Goal: Task Accomplishment & Management: Manage account settings

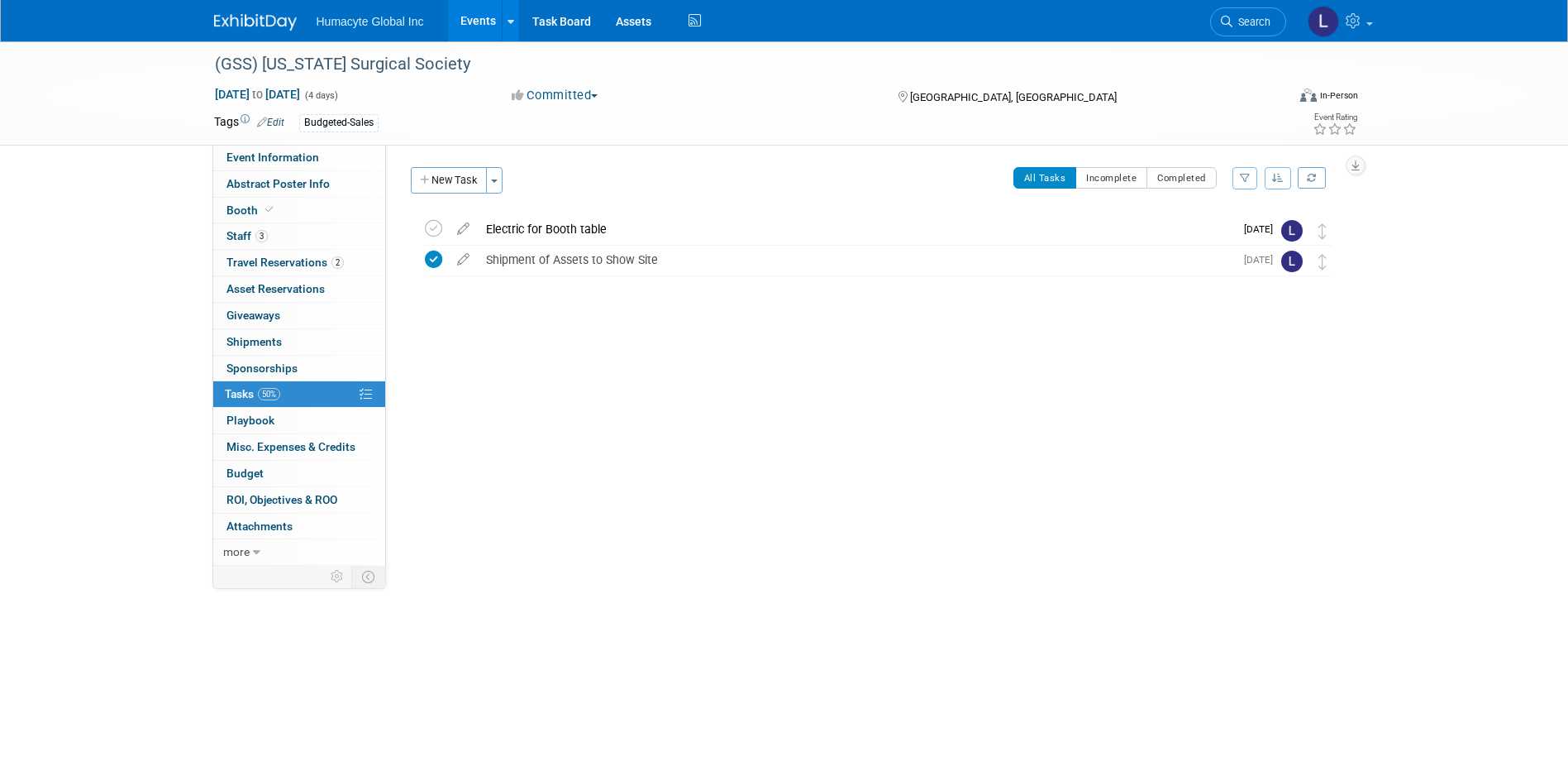
click at [475, 19] on link "Events" at bounding box center [478, 20] width 61 height 41
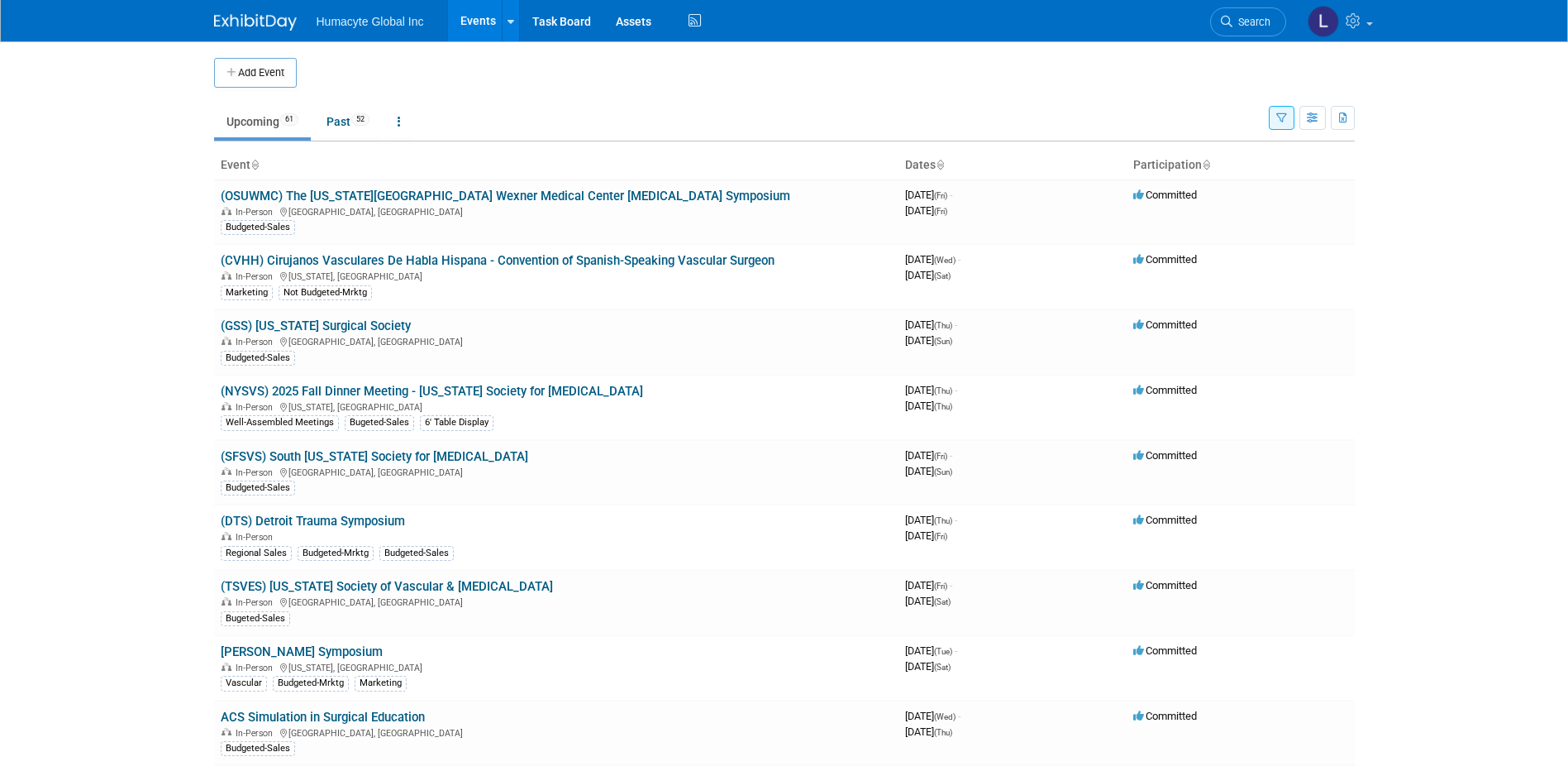
click at [373, 458] on link "(SFSVS) South Florida Society for Vascular Surgery" at bounding box center [374, 457] width 307 height 15
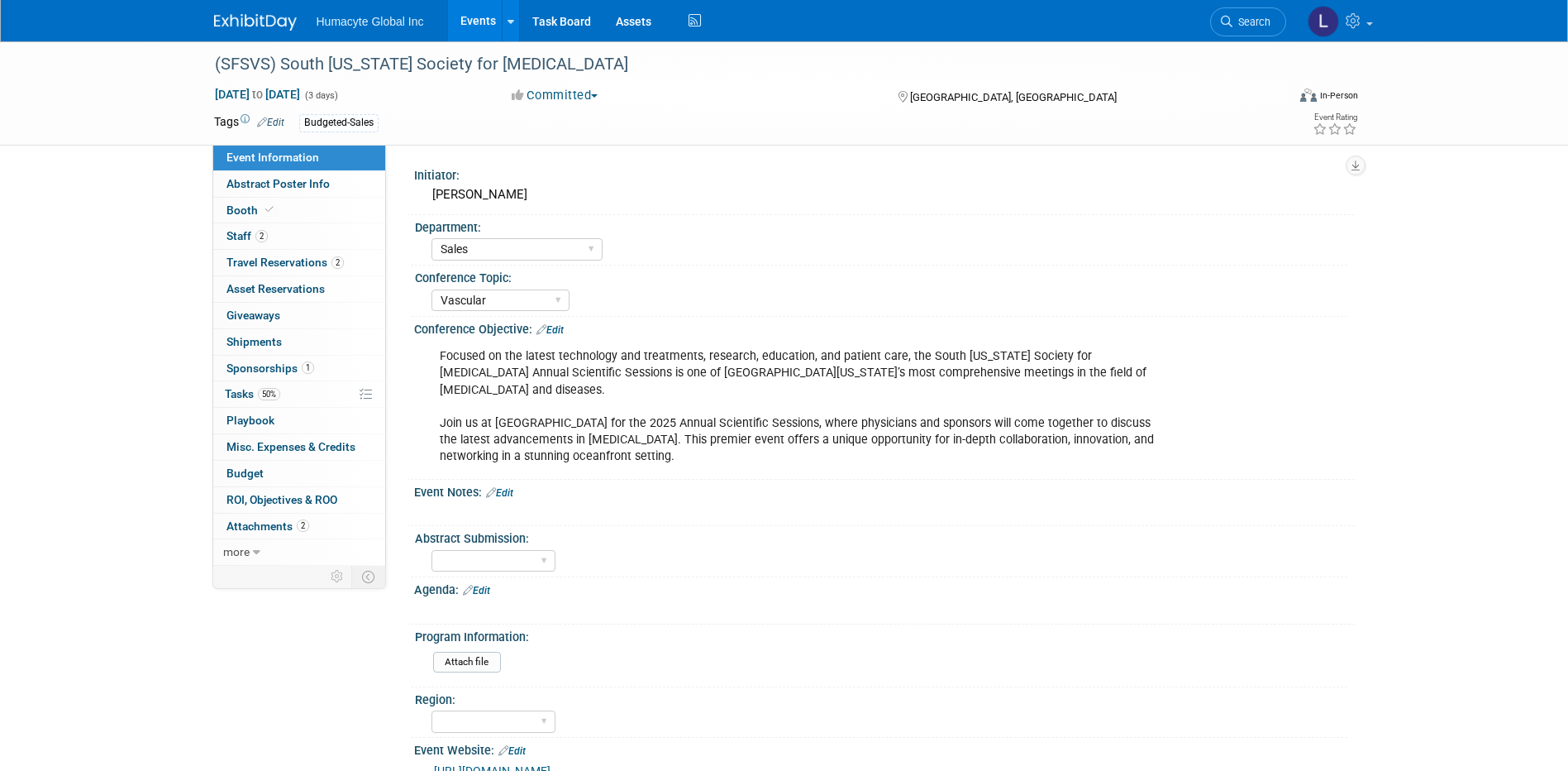
select select "Sales"
select select "Vascular"
click at [259, 238] on span "2" at bounding box center [261, 236] width 13 height 13
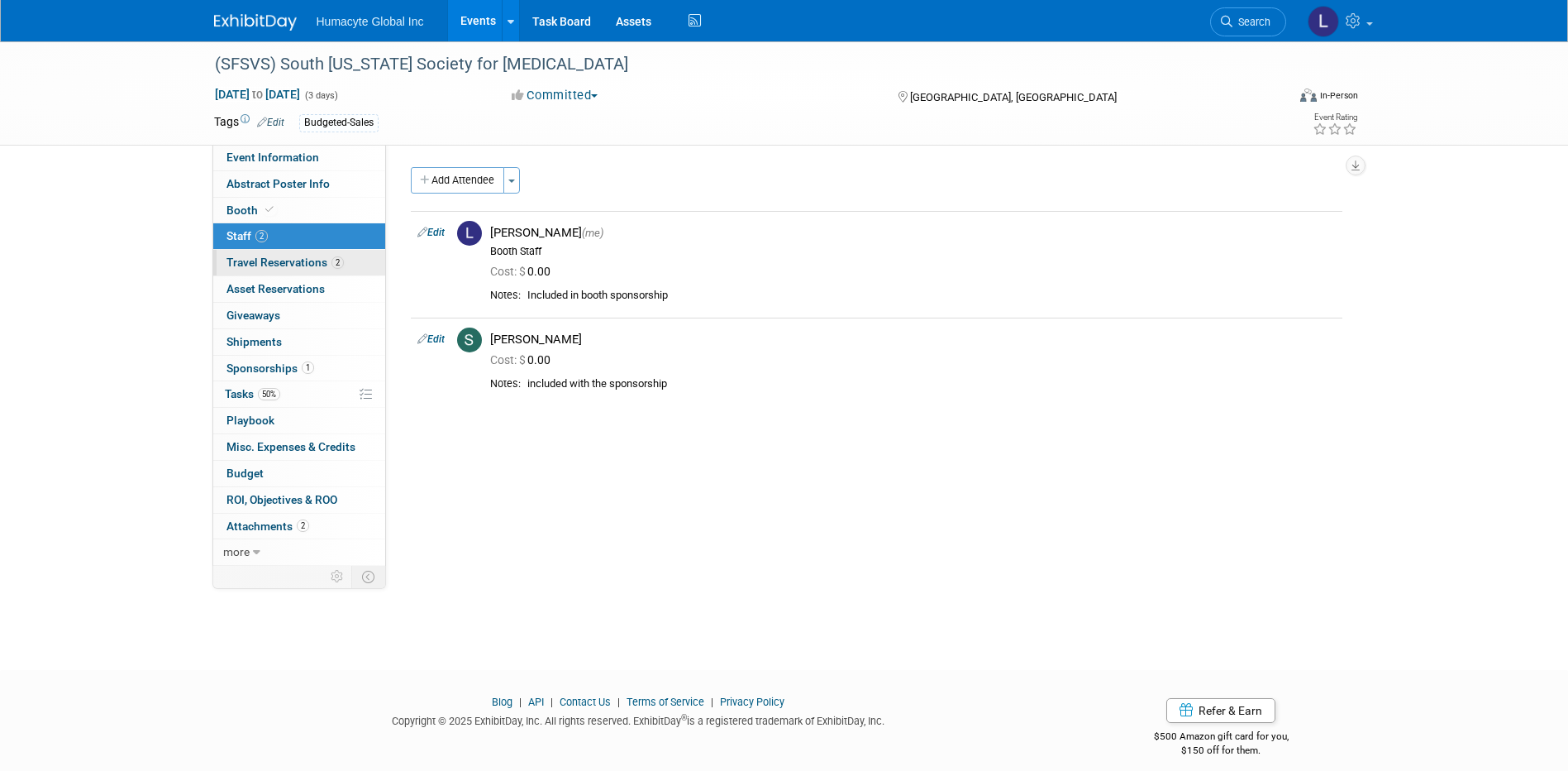
click at [265, 263] on span "Travel Reservations 2" at bounding box center [285, 262] width 117 height 13
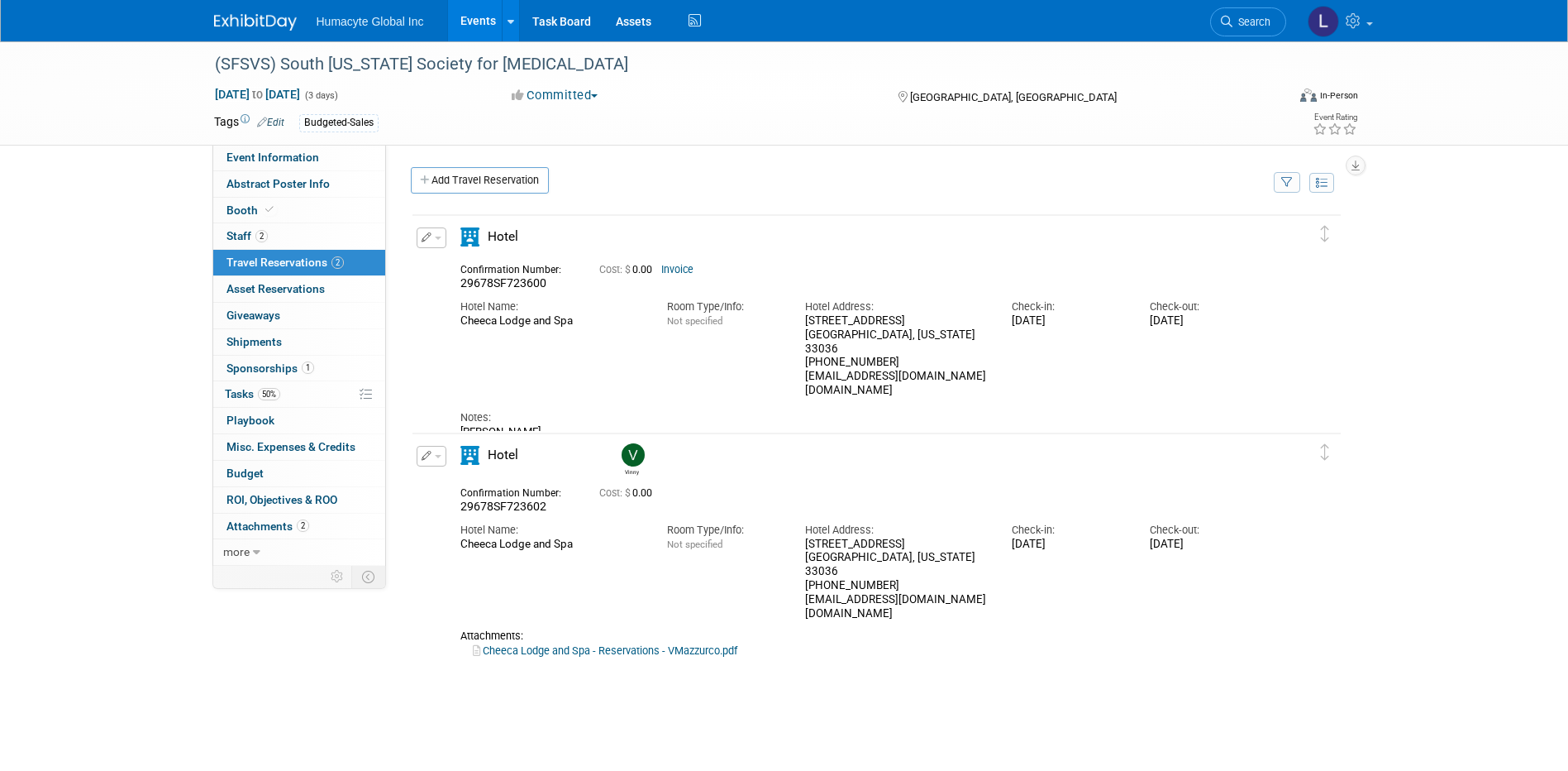
click at [435, 237] on button "button" at bounding box center [431, 238] width 29 height 21
click at [581, 398] on div "Notes: Matt Steiner" at bounding box center [862, 418] width 803 height 40
click at [435, 455] on button "button" at bounding box center [431, 456] width 29 height 21
click at [450, 489] on button "Edit Reservation" at bounding box center [488, 485] width 140 height 24
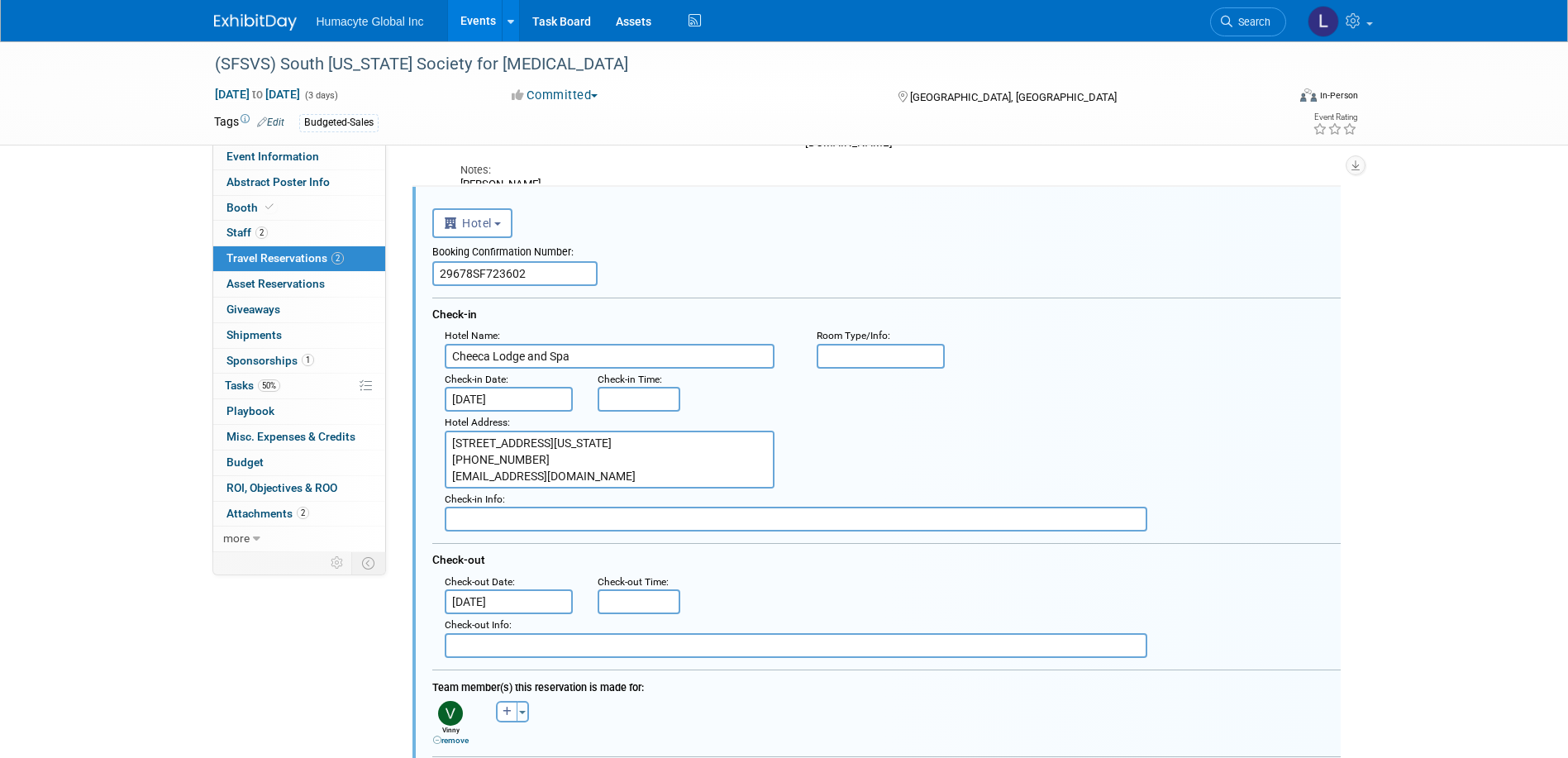
click at [450, 716] on img at bounding box center [450, 713] width 24 height 24
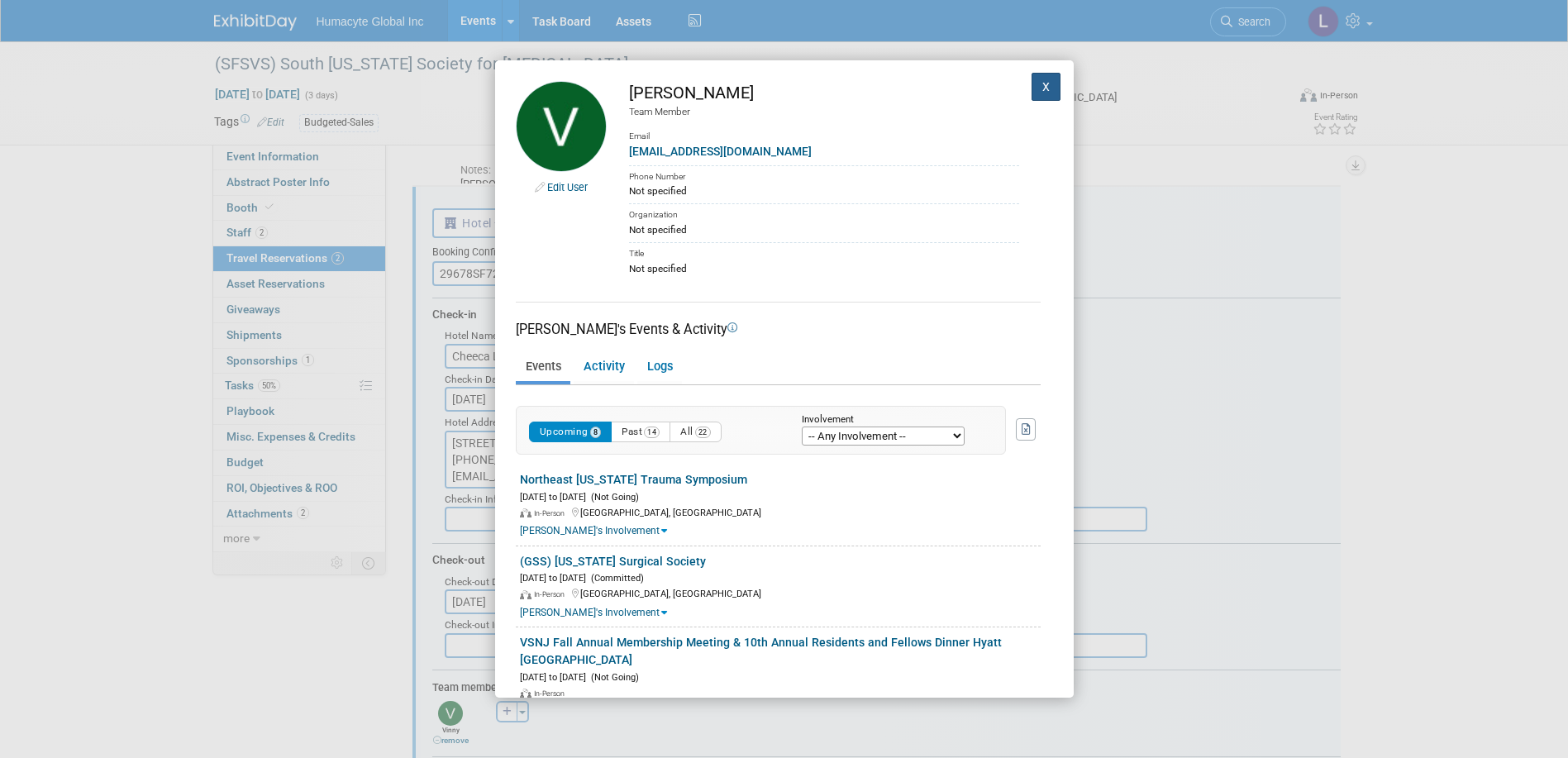
click at [1037, 81] on button "X" at bounding box center [1046, 86] width 29 height 28
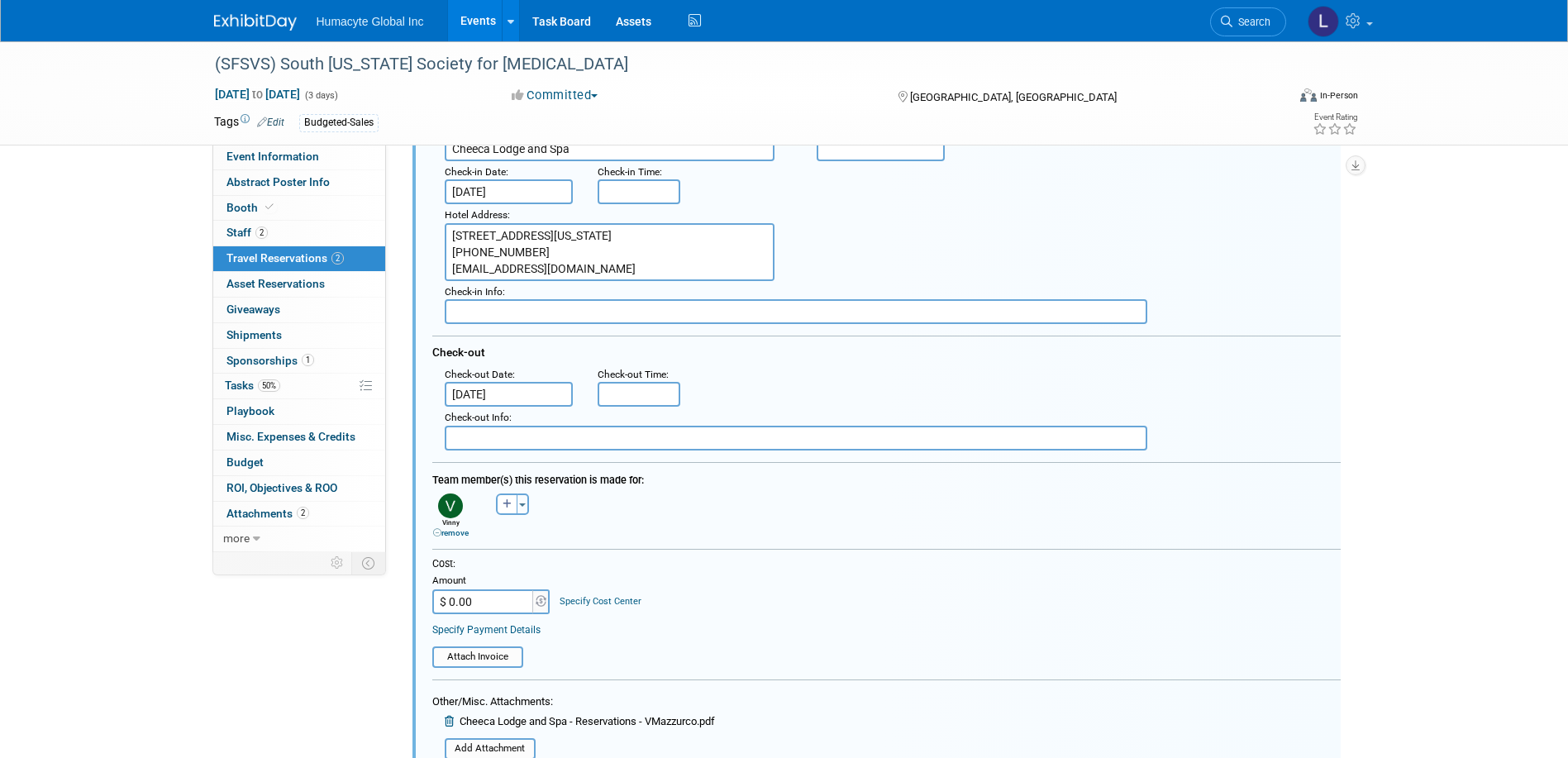
scroll to position [578, 0]
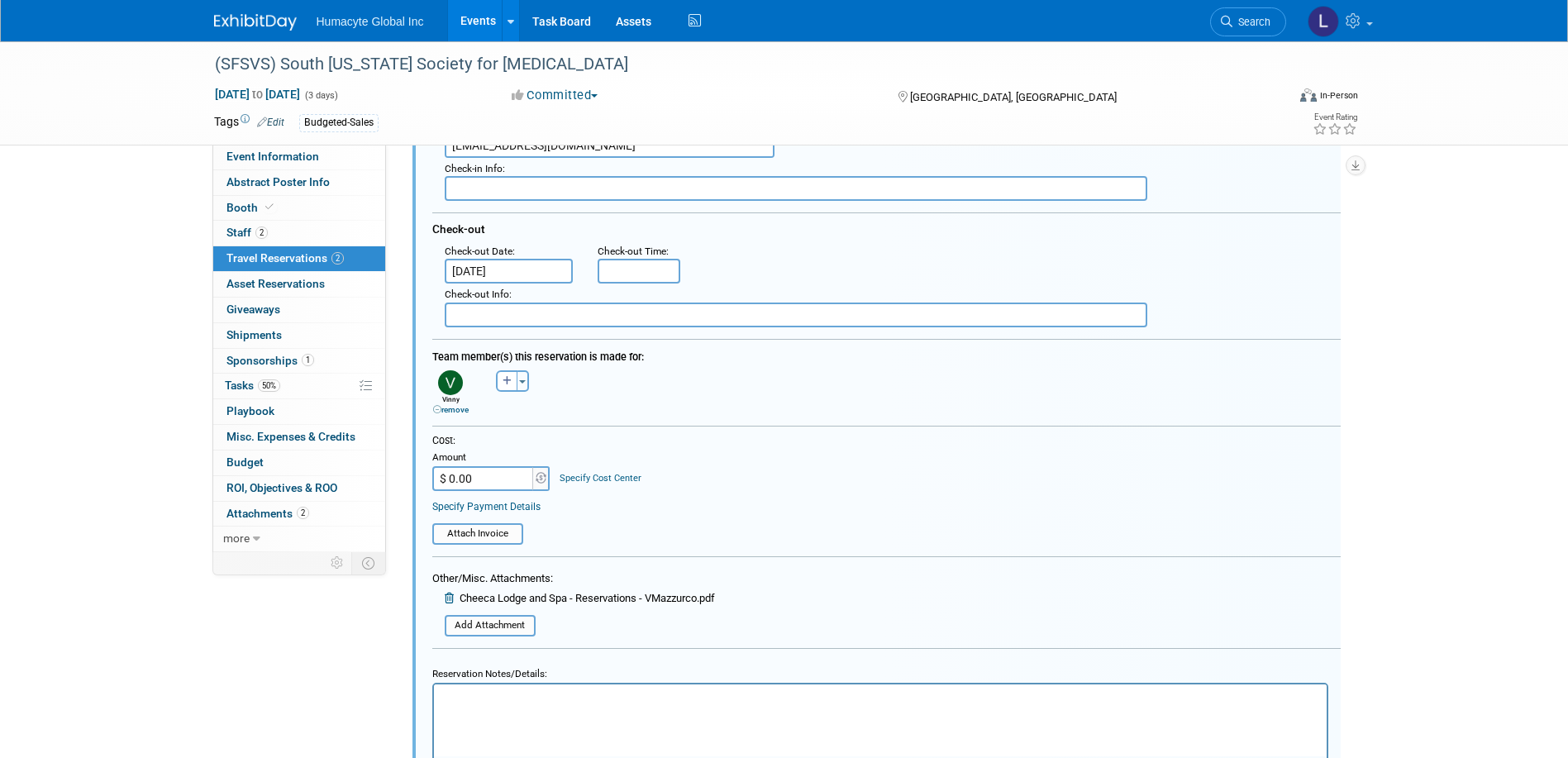
click at [453, 411] on link "remove" at bounding box center [451, 409] width 35 height 9
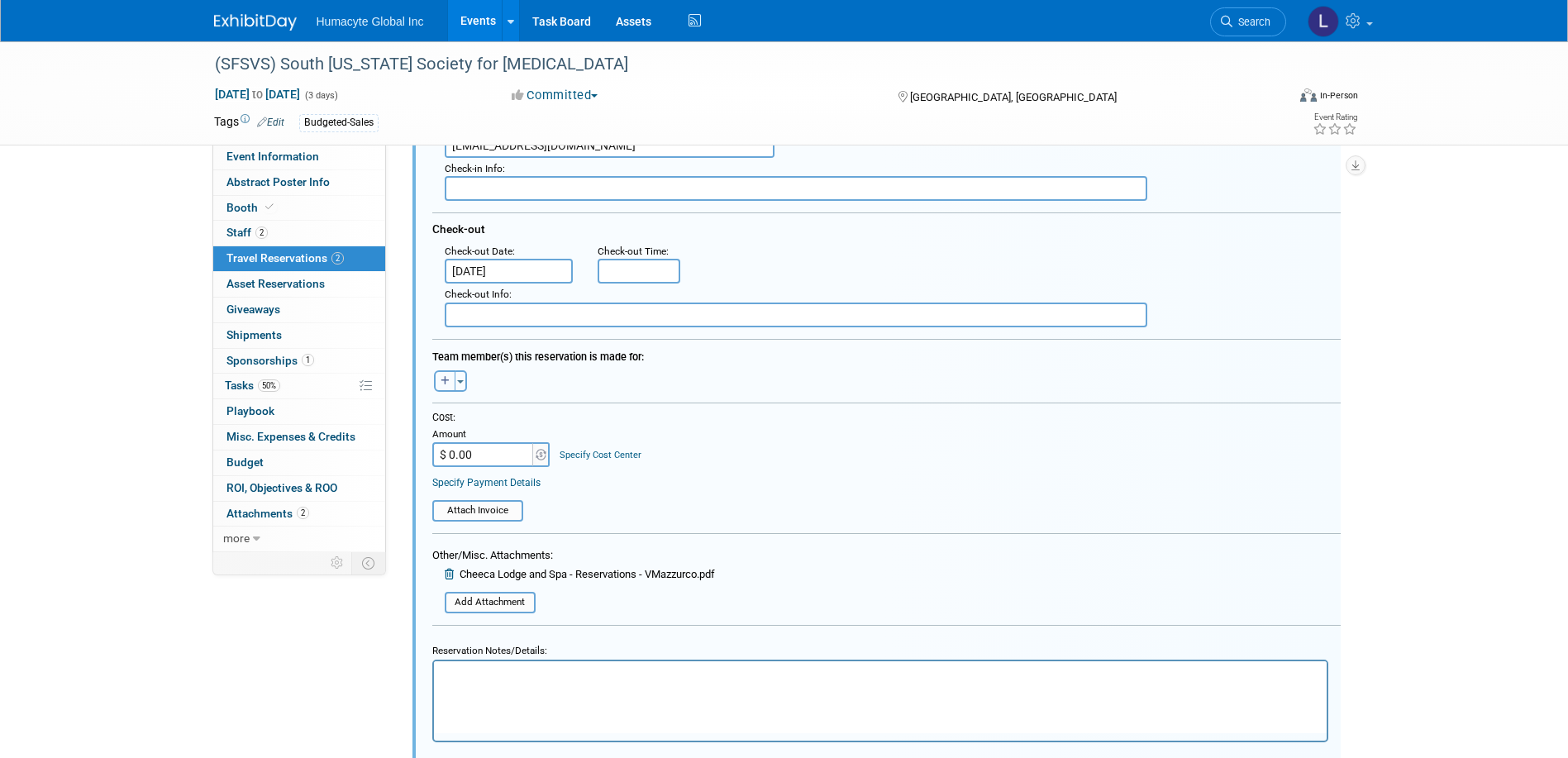
click at [452, 381] on button "button" at bounding box center [445, 382] width 22 height 22
select select
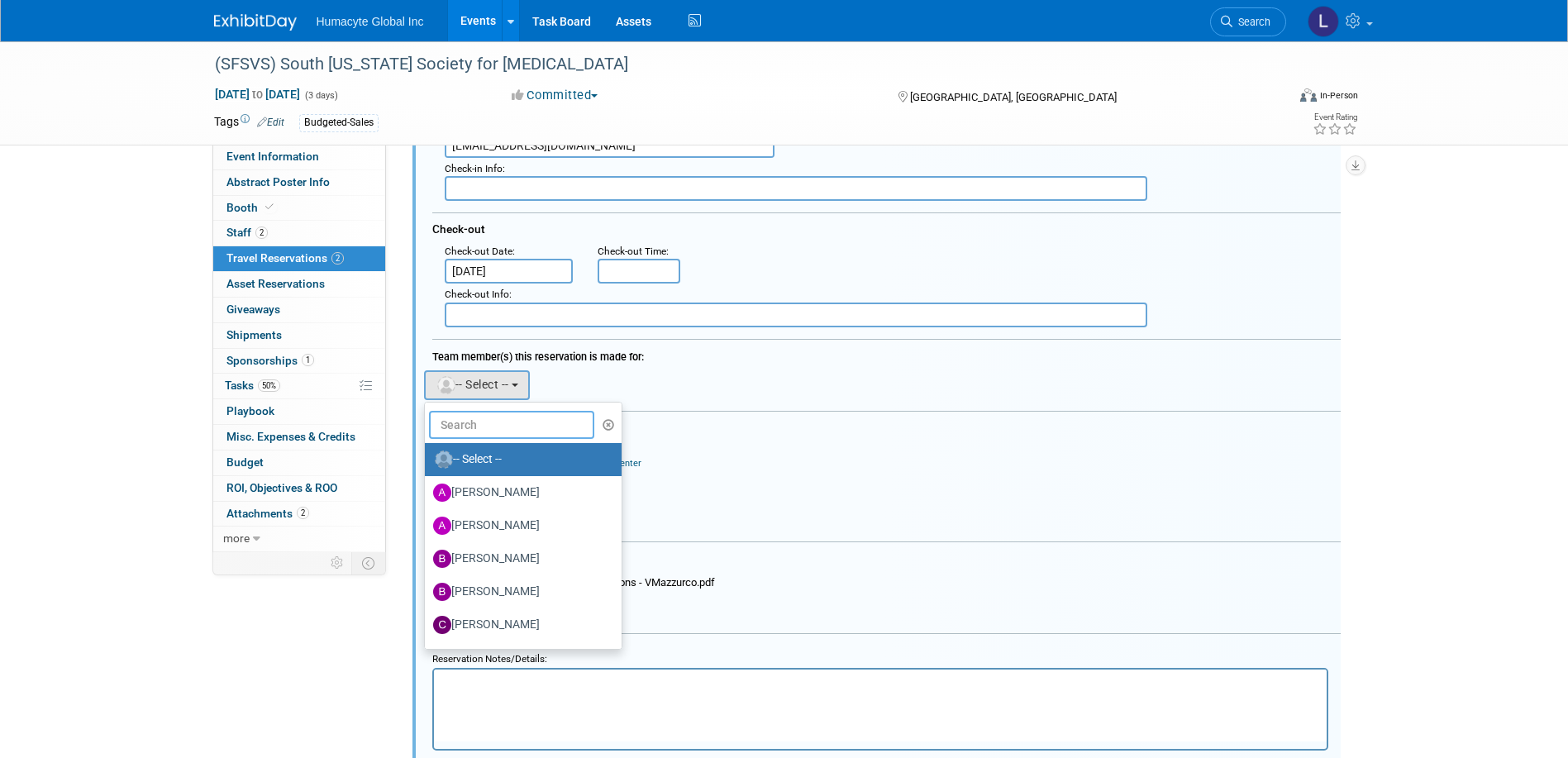
click at [500, 425] on input "text" at bounding box center [512, 424] width 165 height 28
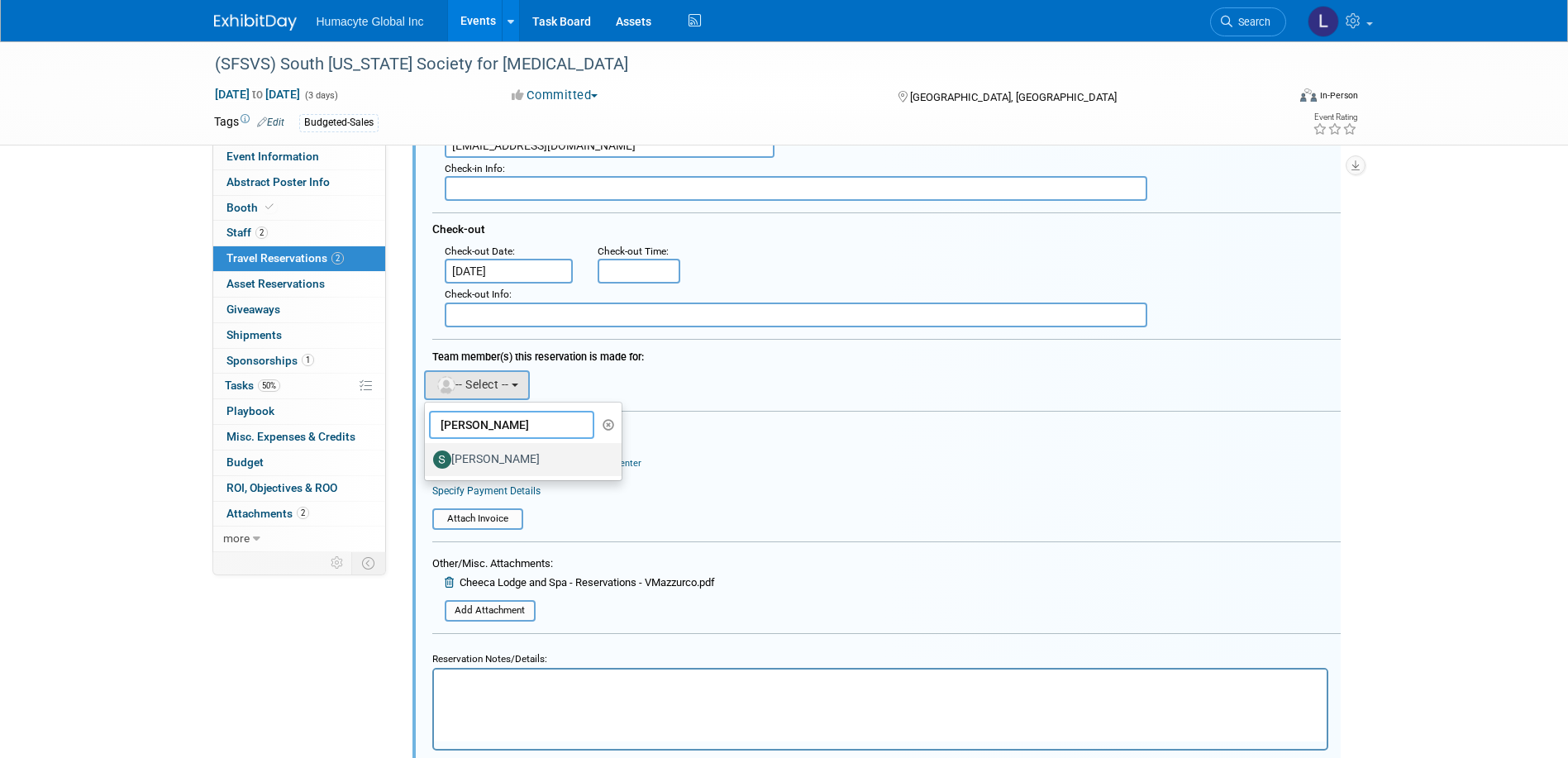
type input "Sophia"
click at [504, 469] on label "[PERSON_NAME]" at bounding box center [519, 459] width 173 height 26
click at [428, 463] on input "[PERSON_NAME]" at bounding box center [422, 457] width 11 height 11
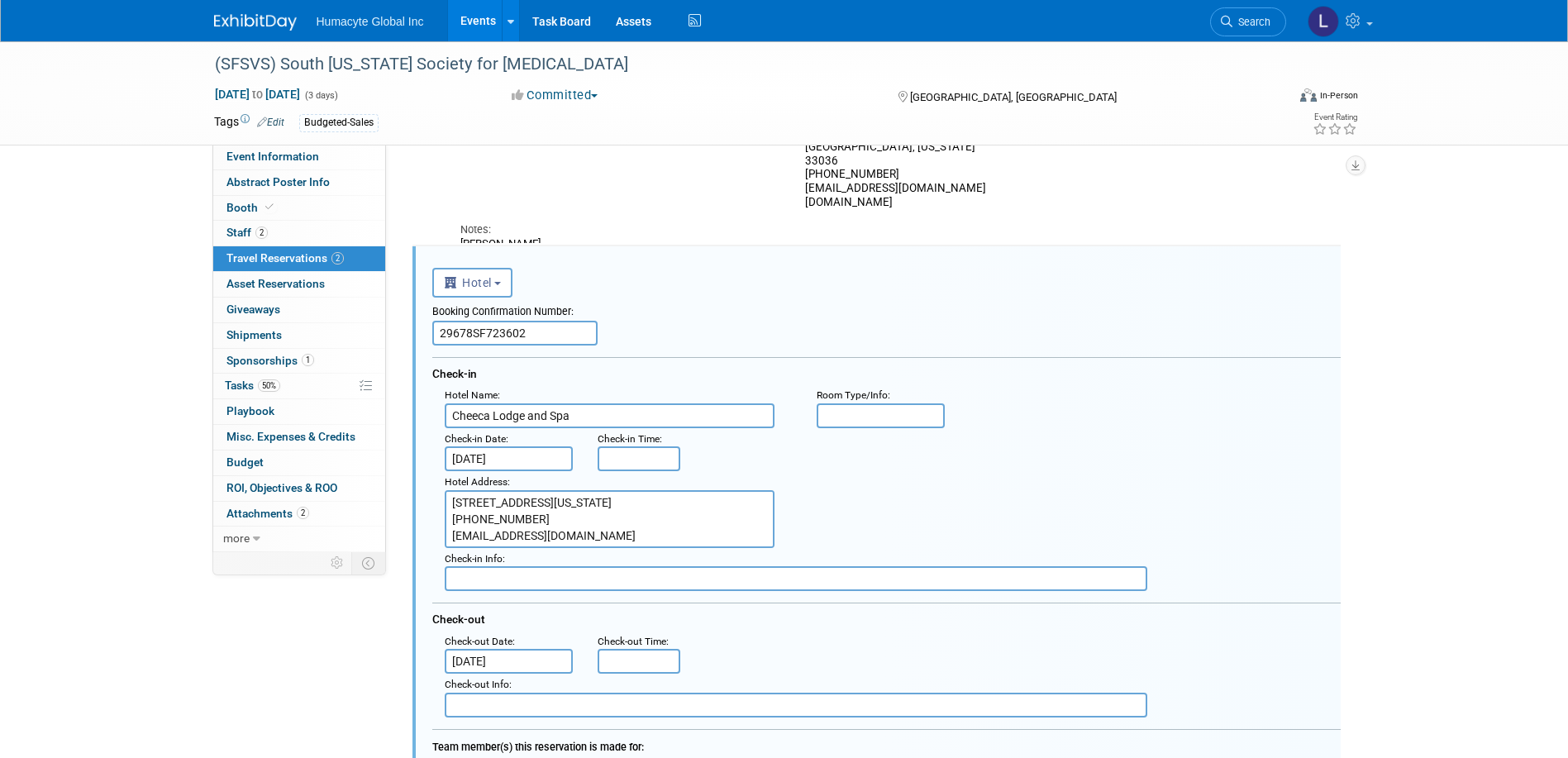
scroll to position [0, 0]
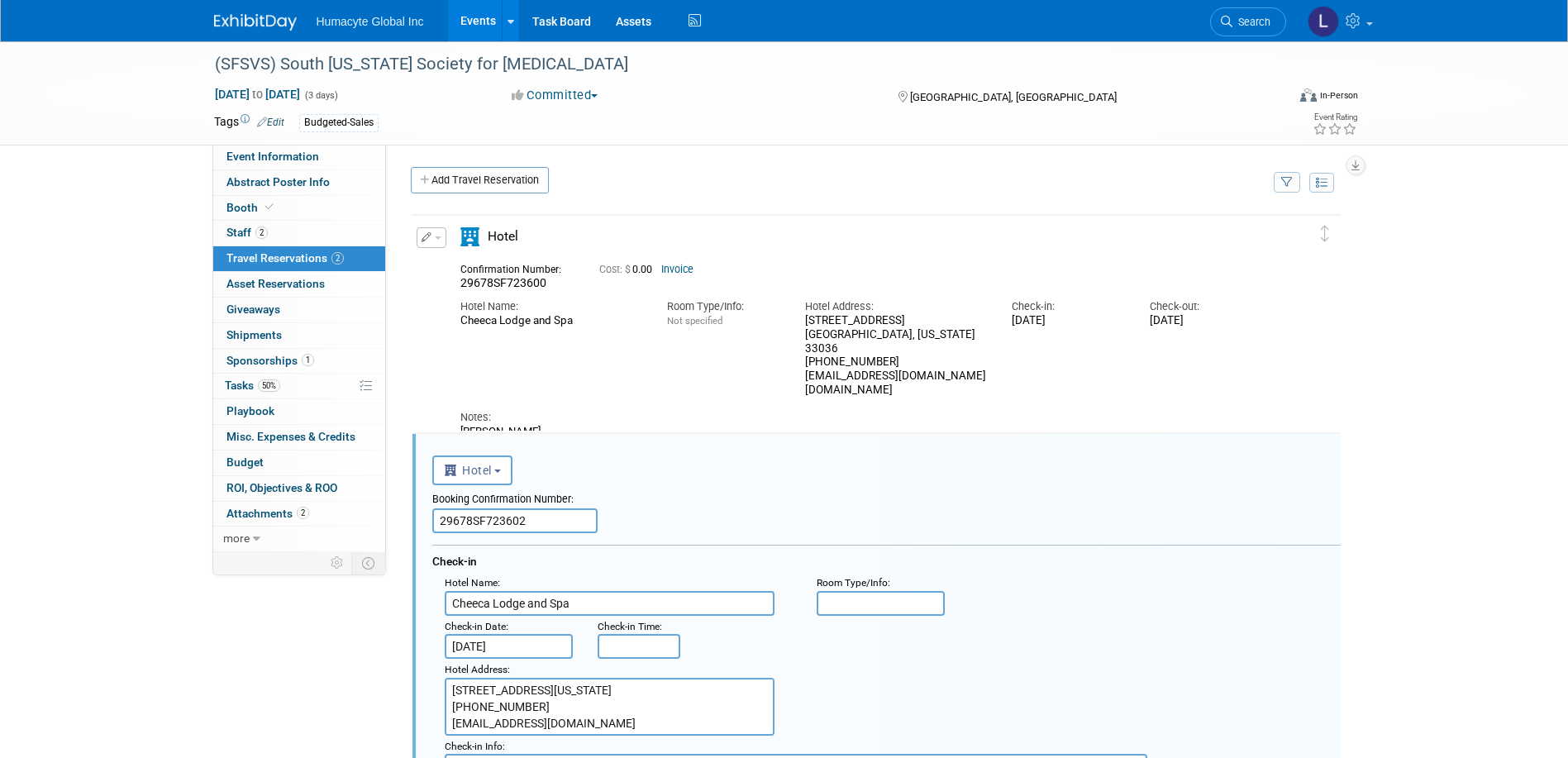
drag, startPoint x: 559, startPoint y: 285, endPoint x: 459, endPoint y: 268, distance: 101.4
click at [459, 268] on div "Confirmation Number: 29678SF723600" at bounding box center [517, 275] width 139 height 32
copy div "Confirmation Number: 29678SF723600"
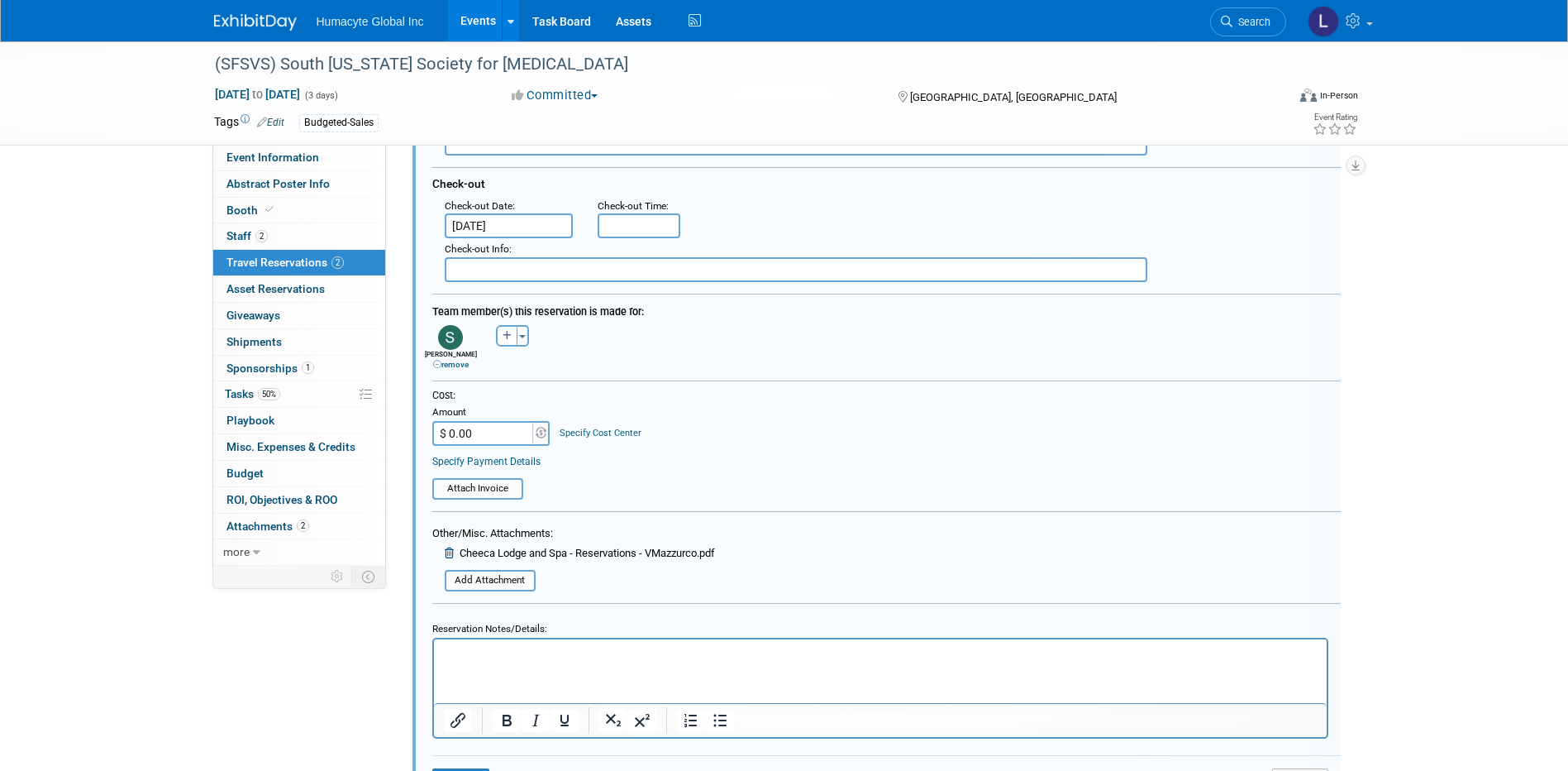
scroll to position [827, 0]
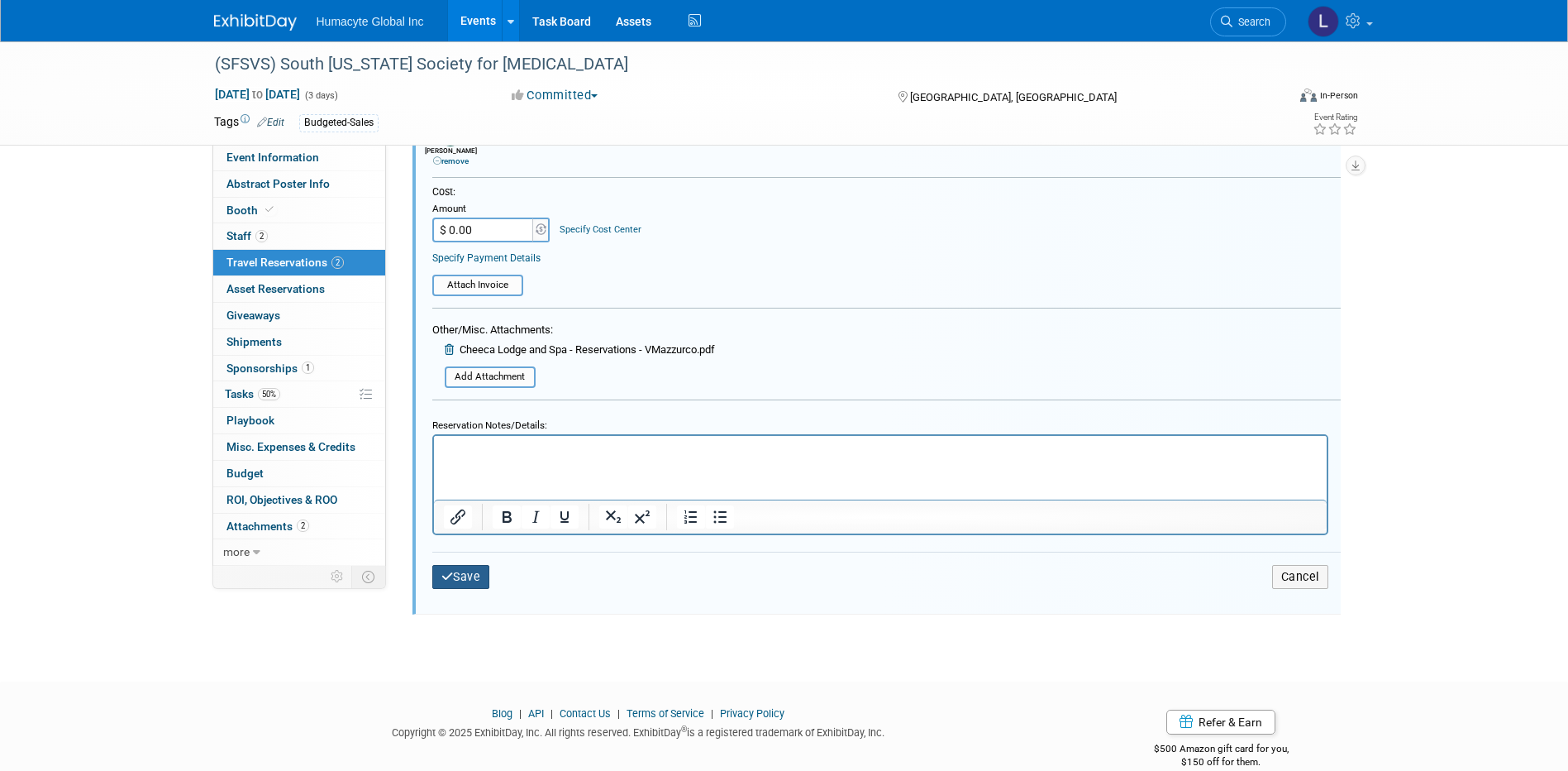
click at [470, 575] on button "Save" at bounding box center [461, 577] width 58 height 24
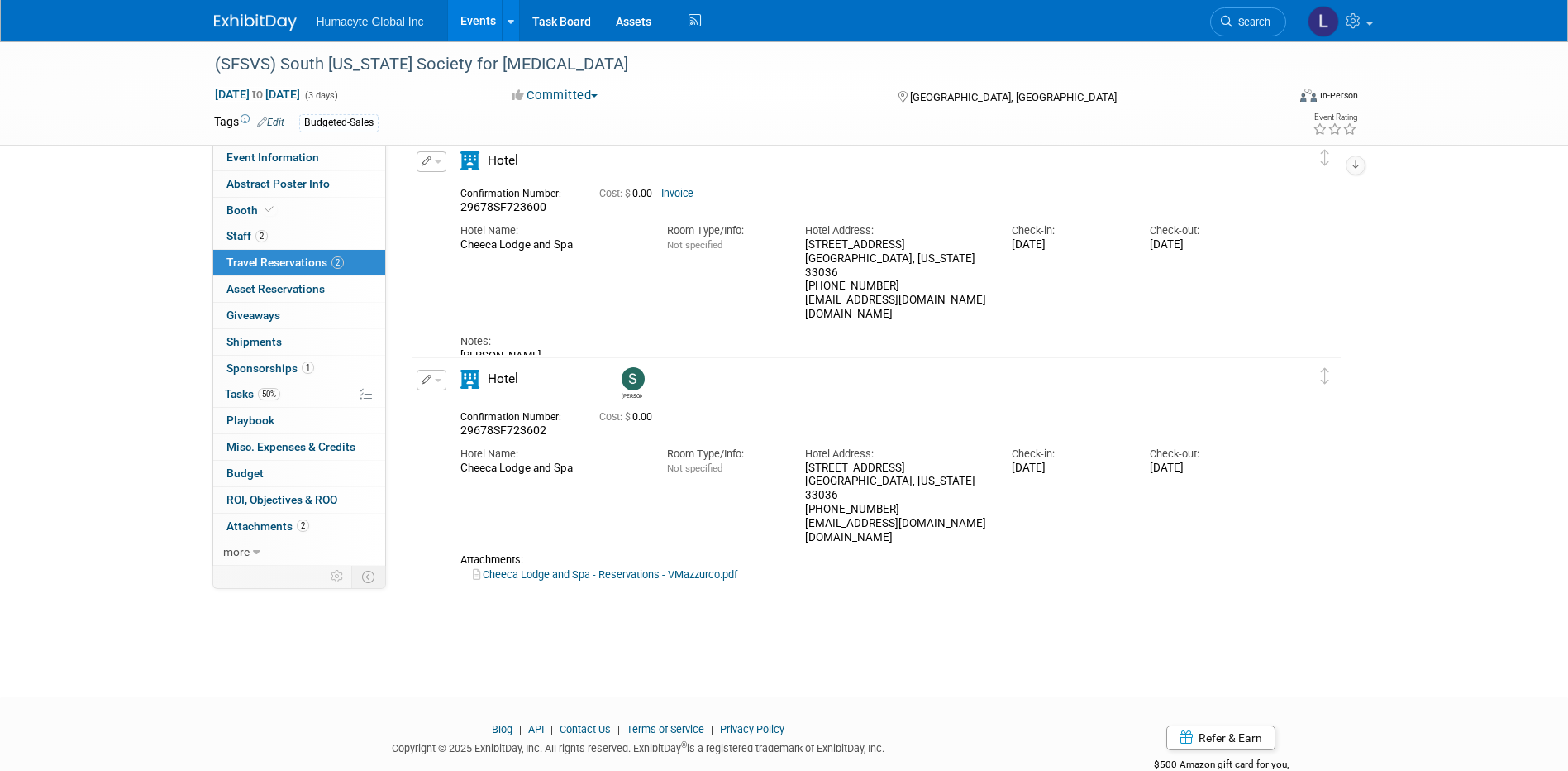
scroll to position [37, 0]
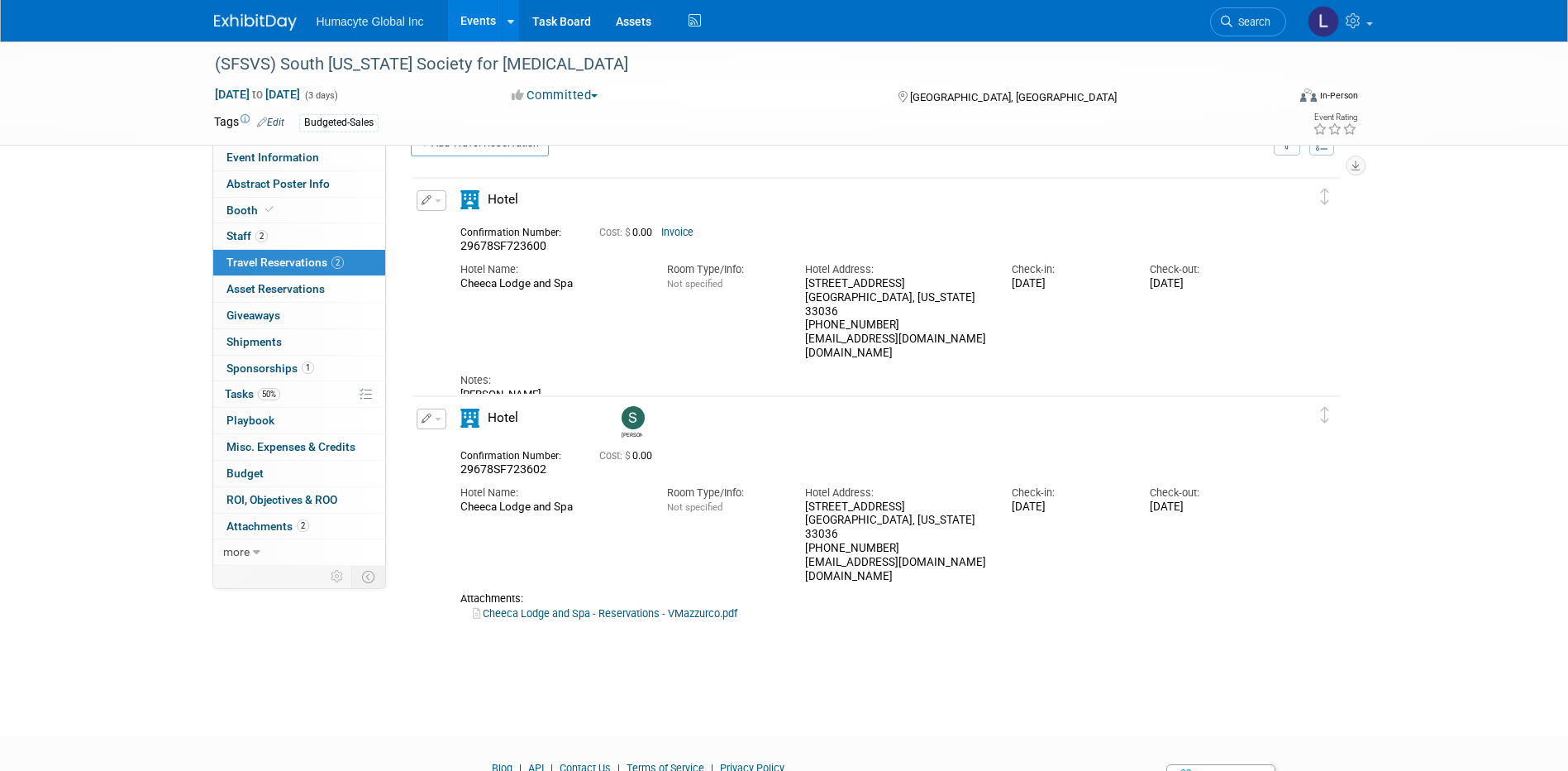
click at [556, 248] on div "29678SF723600" at bounding box center [517, 247] width 114 height 15
drag, startPoint x: 556, startPoint y: 467, endPoint x: 458, endPoint y: 457, distance: 98.5
click at [458, 457] on div "Confirmation Number: 29678SF723602" at bounding box center [517, 461] width 139 height 32
copy div "Confirmation Number: 29678SF723602"
drag, startPoint x: 472, startPoint y: 249, endPoint x: 450, endPoint y: 236, distance: 25.6
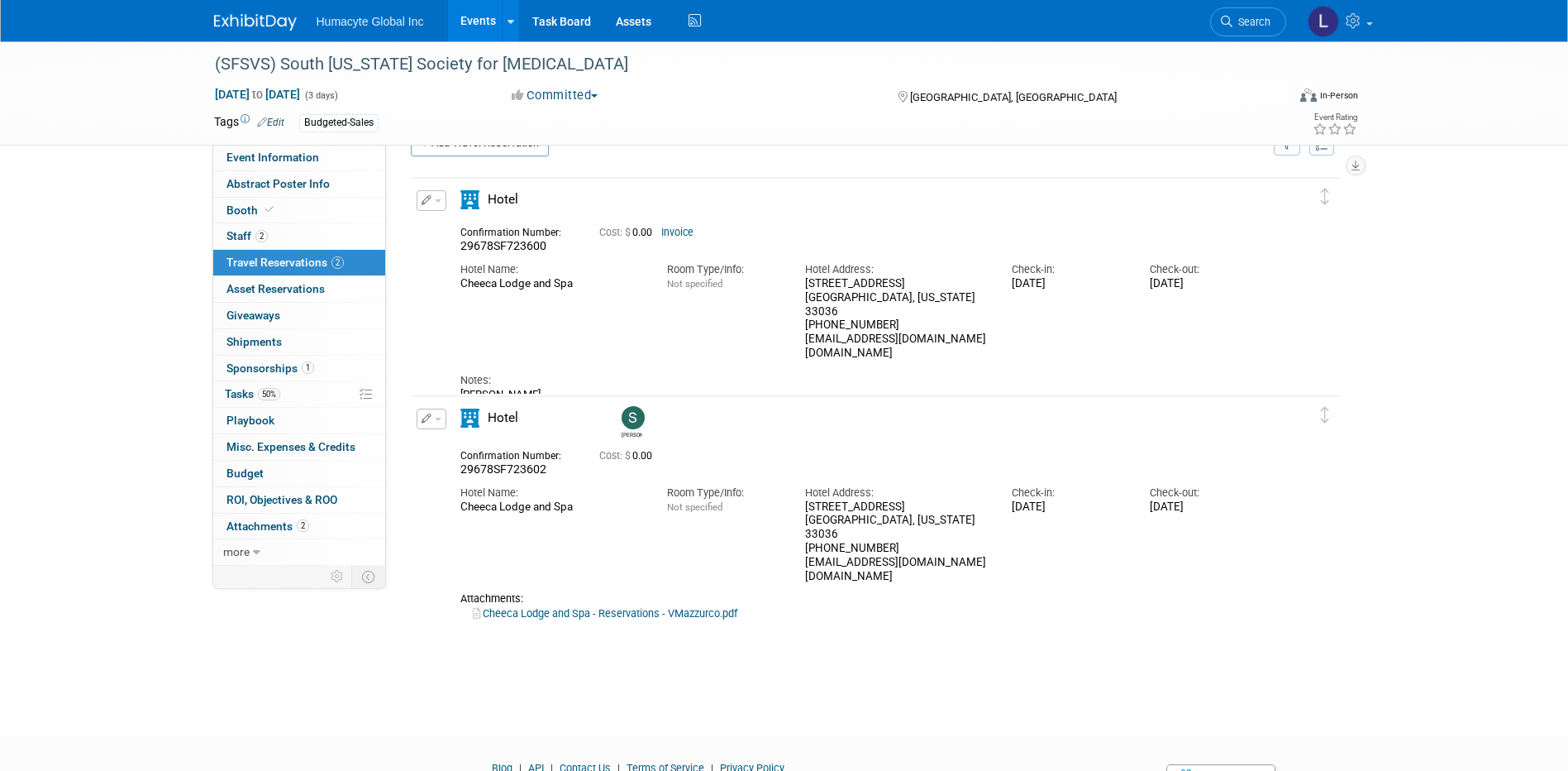
click at [450, 236] on div "Confirmation Number: 29678SF723600" at bounding box center [517, 238] width 139 height 32
copy div "Confirmation Number: 29678SF723600"
click at [1244, 20] on span "Search" at bounding box center [1251, 22] width 38 height 13
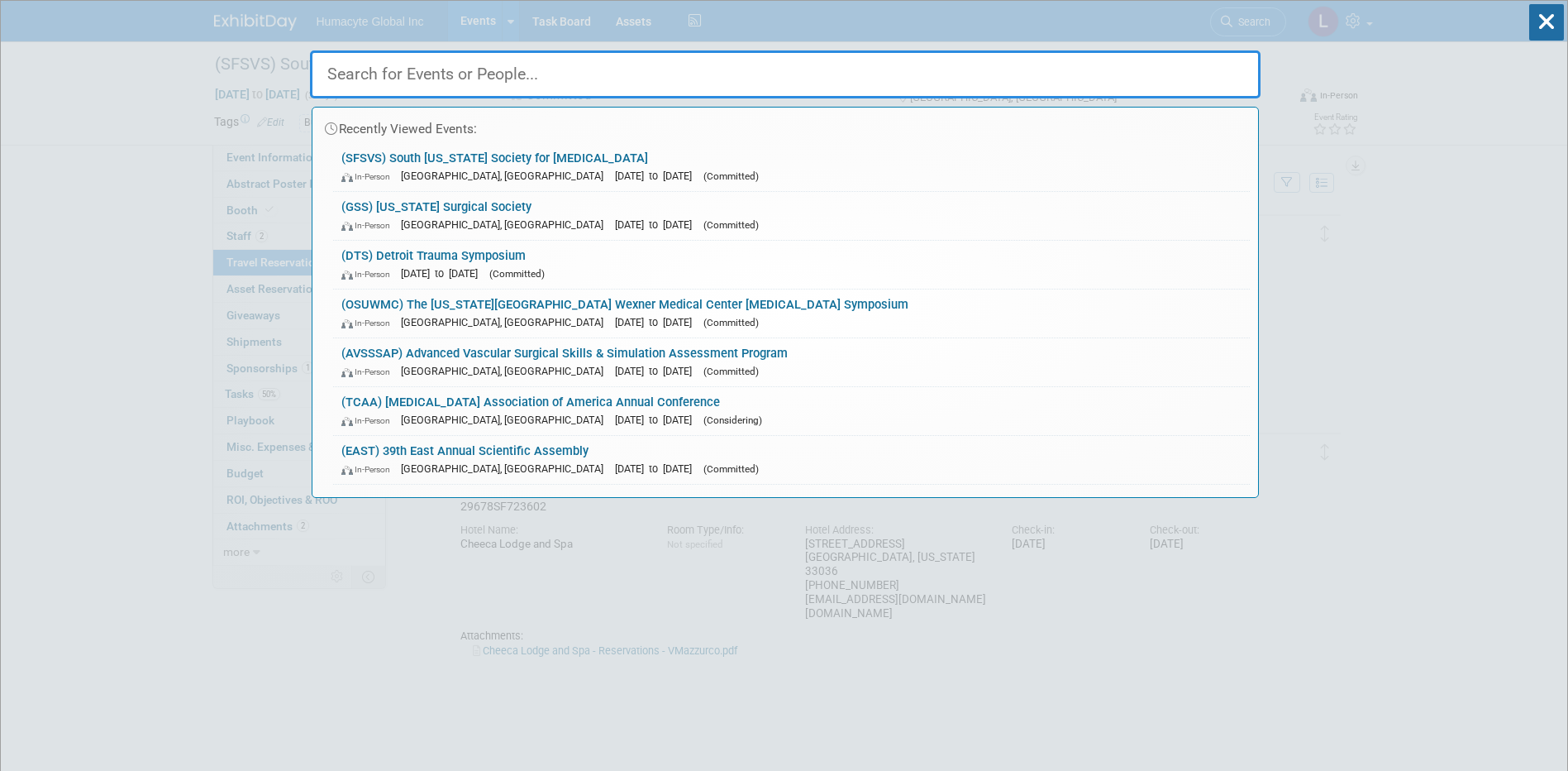
click at [573, 82] on input "text" at bounding box center [785, 74] width 951 height 48
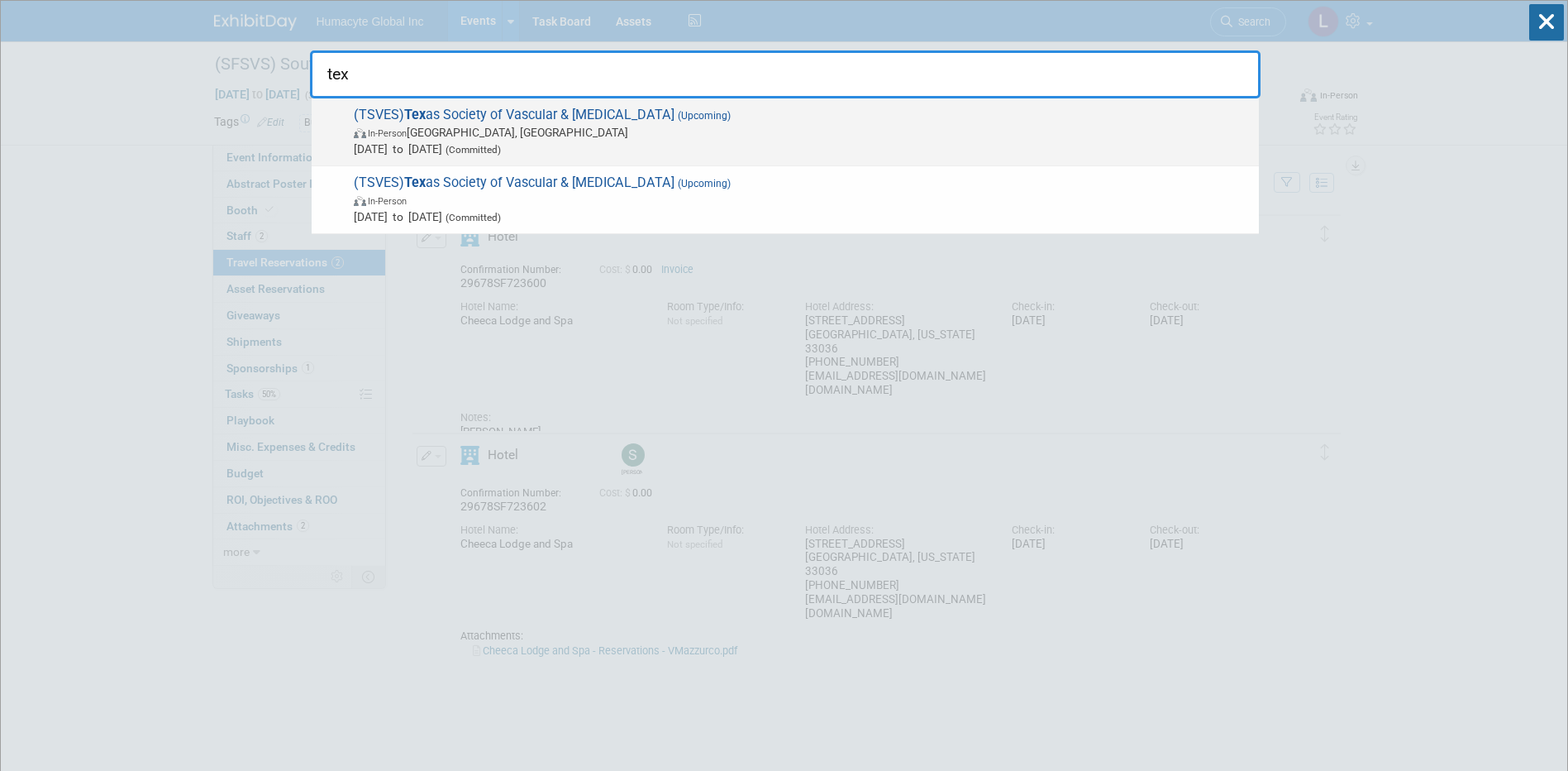
type input "tex"
click at [416, 135] on span "In-Person San Antonio, TX" at bounding box center [802, 132] width 897 height 17
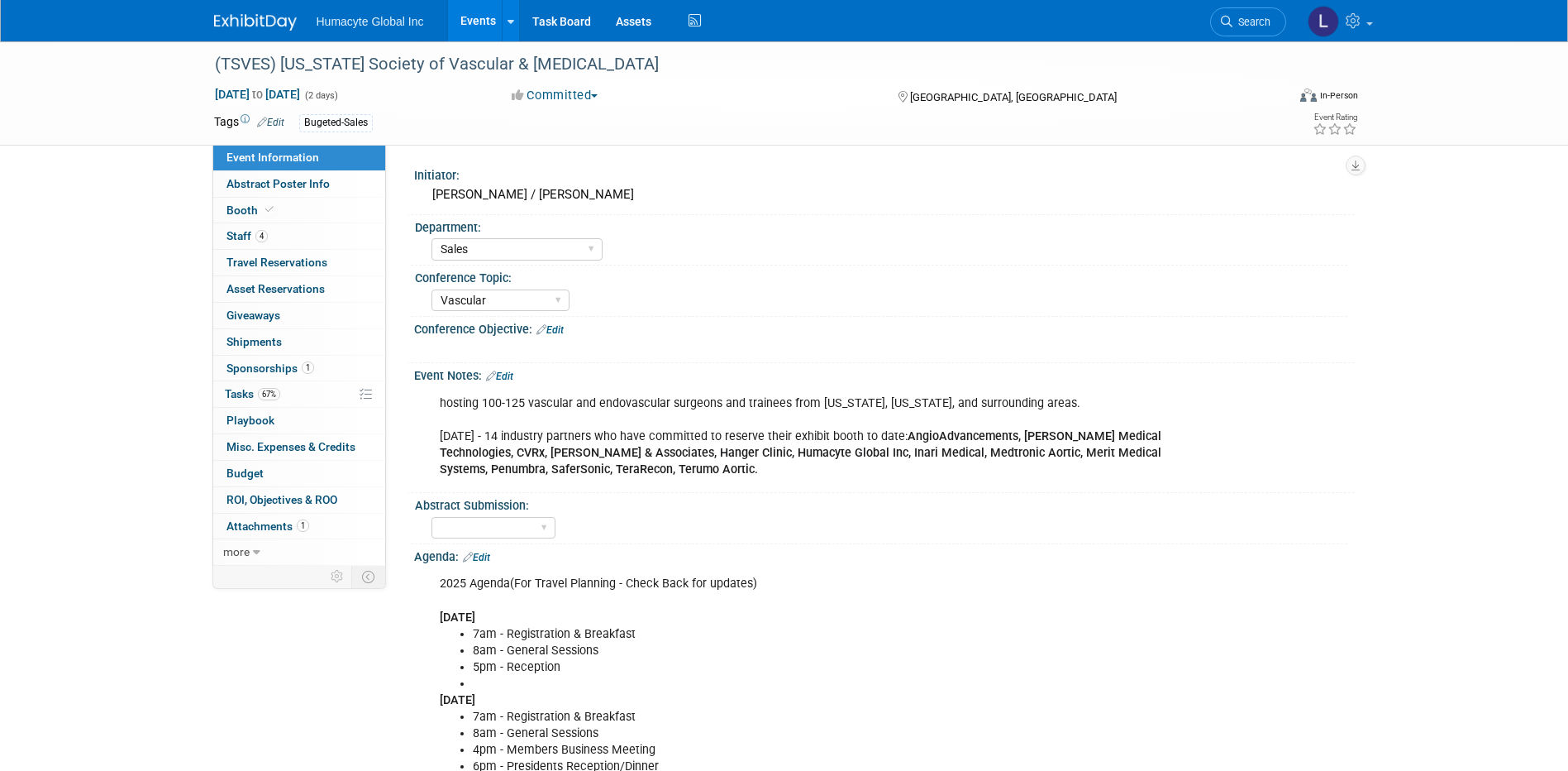
select select "Sales"
select select "Vascular"
click at [273, 260] on span "Travel Reservations 0" at bounding box center [277, 262] width 101 height 13
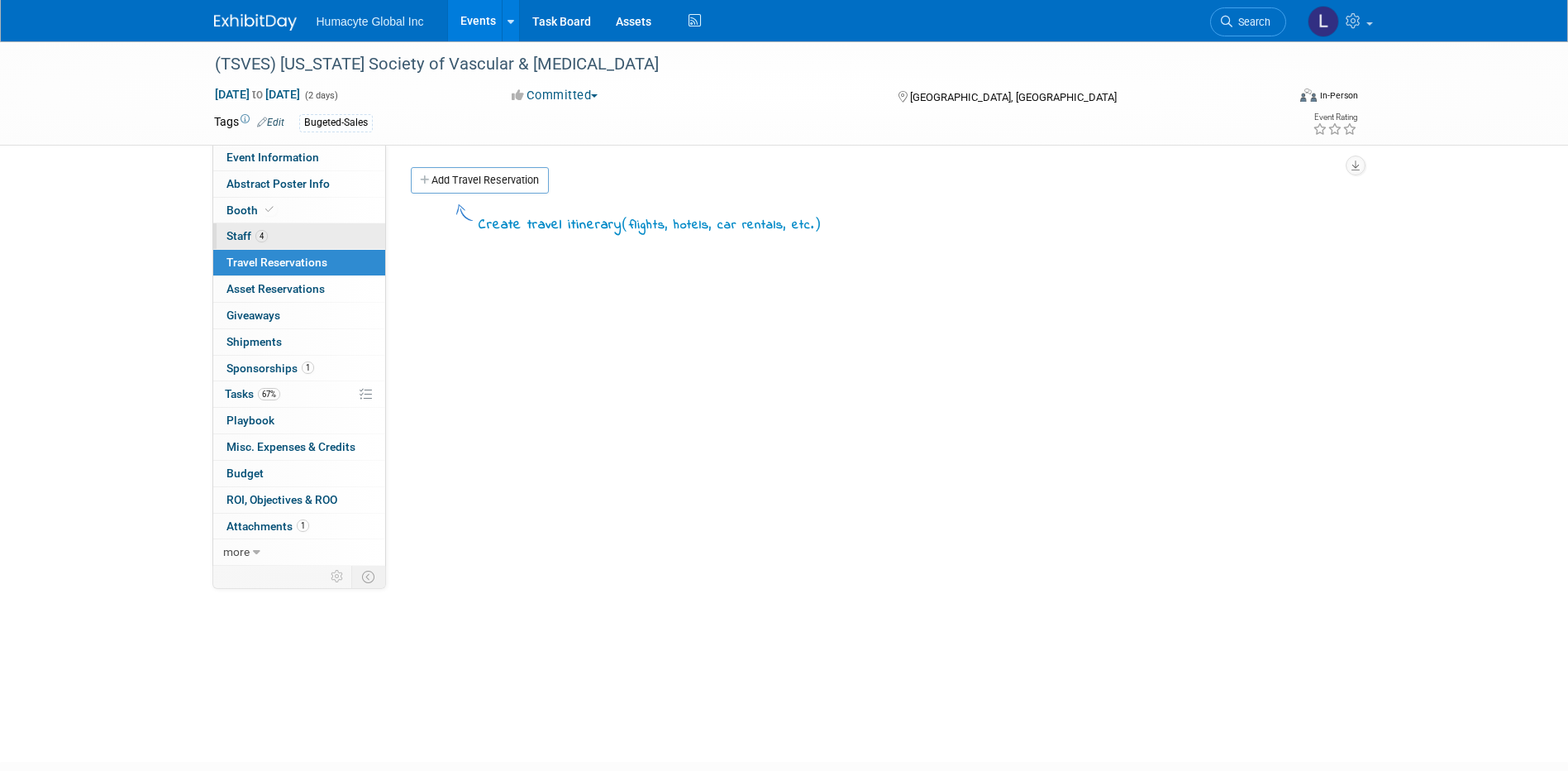
click at [238, 233] on span "Staff 4" at bounding box center [247, 236] width 41 height 13
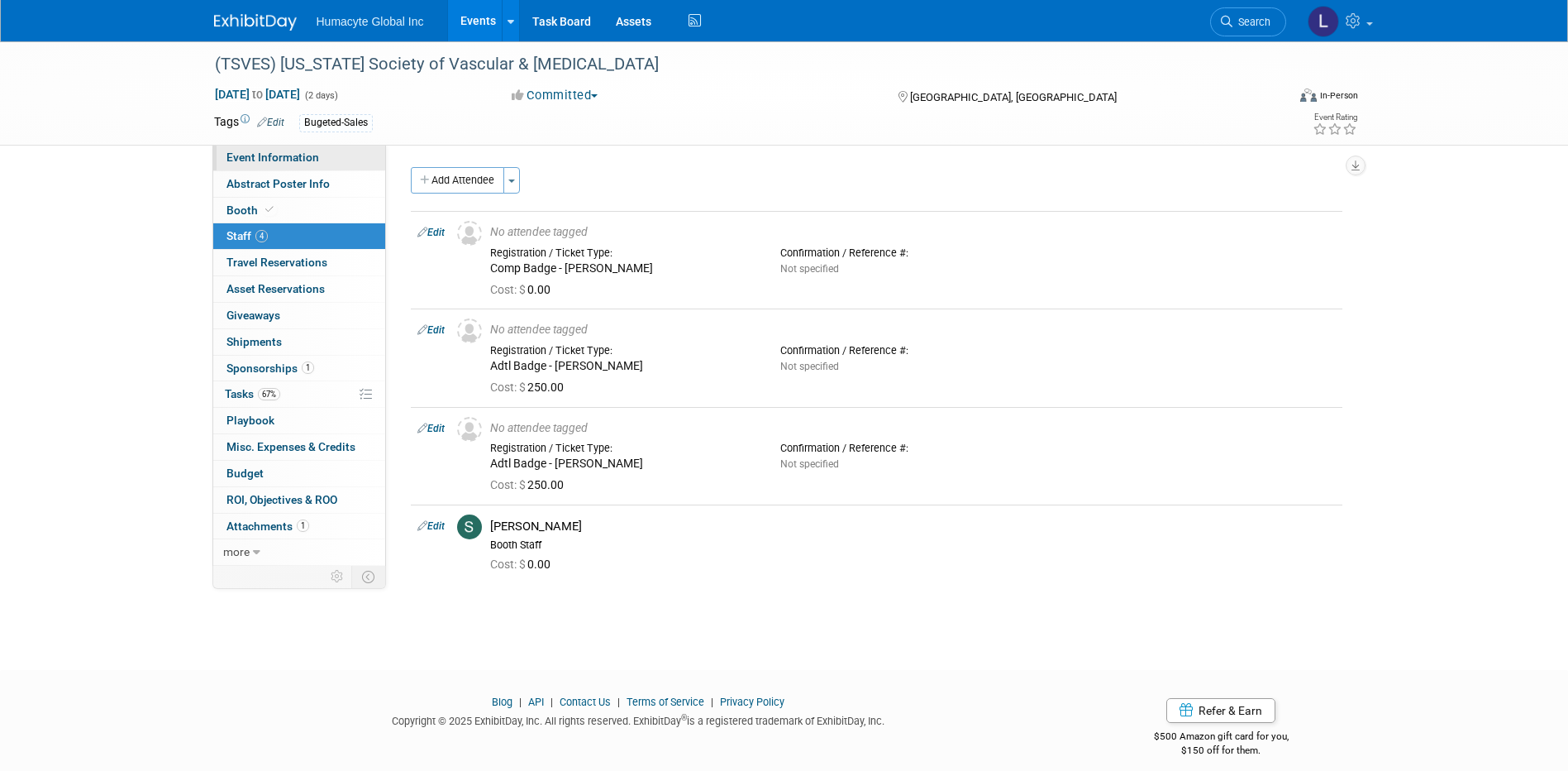
click at [257, 165] on link "Event Information" at bounding box center [299, 158] width 172 height 25
select select "Sales"
select select "Vascular"
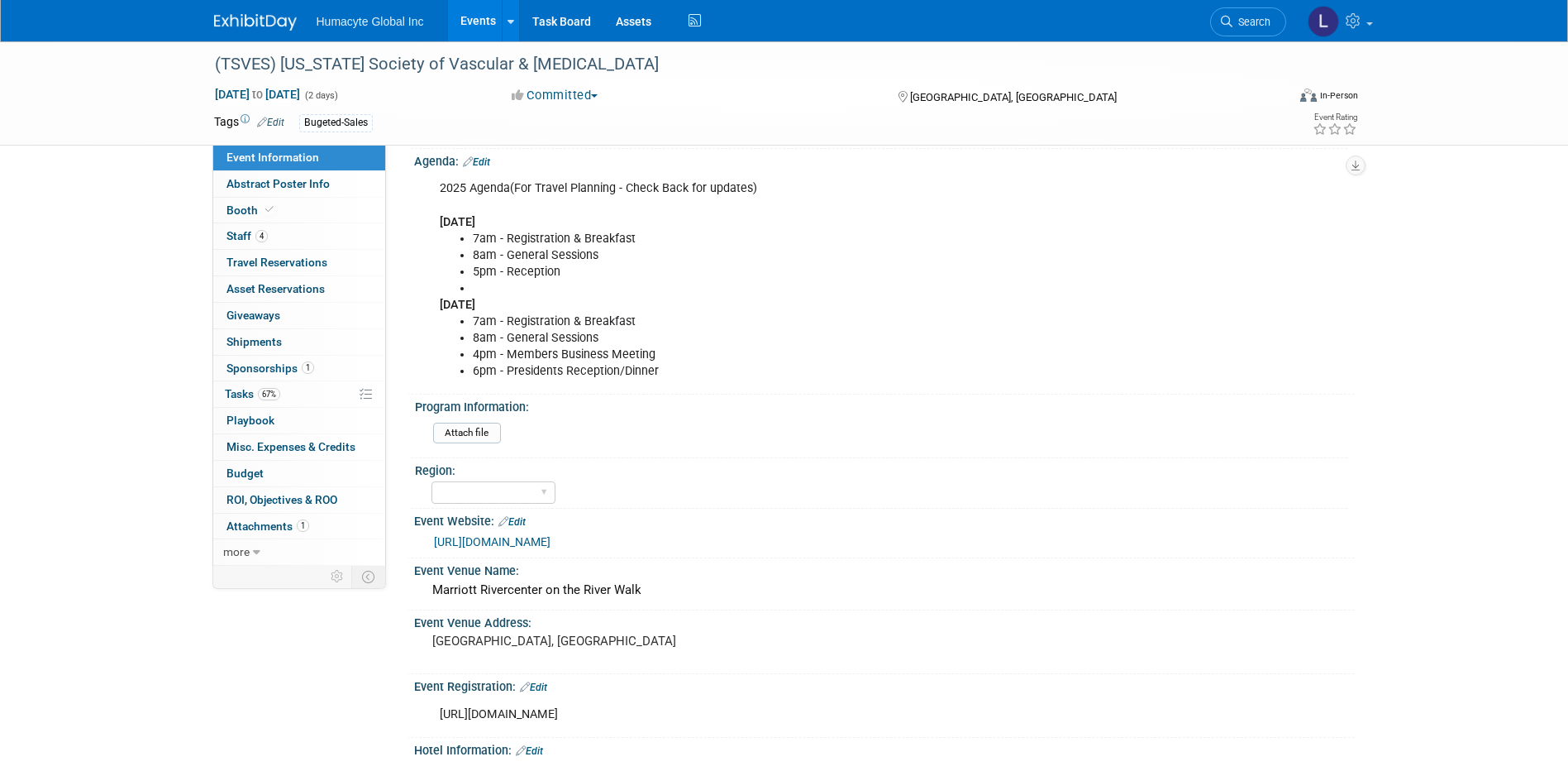
scroll to position [496, 0]
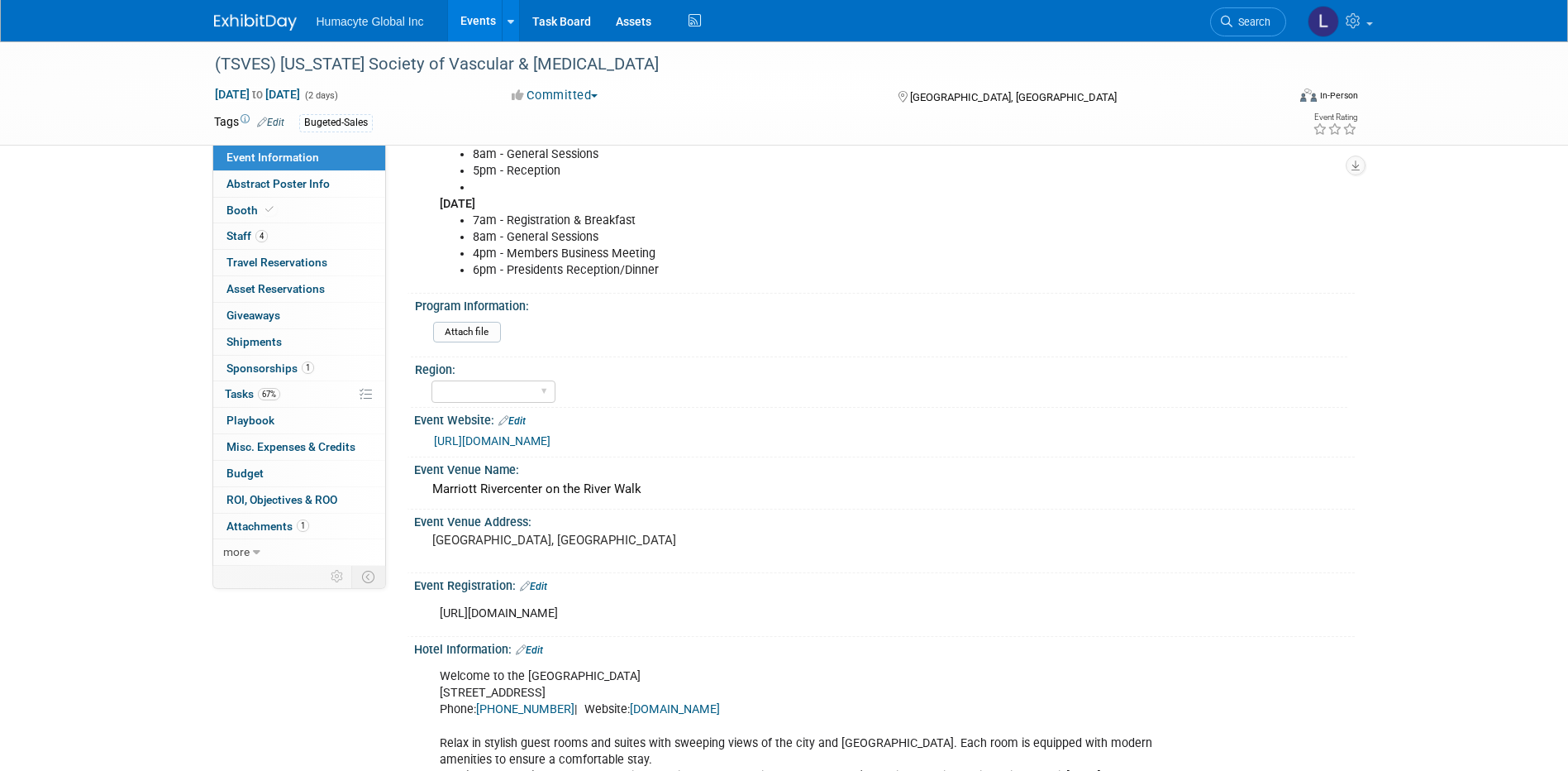
click at [477, 443] on link "https://tsves.org/" at bounding box center [492, 441] width 116 height 13
click at [249, 260] on span "Travel Reservations 0" at bounding box center [277, 262] width 101 height 13
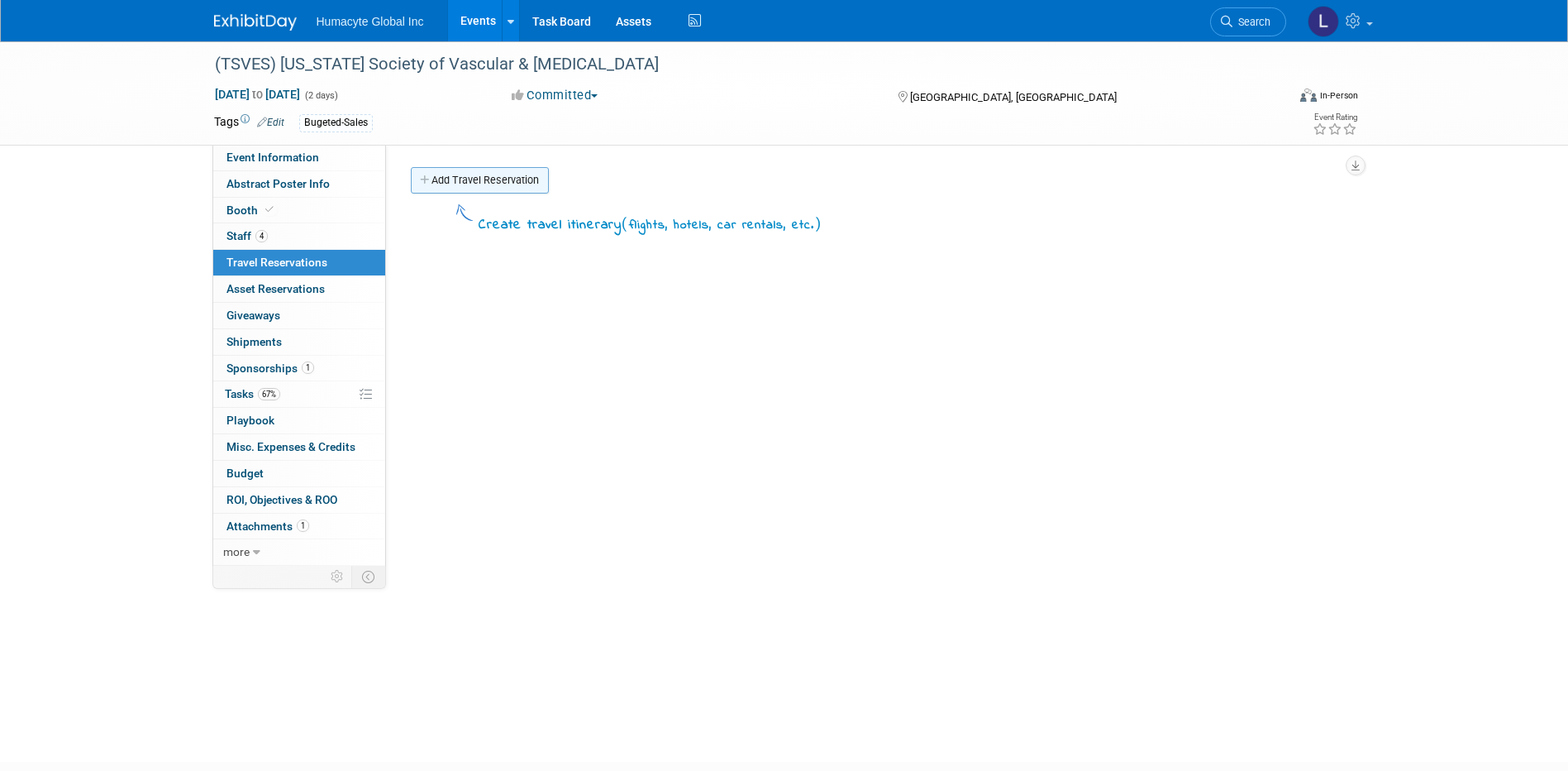
click at [438, 179] on link "Add Travel Reservation" at bounding box center [480, 179] width 138 height 26
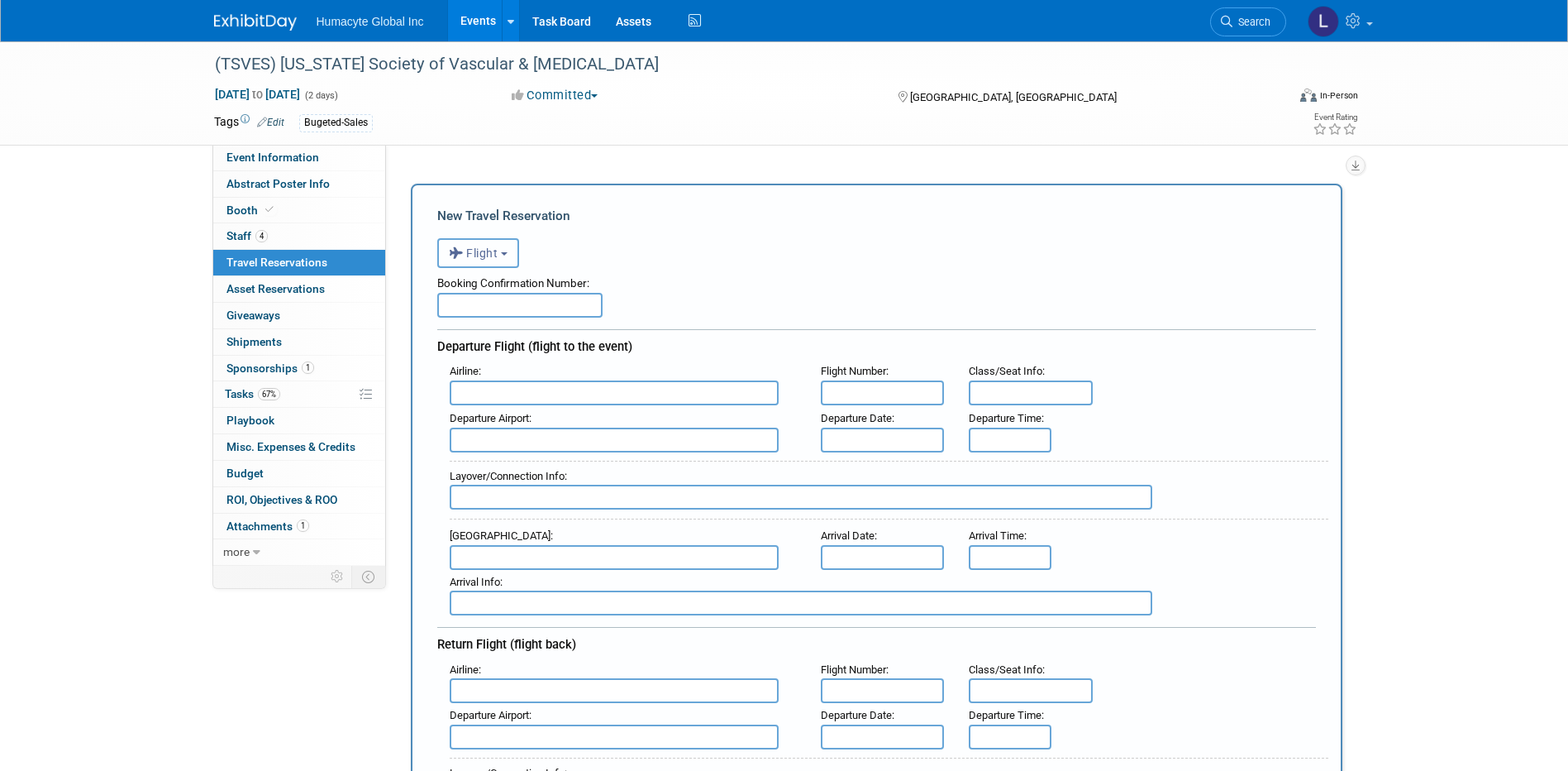
click at [480, 254] on span "Flight" at bounding box center [473, 254] width 50 height 13
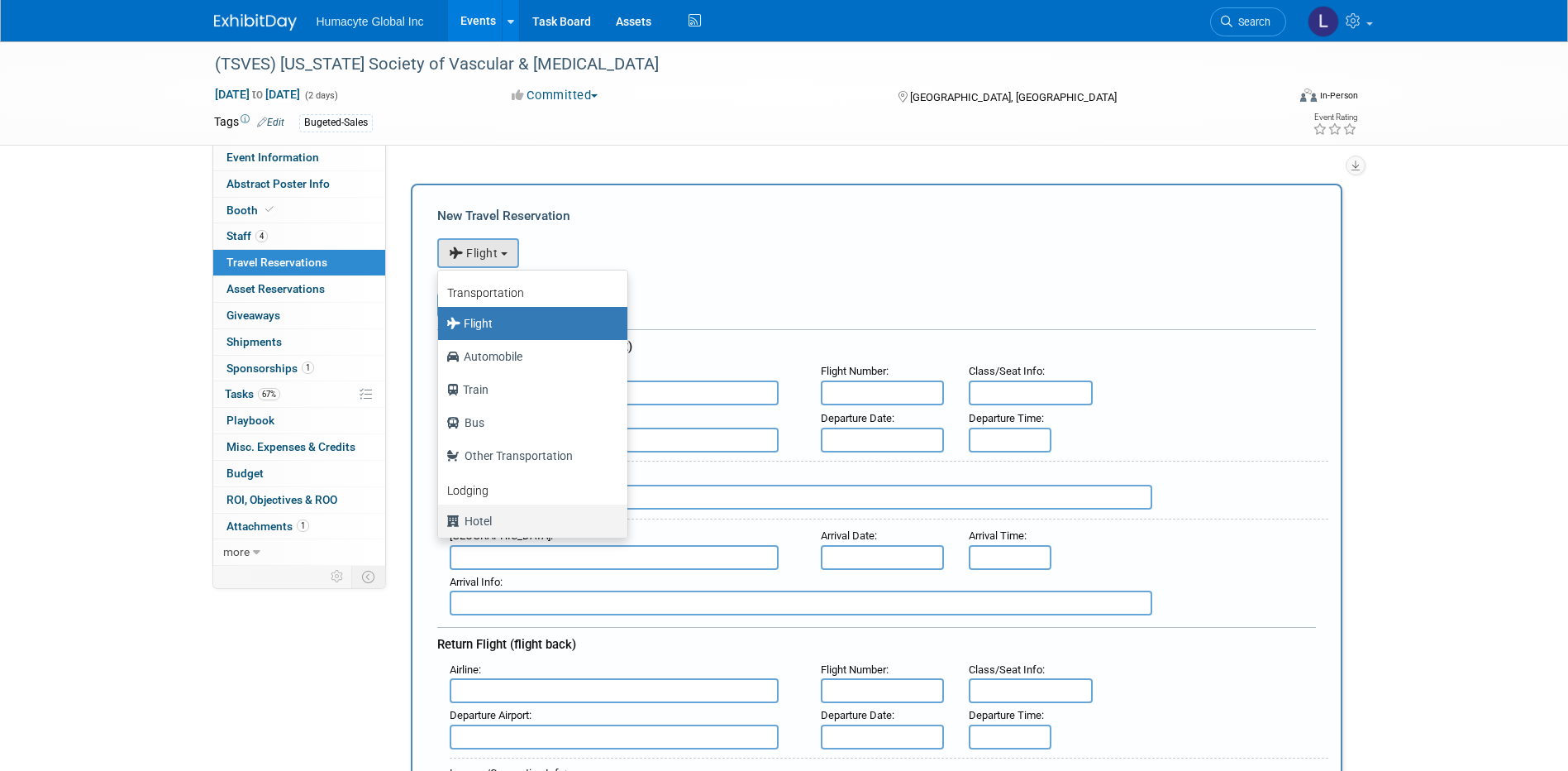
click at [484, 516] on label "Hotel" at bounding box center [528, 521] width 164 height 26
click at [440, 516] on input "Hotel" at bounding box center [435, 519] width 11 height 11
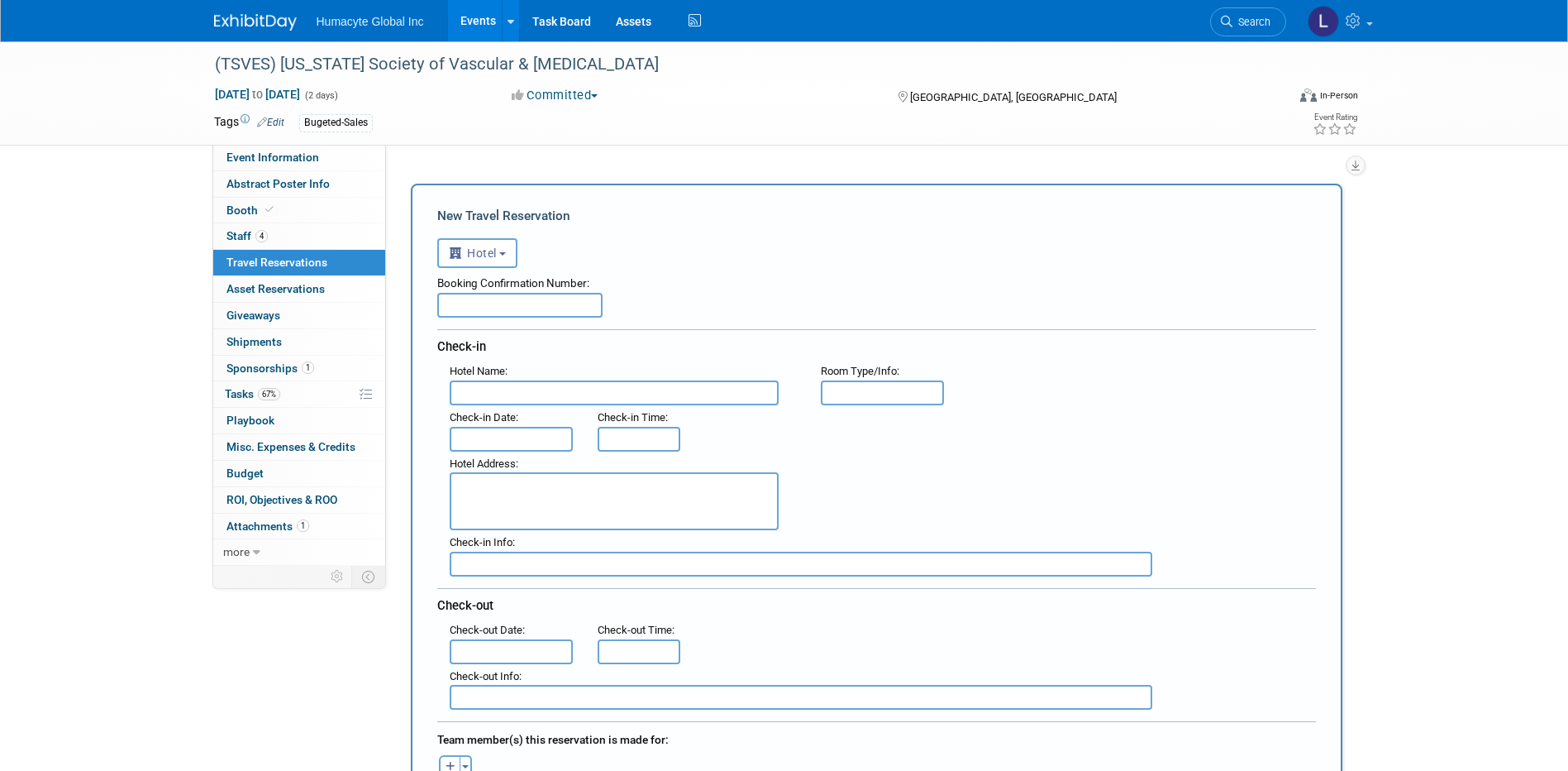
select select "6"
click at [472, 303] on input "text" at bounding box center [520, 305] width 165 height 24
paste input "Acknowledgment number: UA13X4TO"
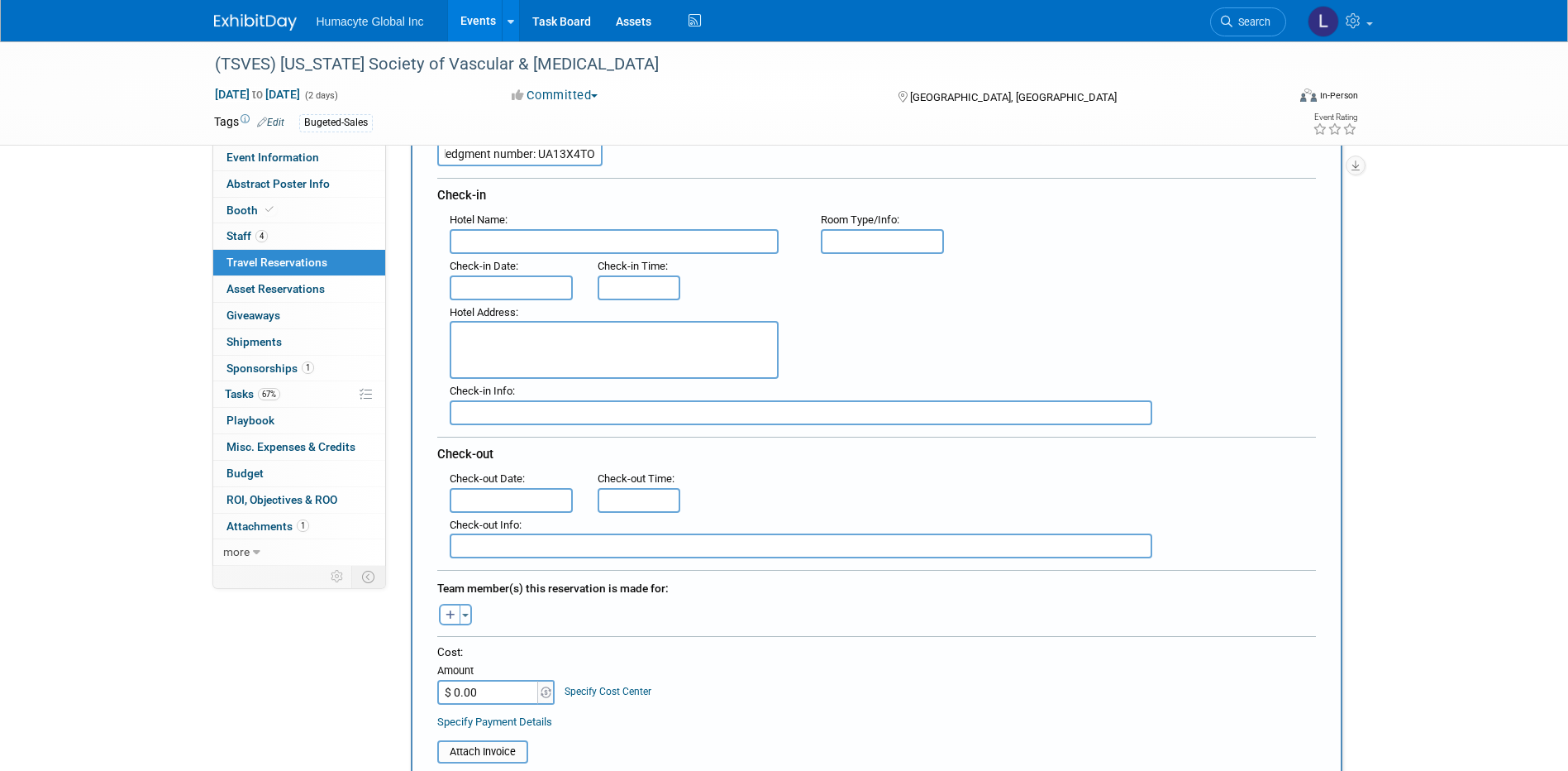
scroll to position [165, 0]
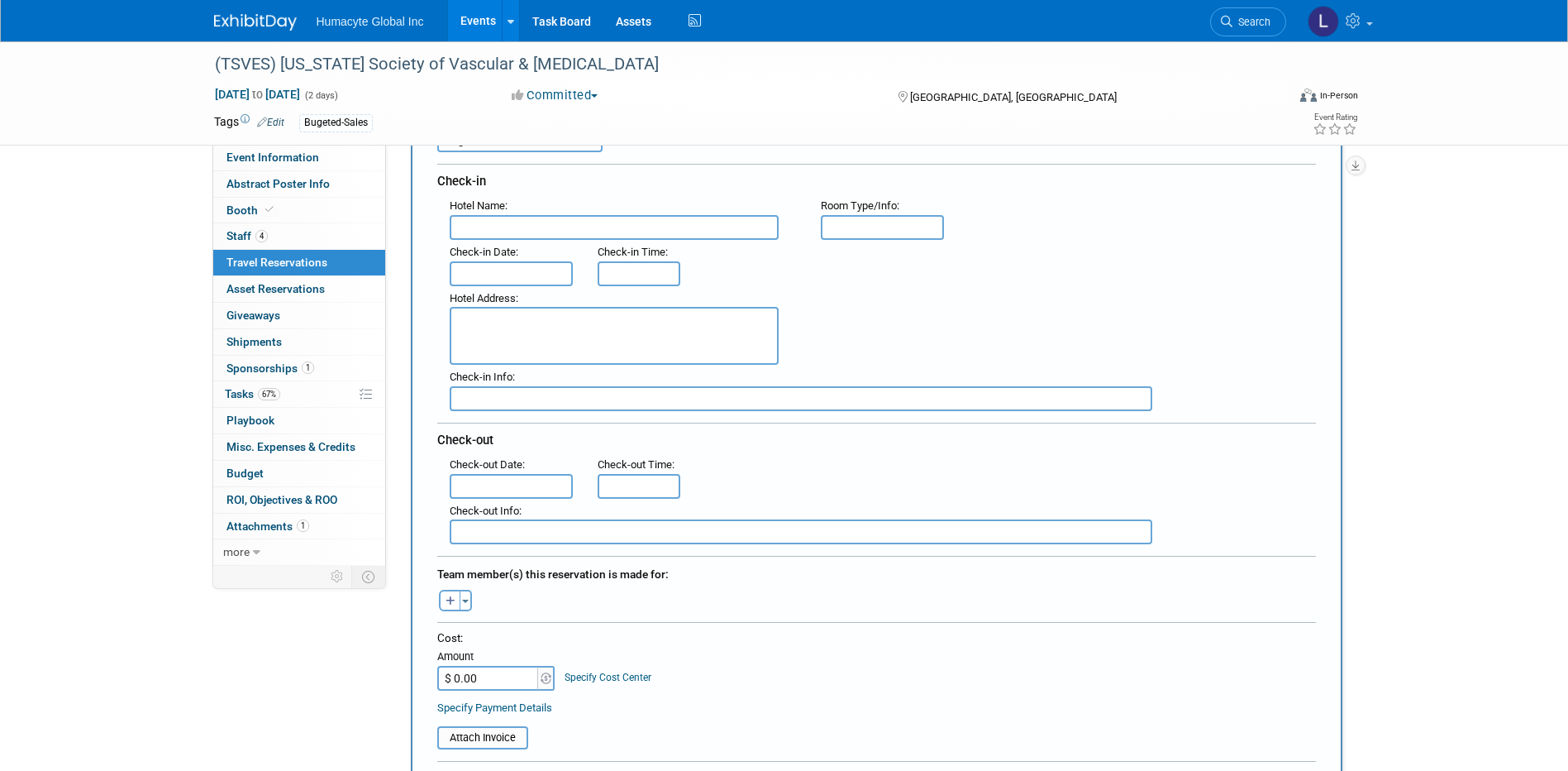
type input "Acknowledgment number: UA13X4TO"
click at [511, 222] on input "text" at bounding box center [614, 227] width 329 height 24
paste input "San Antonio Marriott Rivercenter on the River Walk"
type input "San Antonio Marriott Rivercenter on the River Walk"
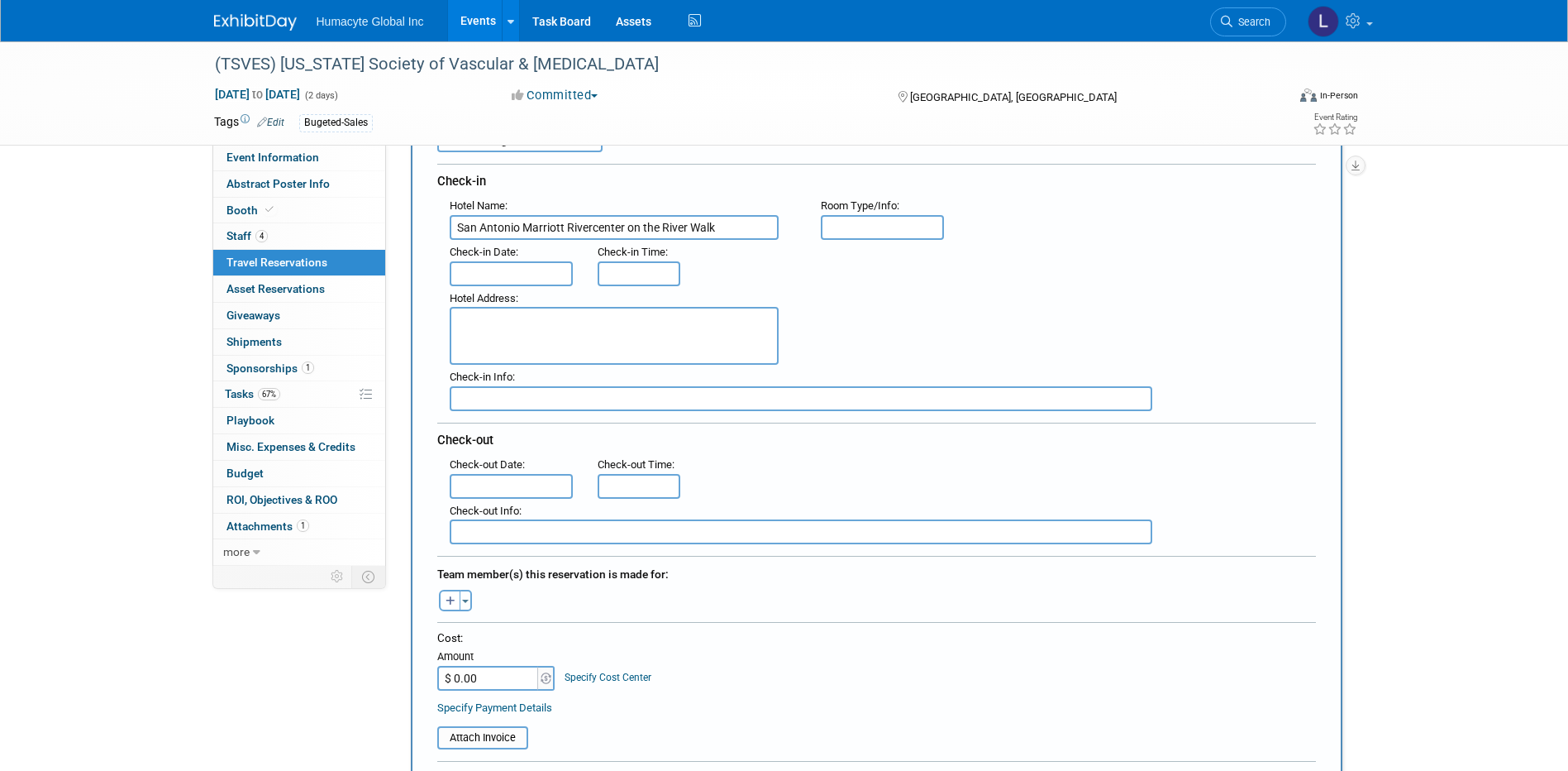
click at [509, 254] on span "Check-in Date" at bounding box center [483, 252] width 67 height 13
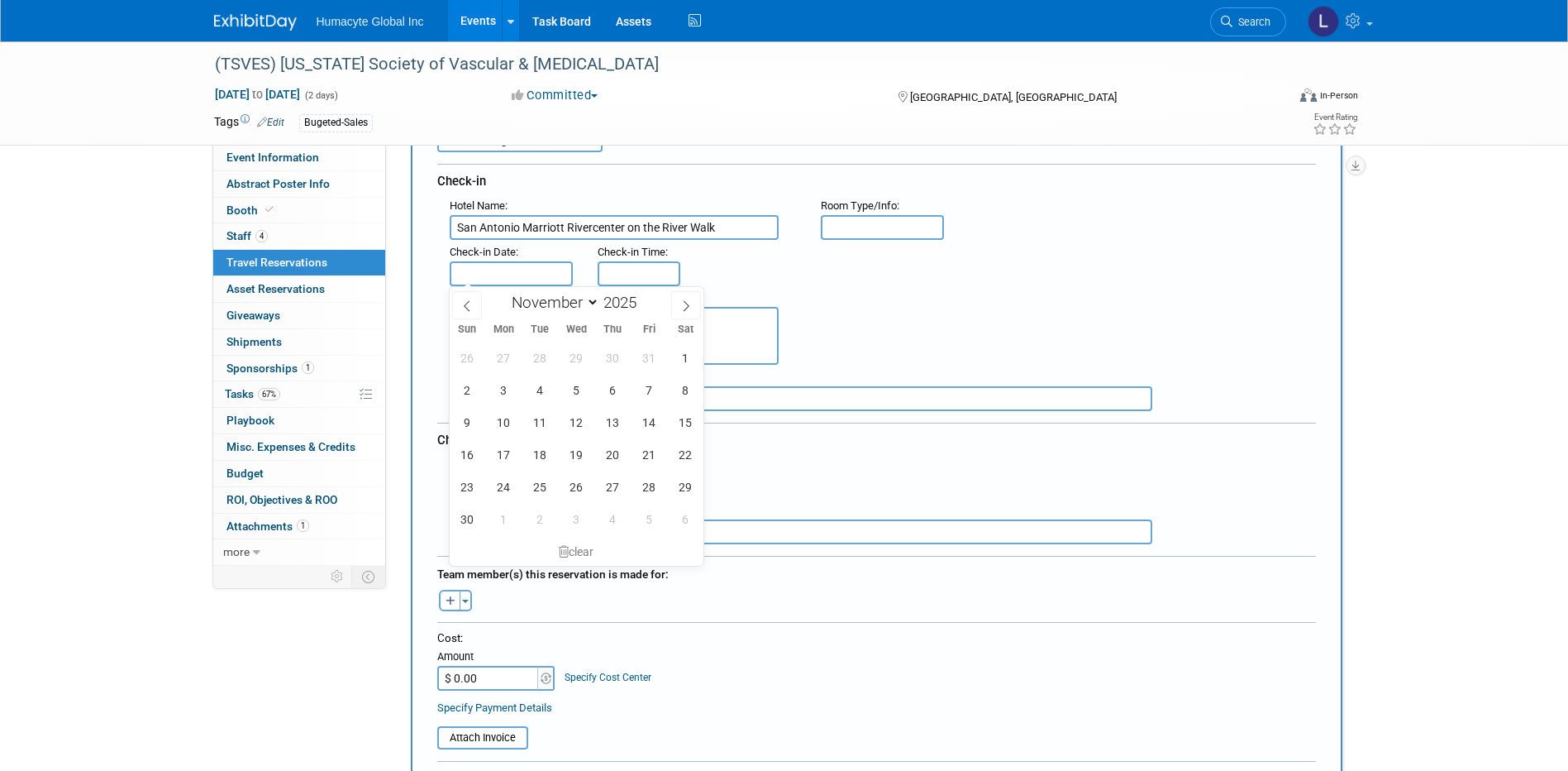
click at [509, 272] on input "text" at bounding box center [511, 273] width 124 height 24
click at [641, 393] on span "7" at bounding box center [649, 390] width 32 height 32
type input "[DATE]"
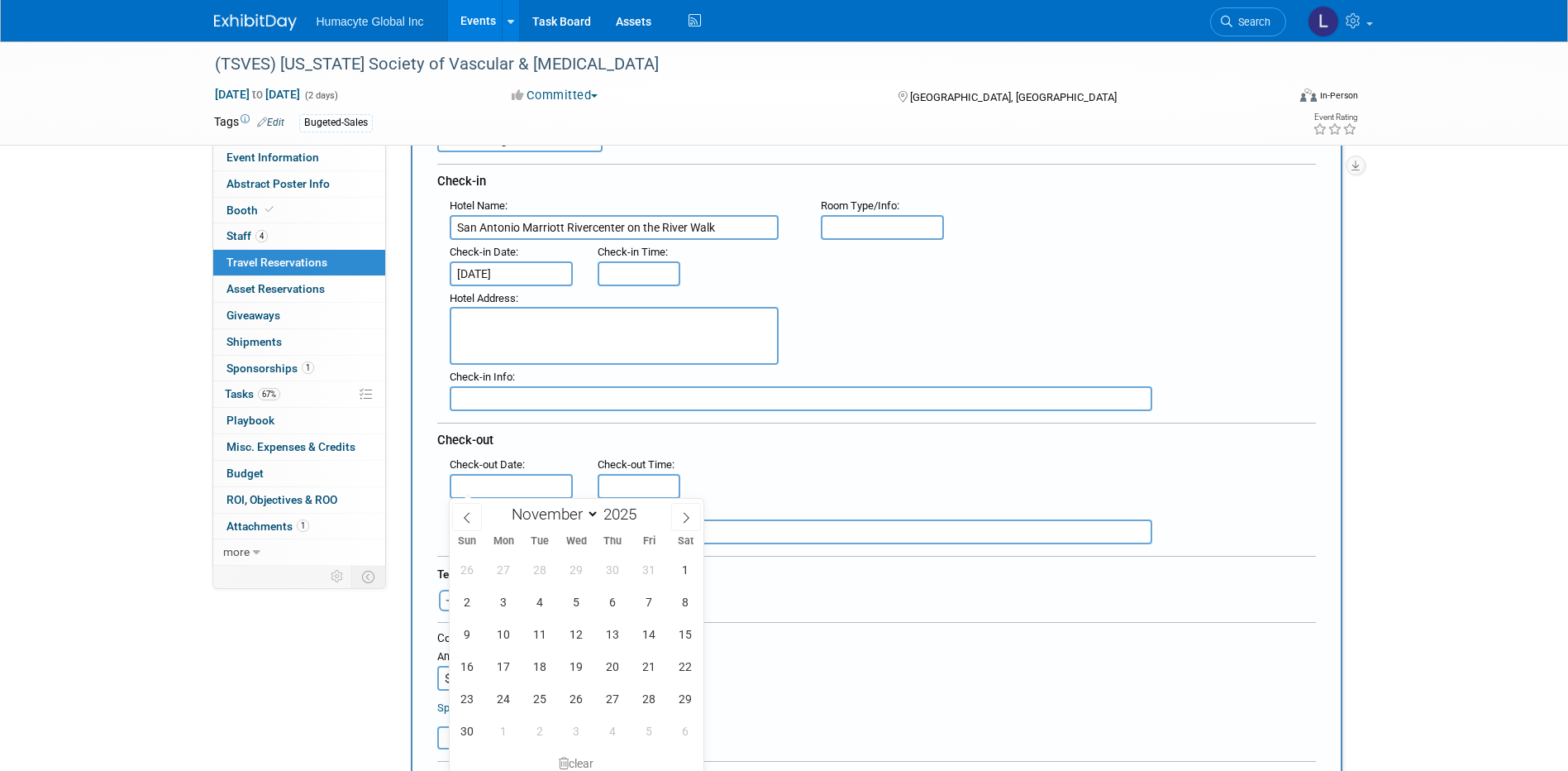
click at [497, 482] on input "text" at bounding box center [511, 486] width 124 height 24
click at [691, 602] on span "8" at bounding box center [685, 602] width 32 height 32
type input "[DATE]"
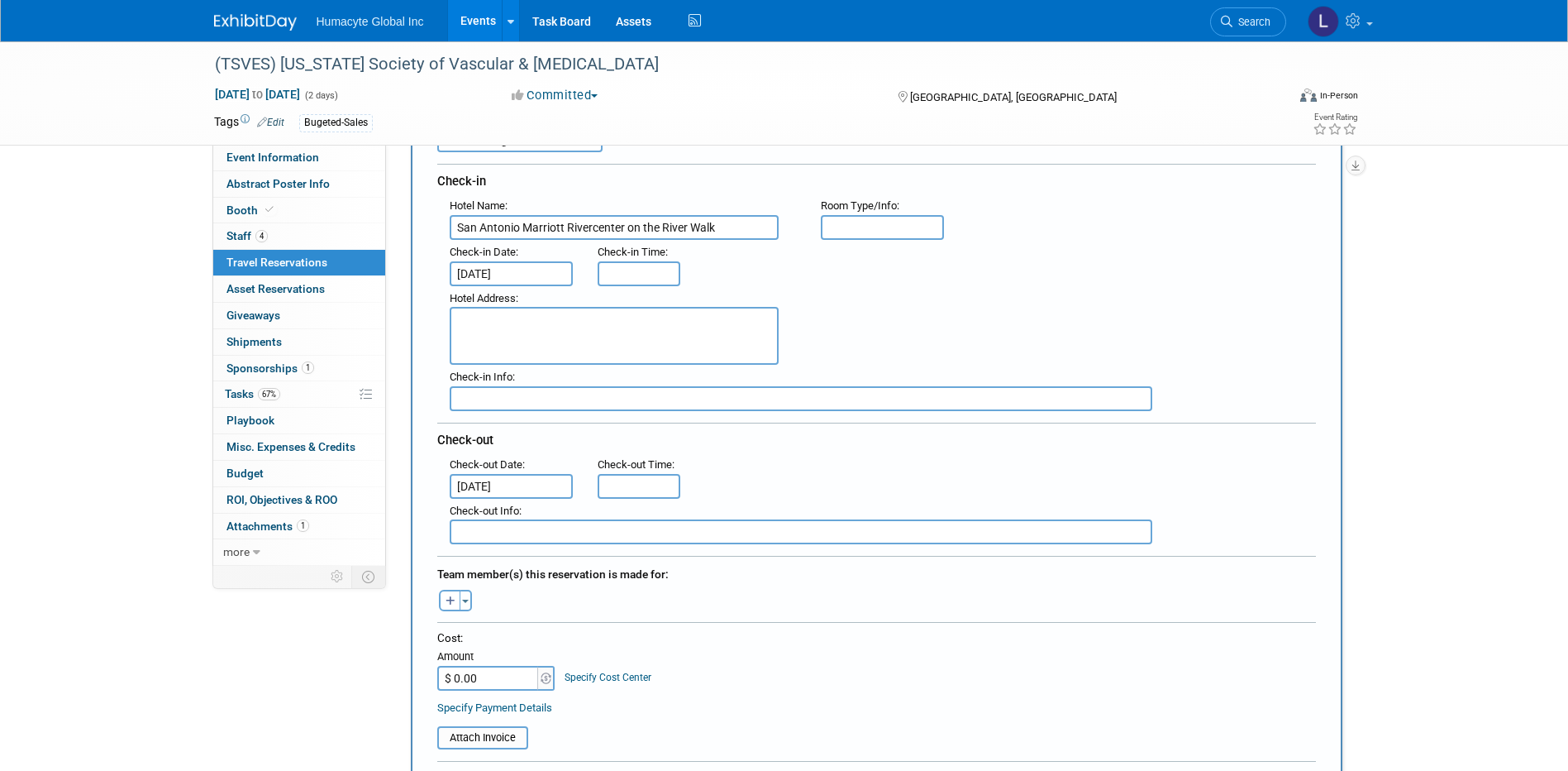
click at [669, 627] on div at bounding box center [877, 626] width 879 height 8
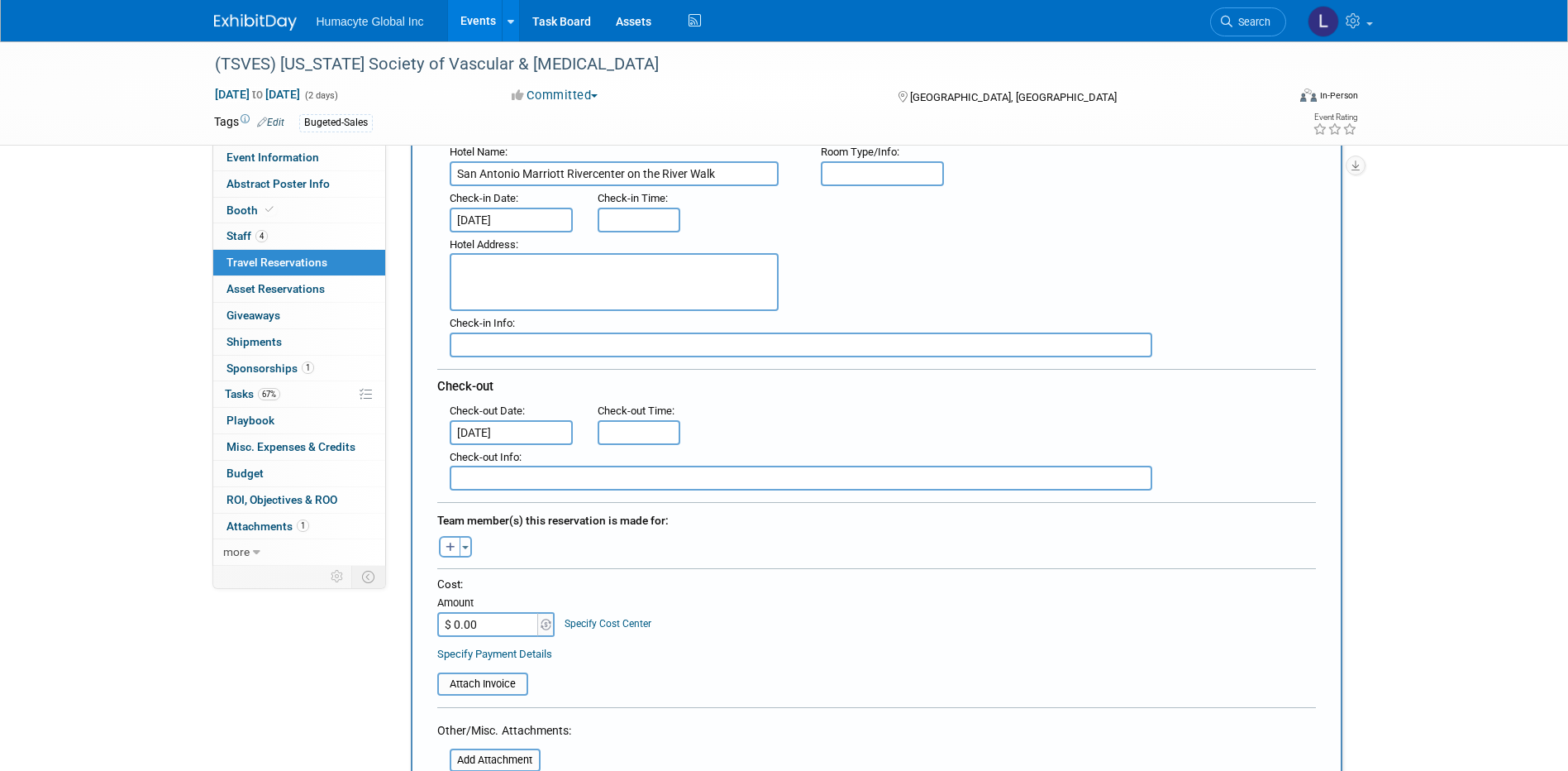
scroll to position [249, 0]
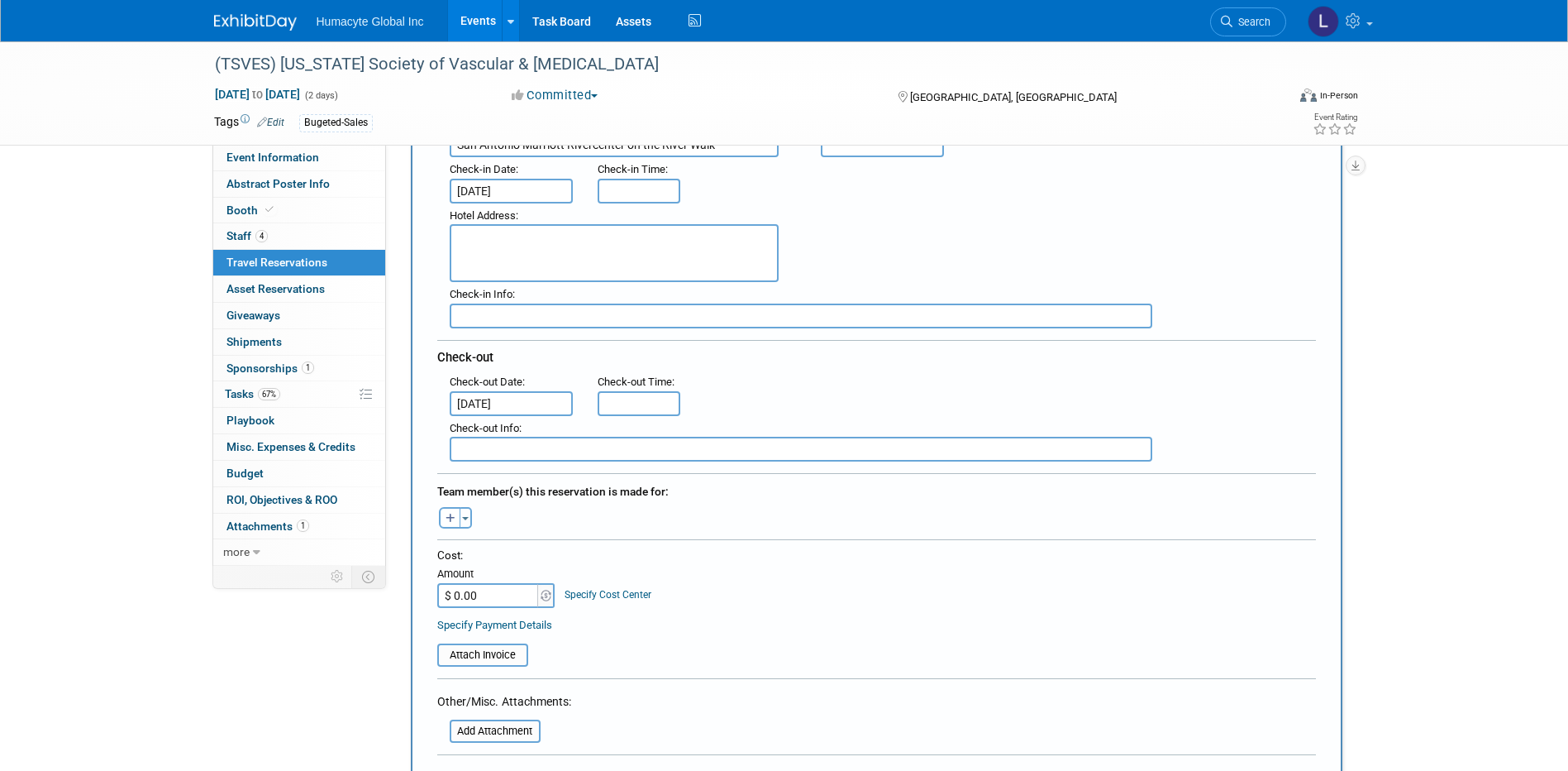
click at [595, 255] on textarea at bounding box center [614, 253] width 329 height 58
paste textarea "101 Bowie Street San Antonio , TX 78205 , United States of America"
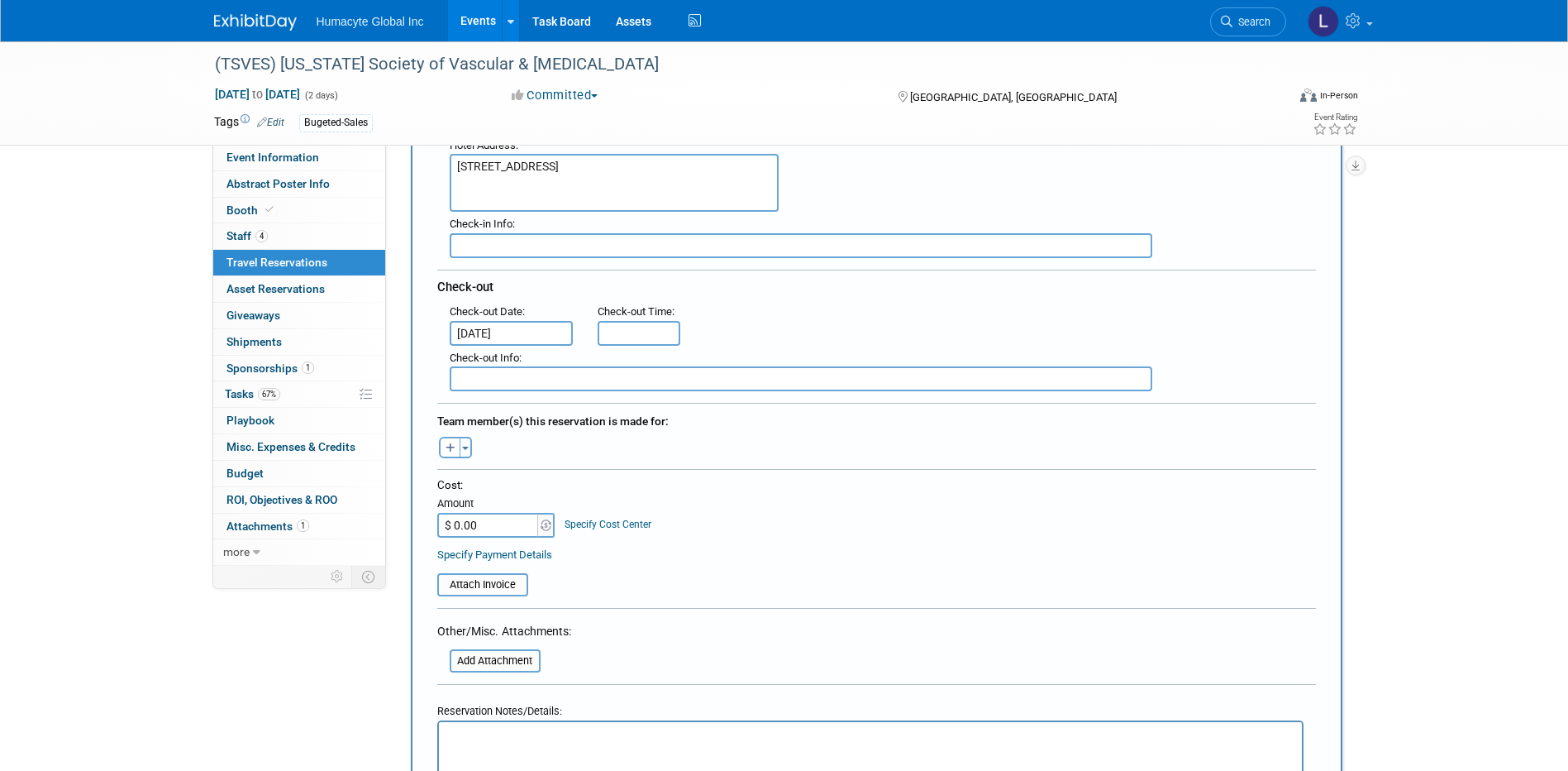
scroll to position [414, 0]
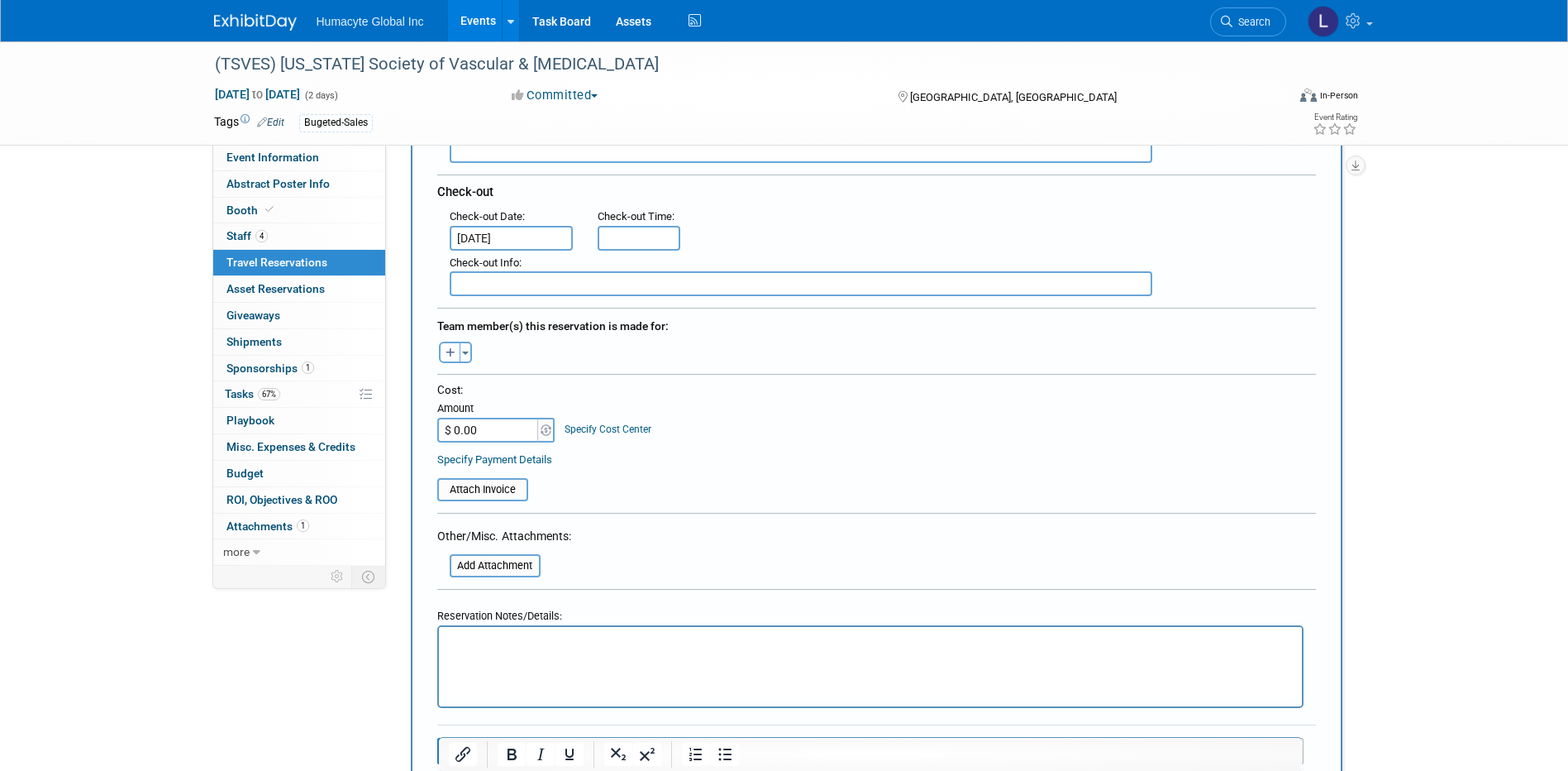
type textarea "101 Bowie Street San Antonio , TX 78205 , United States of America"
click at [509, 646] on p "Rich Text Area. Press ALT-0 for help." at bounding box center [870, 642] width 844 height 18
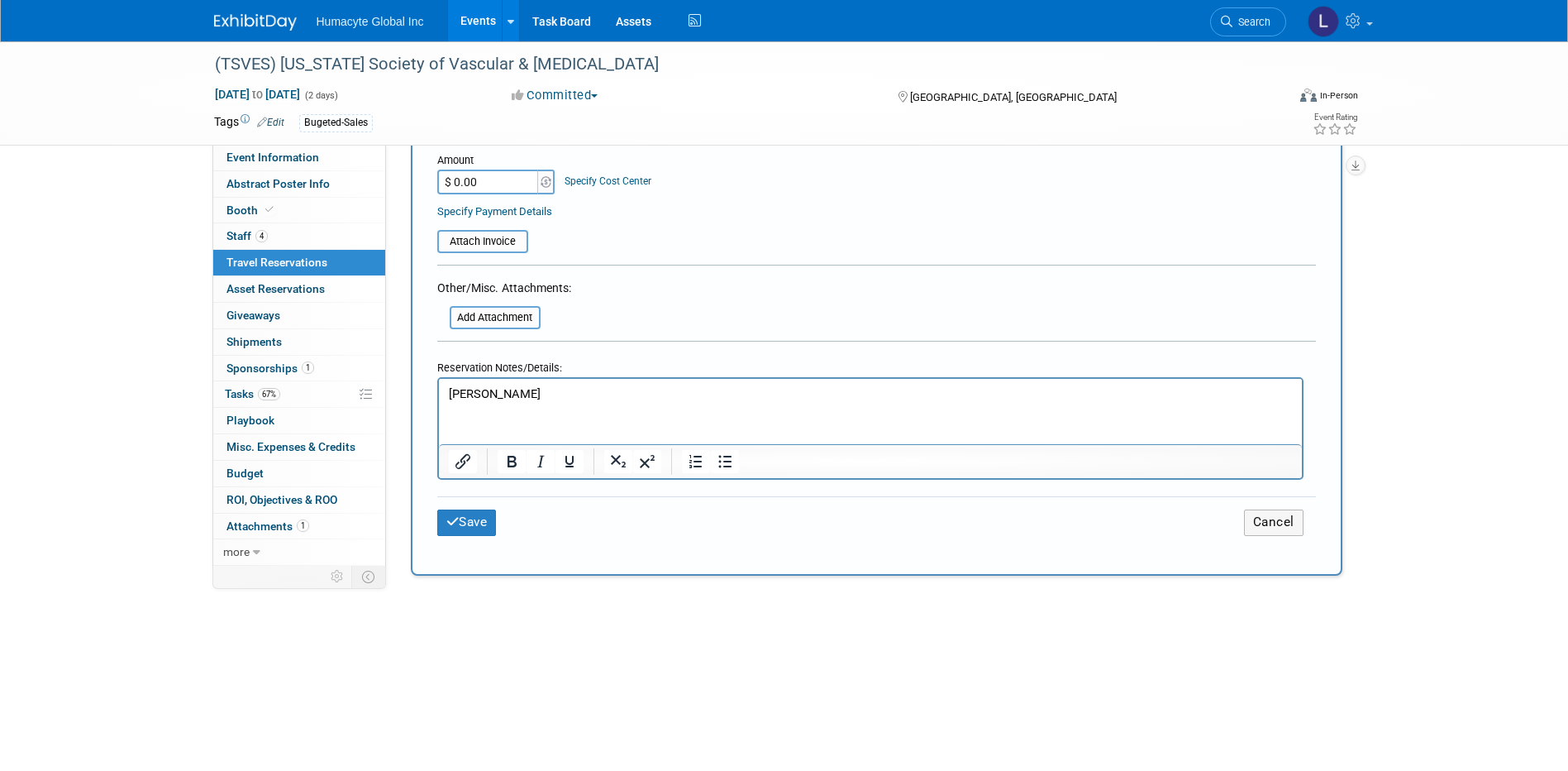
drag, startPoint x: 467, startPoint y: 518, endPoint x: 776, endPoint y: 594, distance: 318.2
click at [466, 517] on button "Save" at bounding box center [467, 522] width 60 height 25
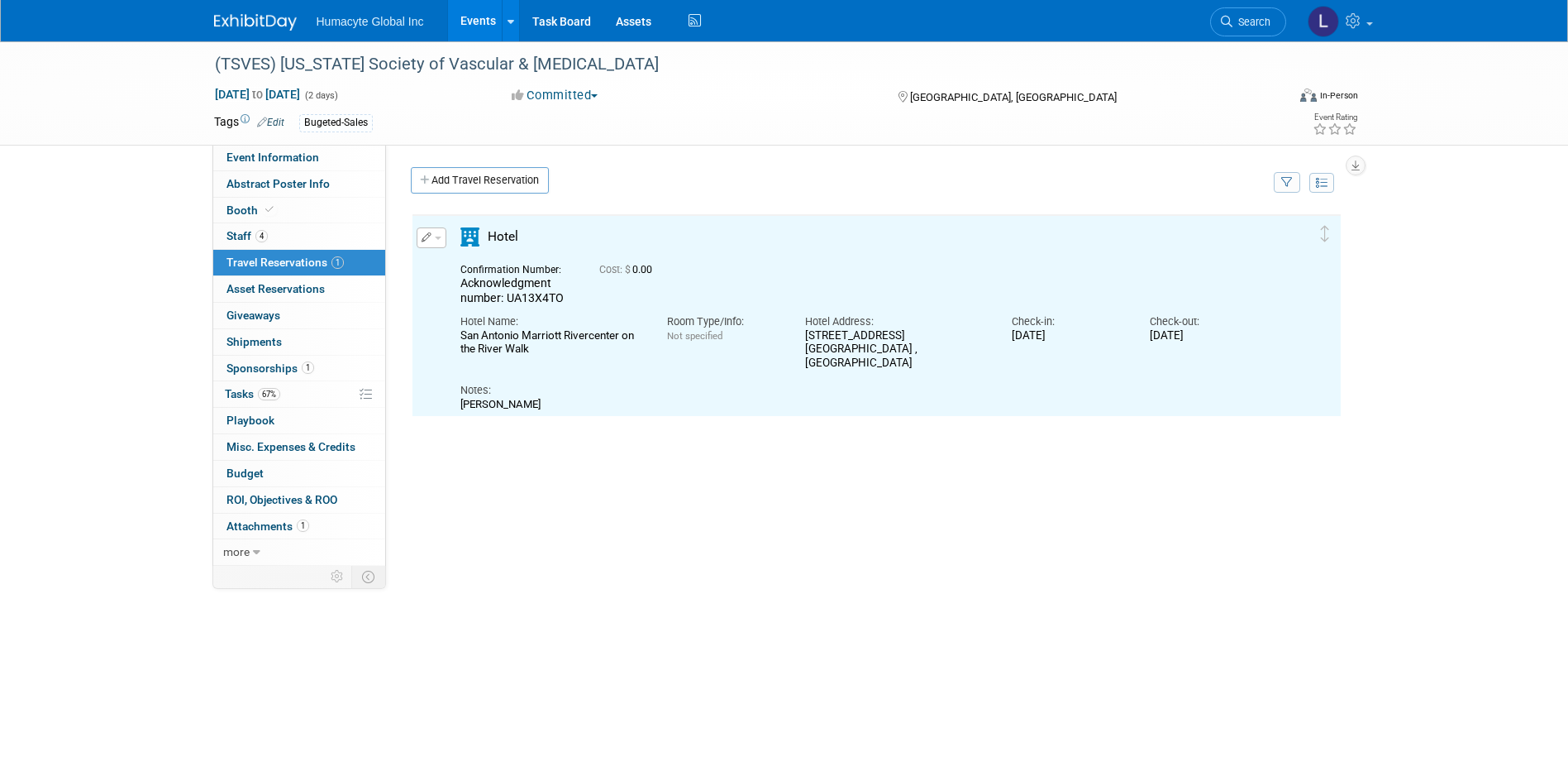
scroll to position [0, 0]
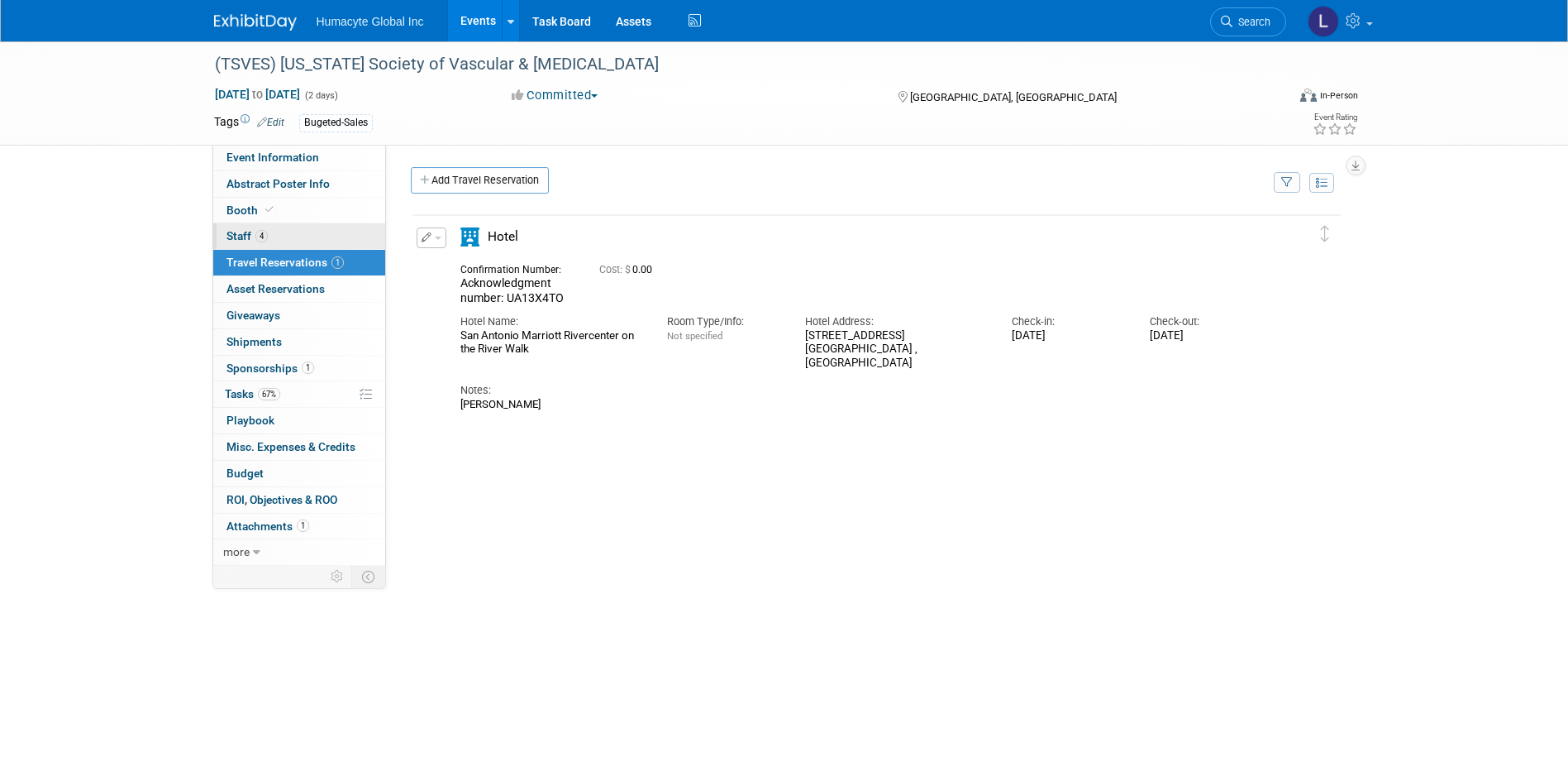
click at [242, 233] on span "Staff 4" at bounding box center [247, 236] width 41 height 13
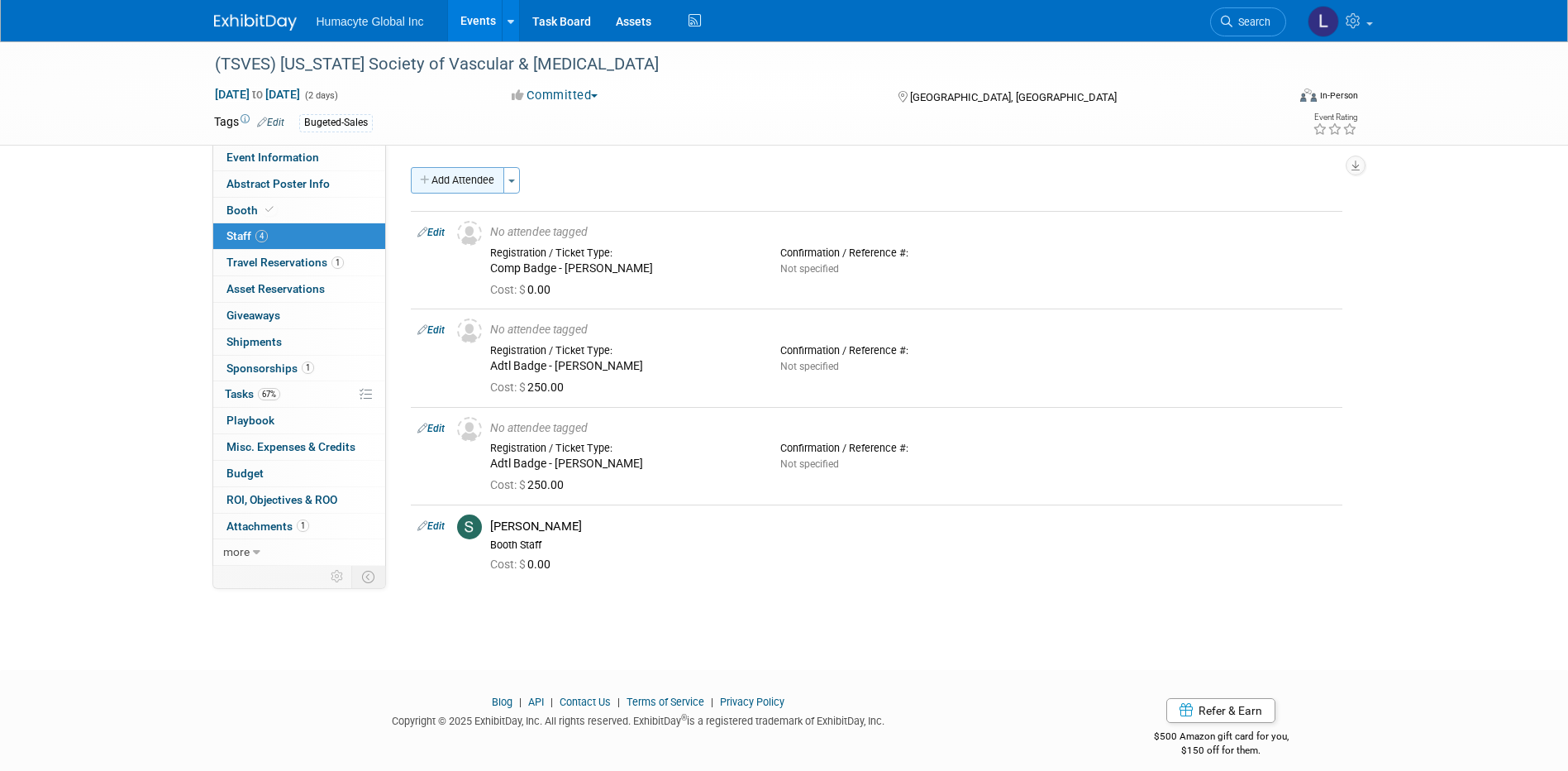
click at [461, 181] on button "Add Attendee" at bounding box center [457, 179] width 93 height 26
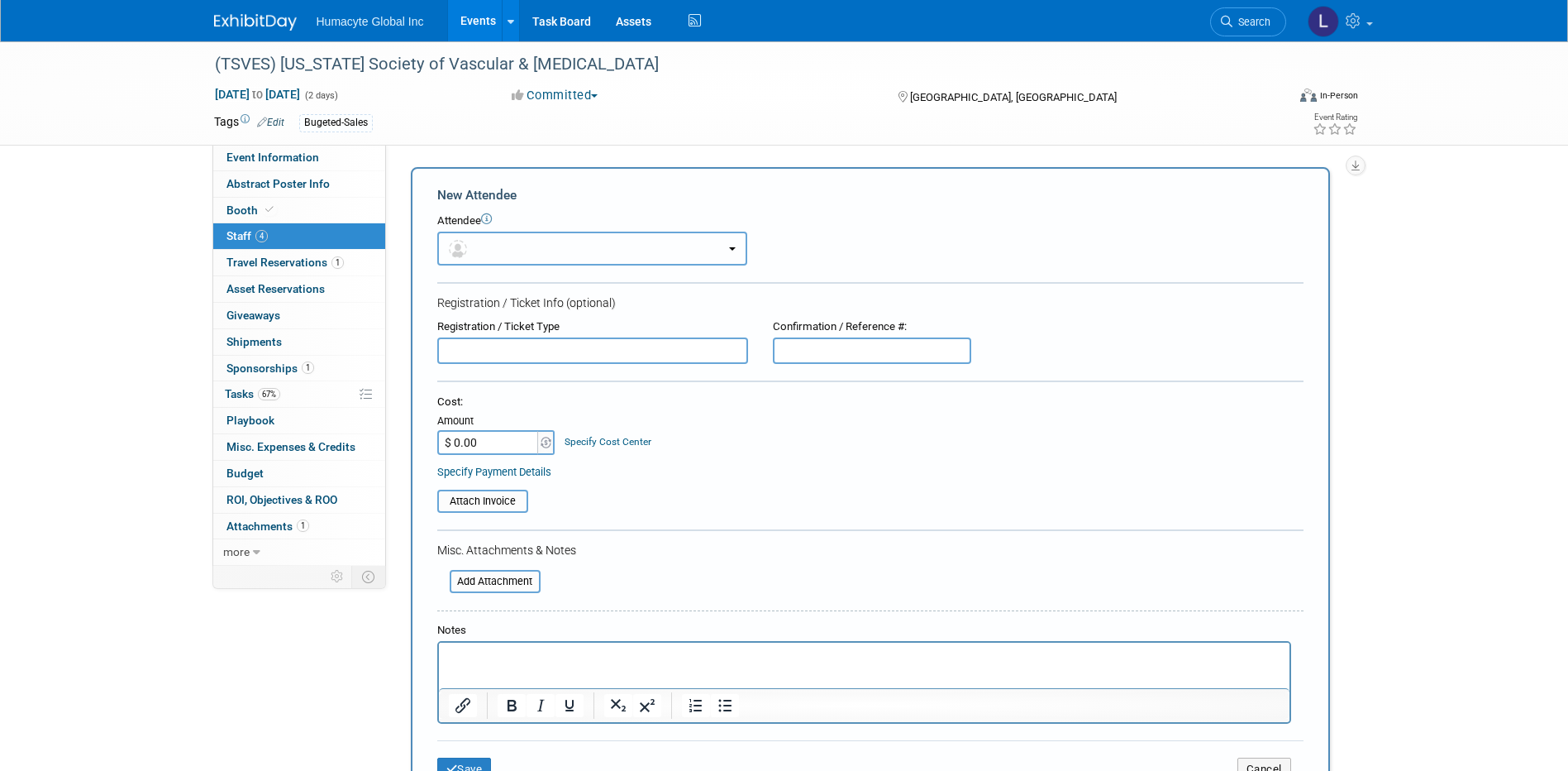
click at [466, 233] on button "button" at bounding box center [592, 249] width 310 height 34
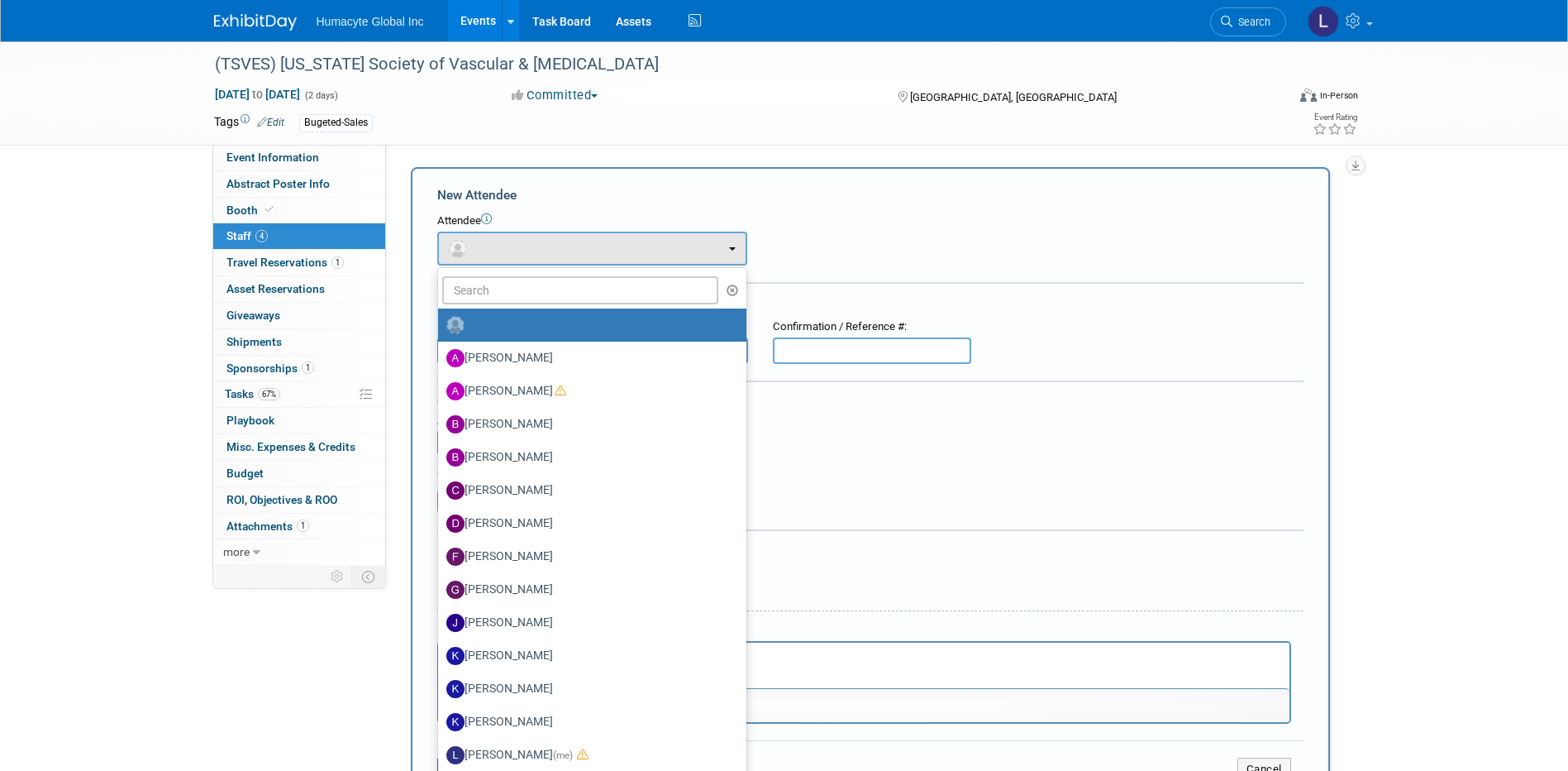
click at [1035, 354] on div "Registration / Ticket Type Confirmation / Reference #:" at bounding box center [871, 341] width 891 height 45
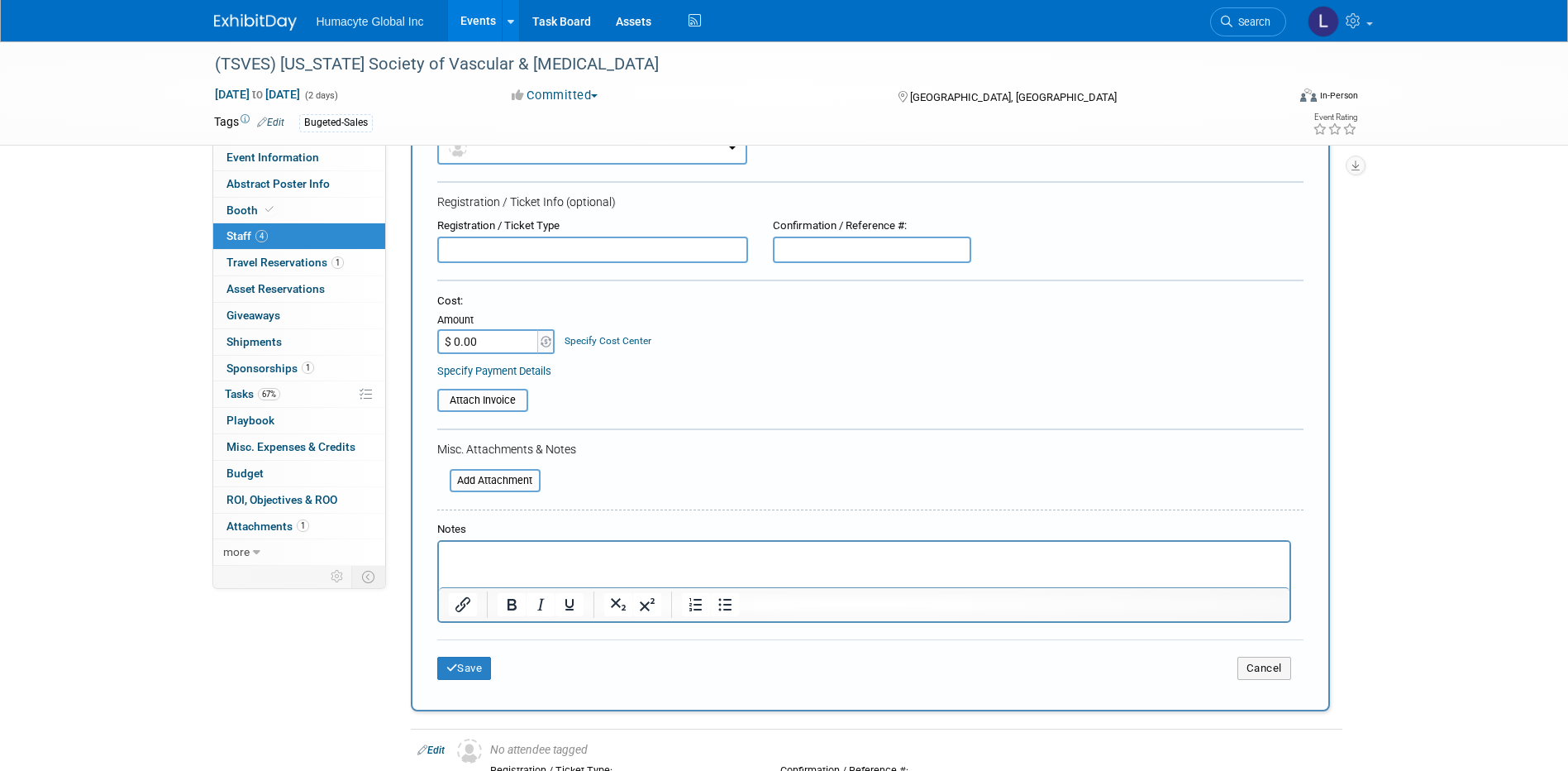
scroll to position [414, 0]
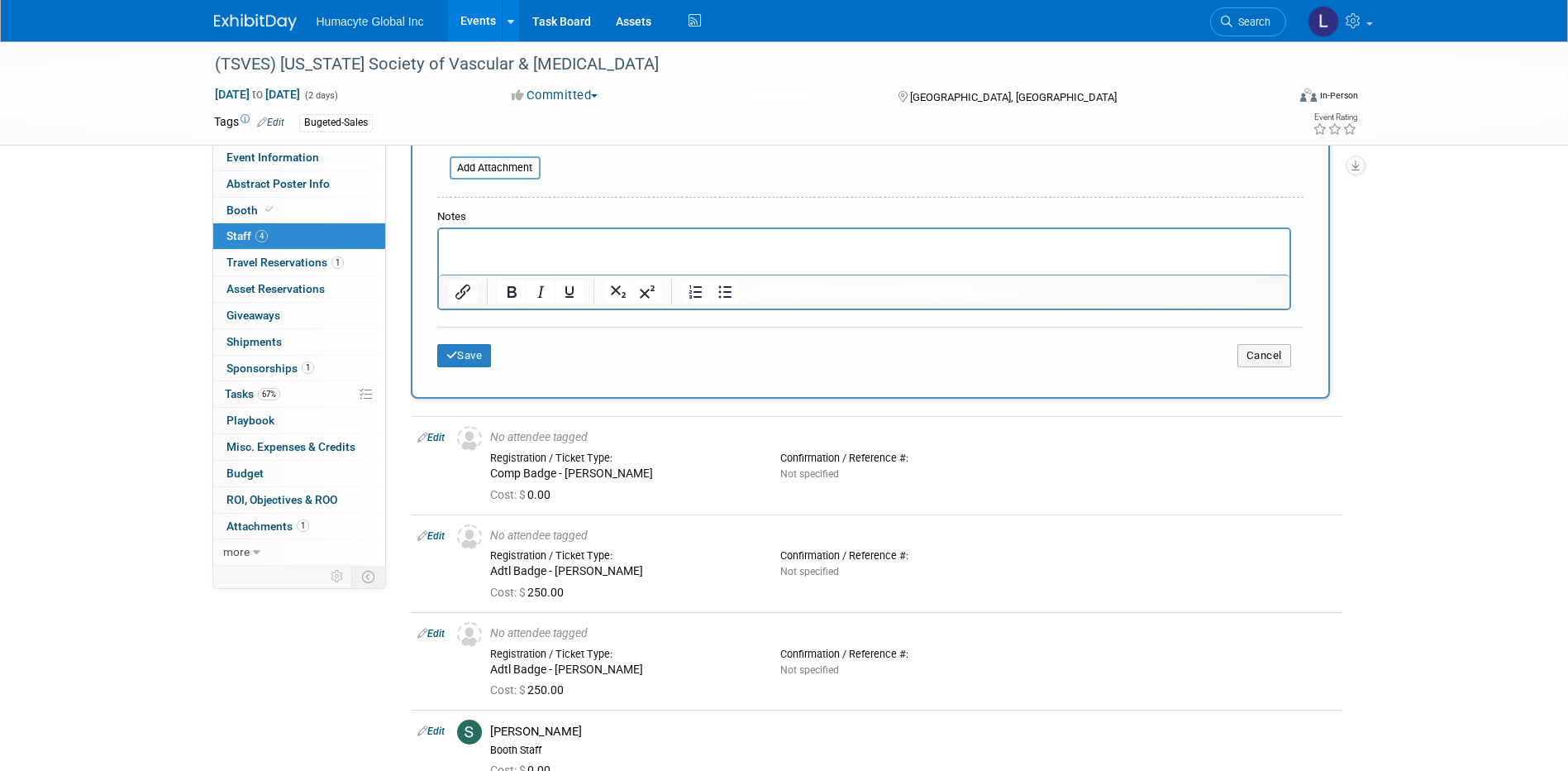
click at [541, 243] on p "Rich Text Area. Press ALT-0 for help." at bounding box center [864, 244] width 832 height 17
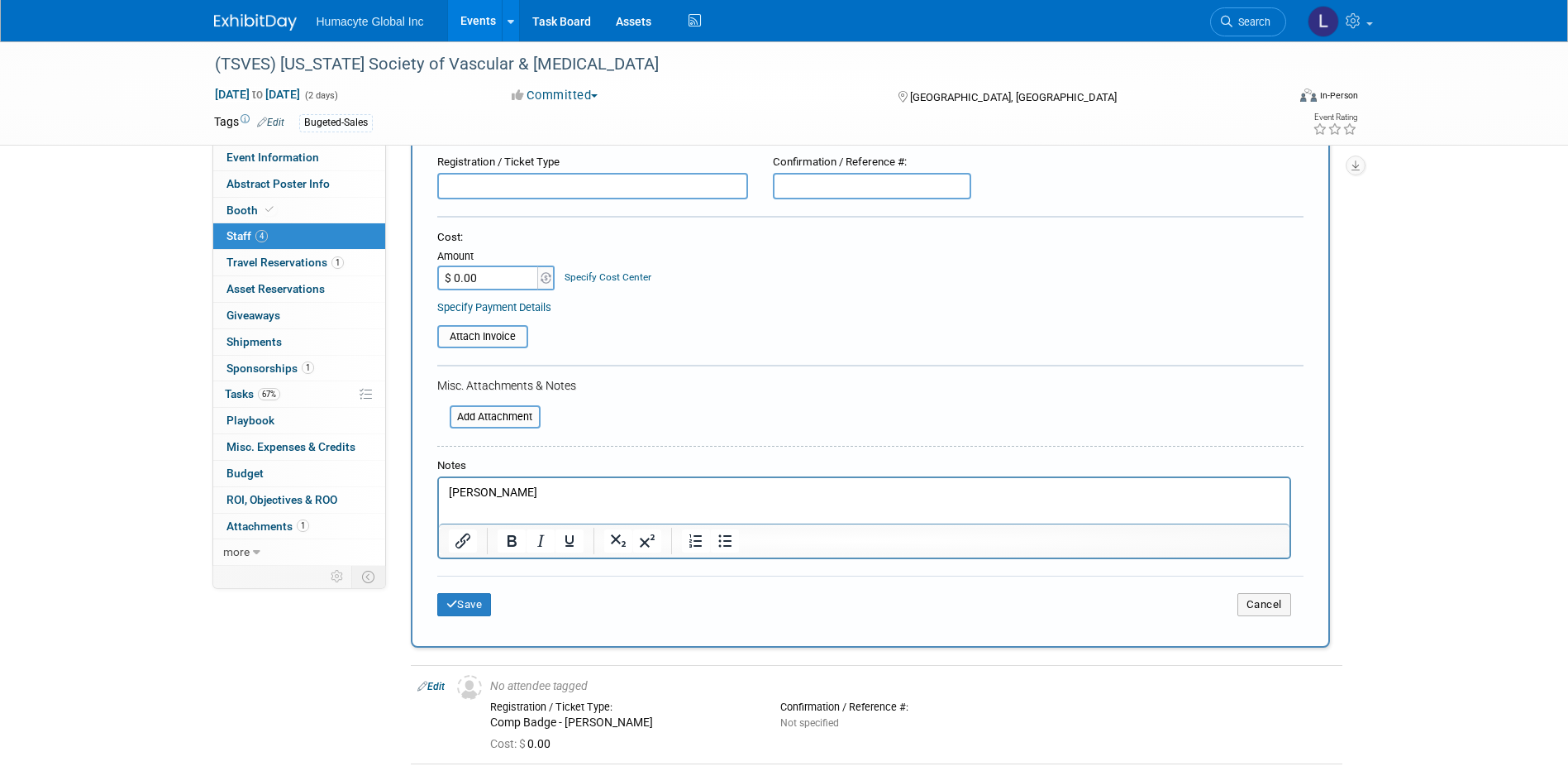
scroll to position [165, 0]
click at [462, 608] on button "Save" at bounding box center [464, 603] width 55 height 23
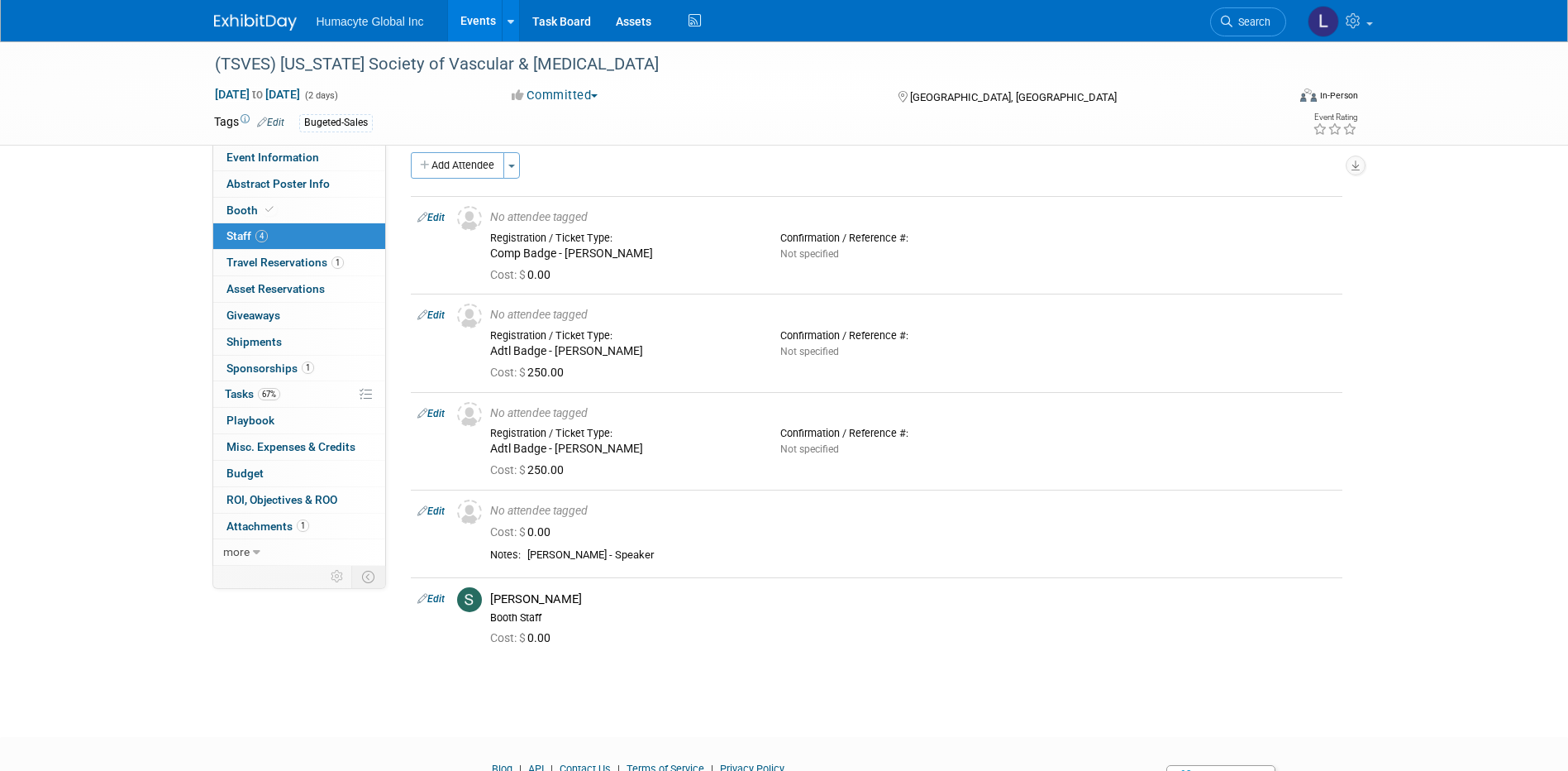
scroll to position [97, 0]
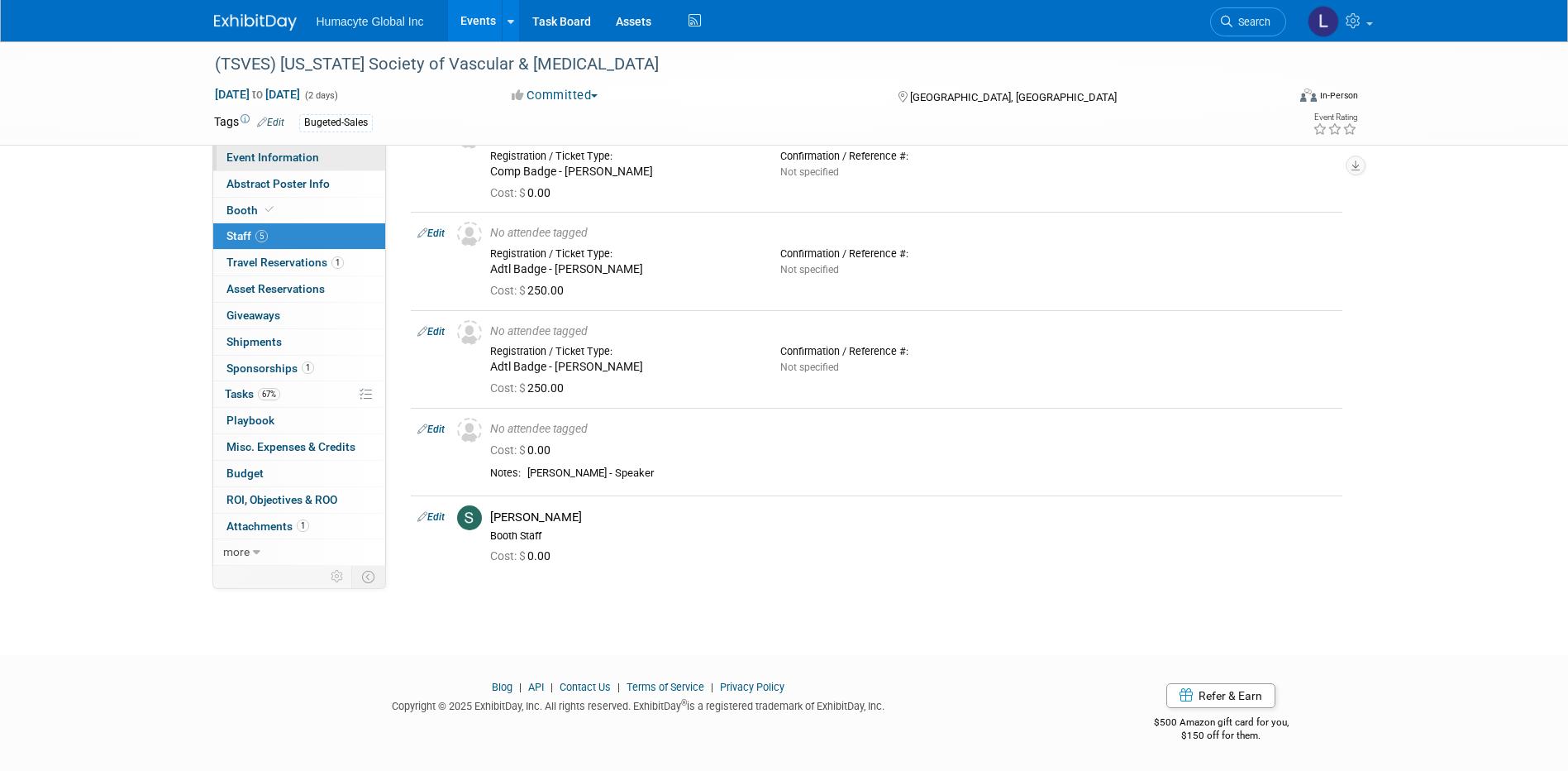
click at [259, 150] on link "Event Information" at bounding box center [299, 158] width 172 height 25
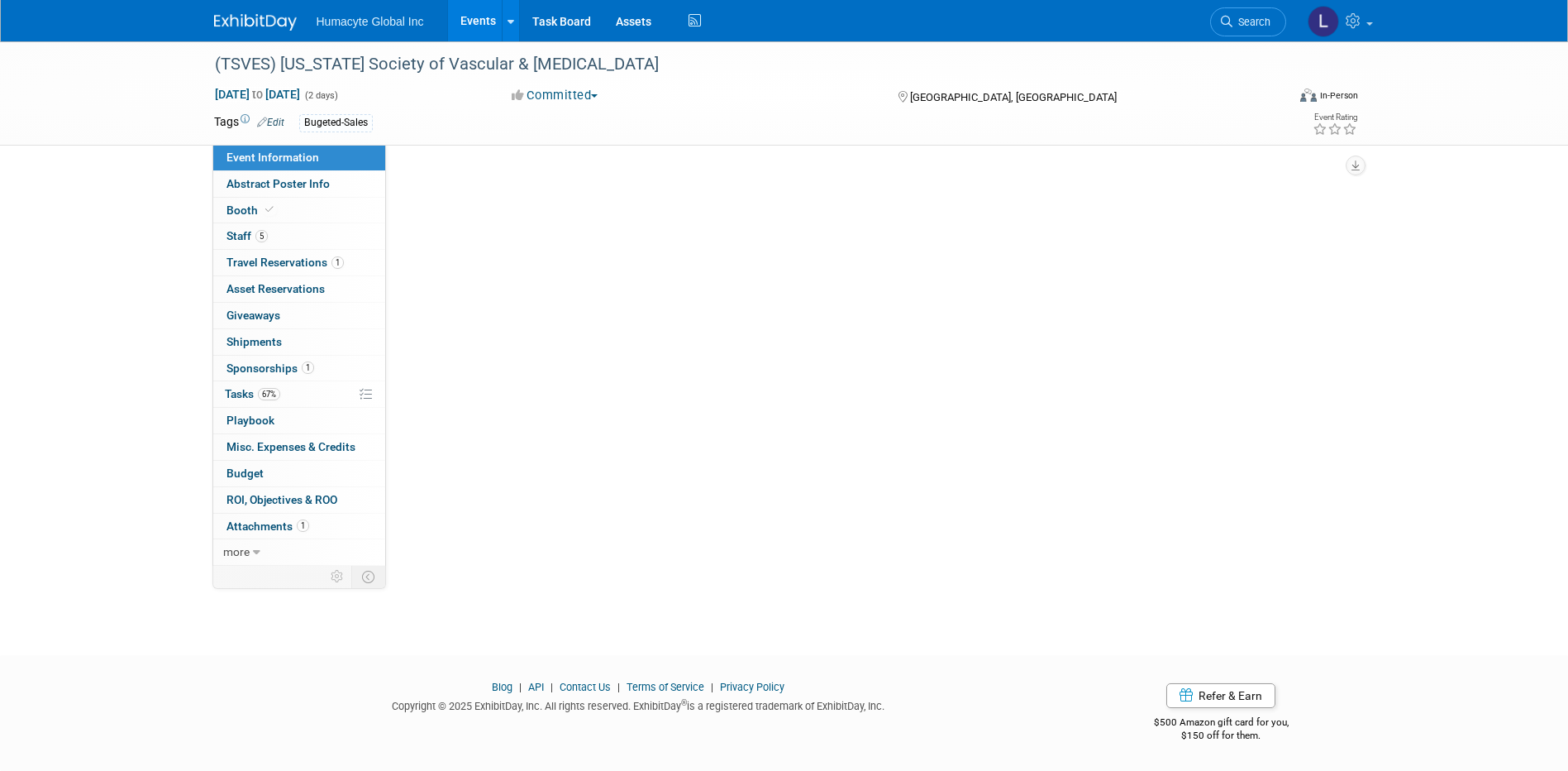
scroll to position [0, 0]
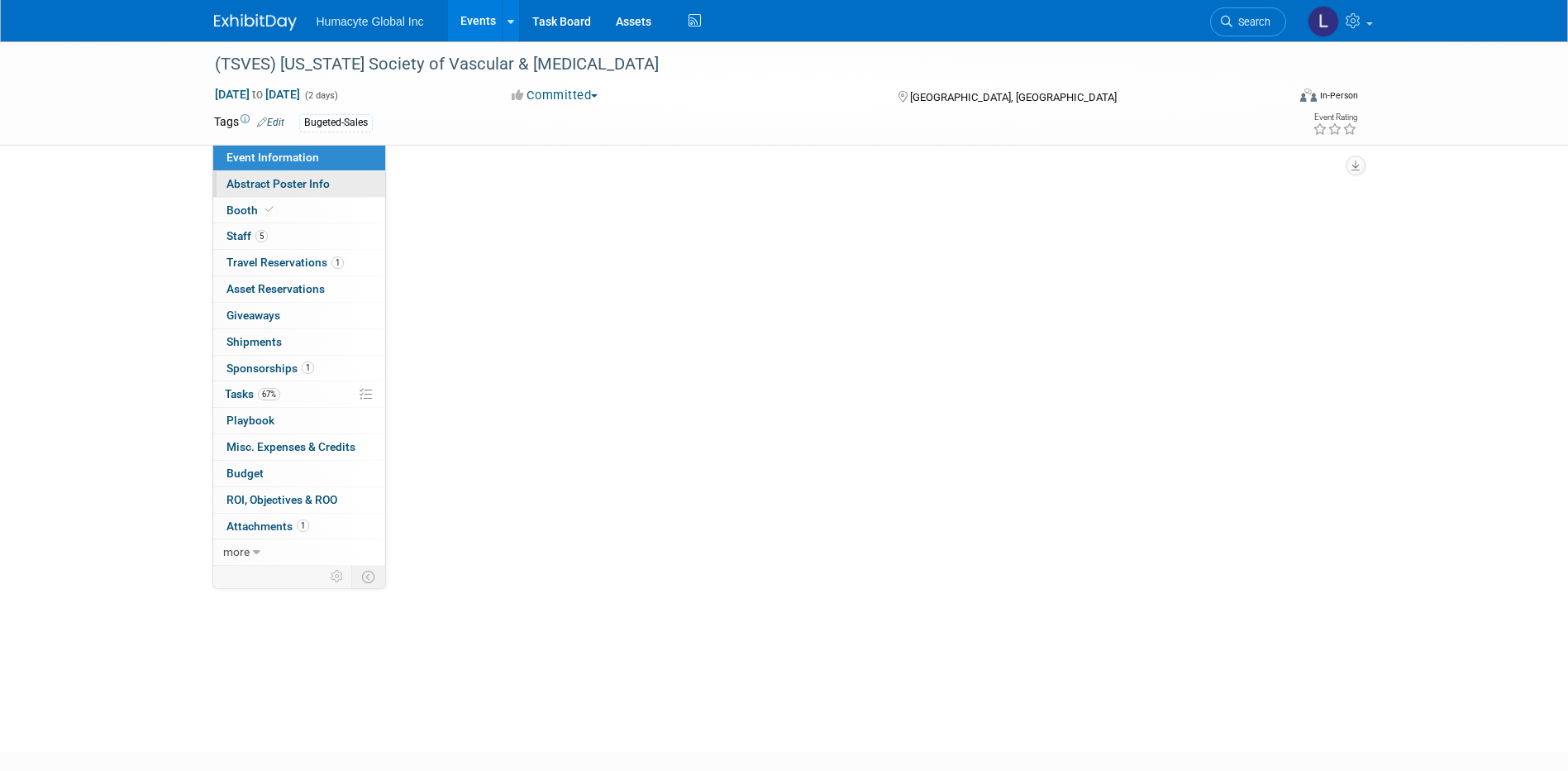
select select "Sales"
select select "Vascular"
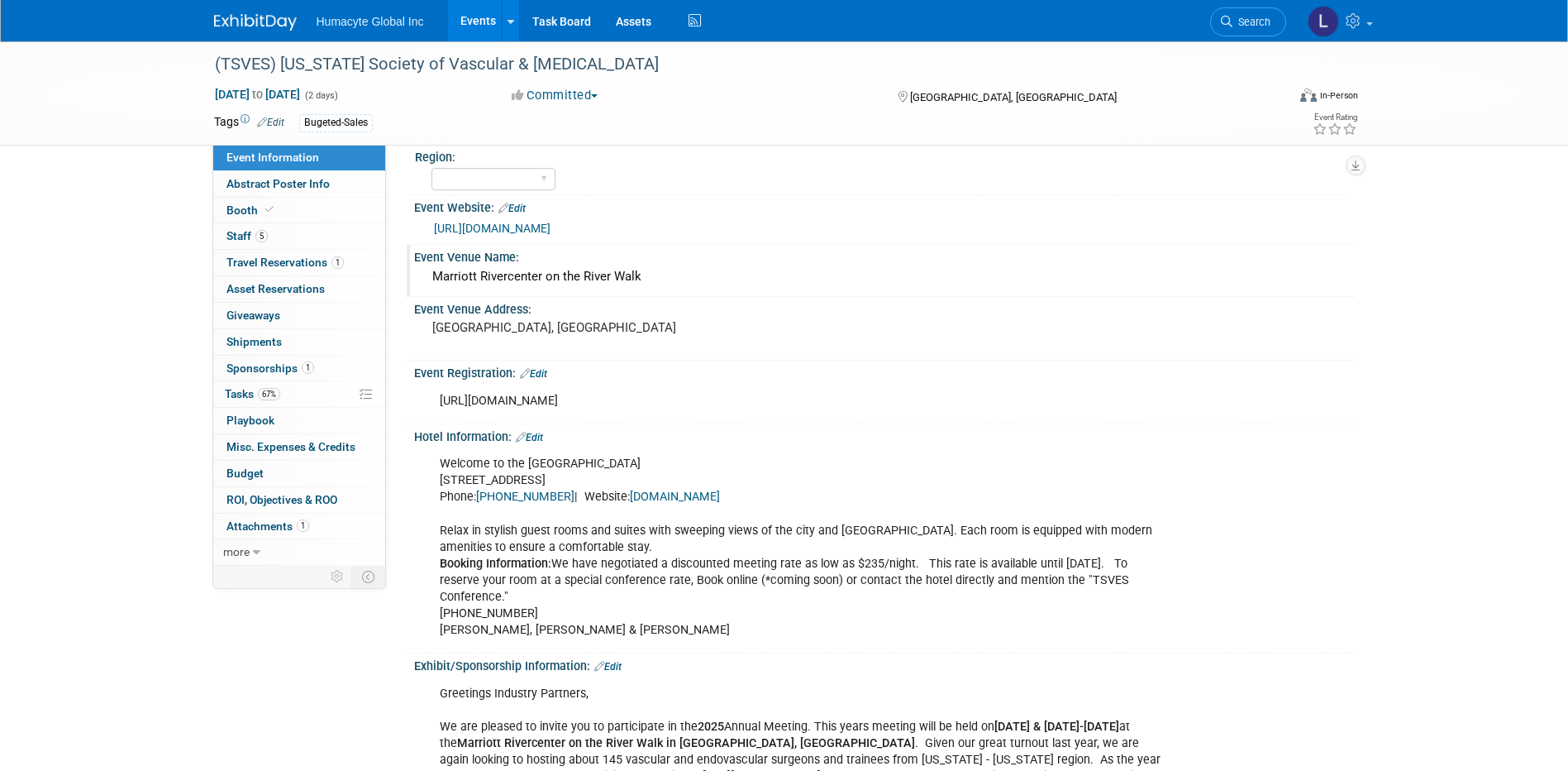
scroll to position [573, 0]
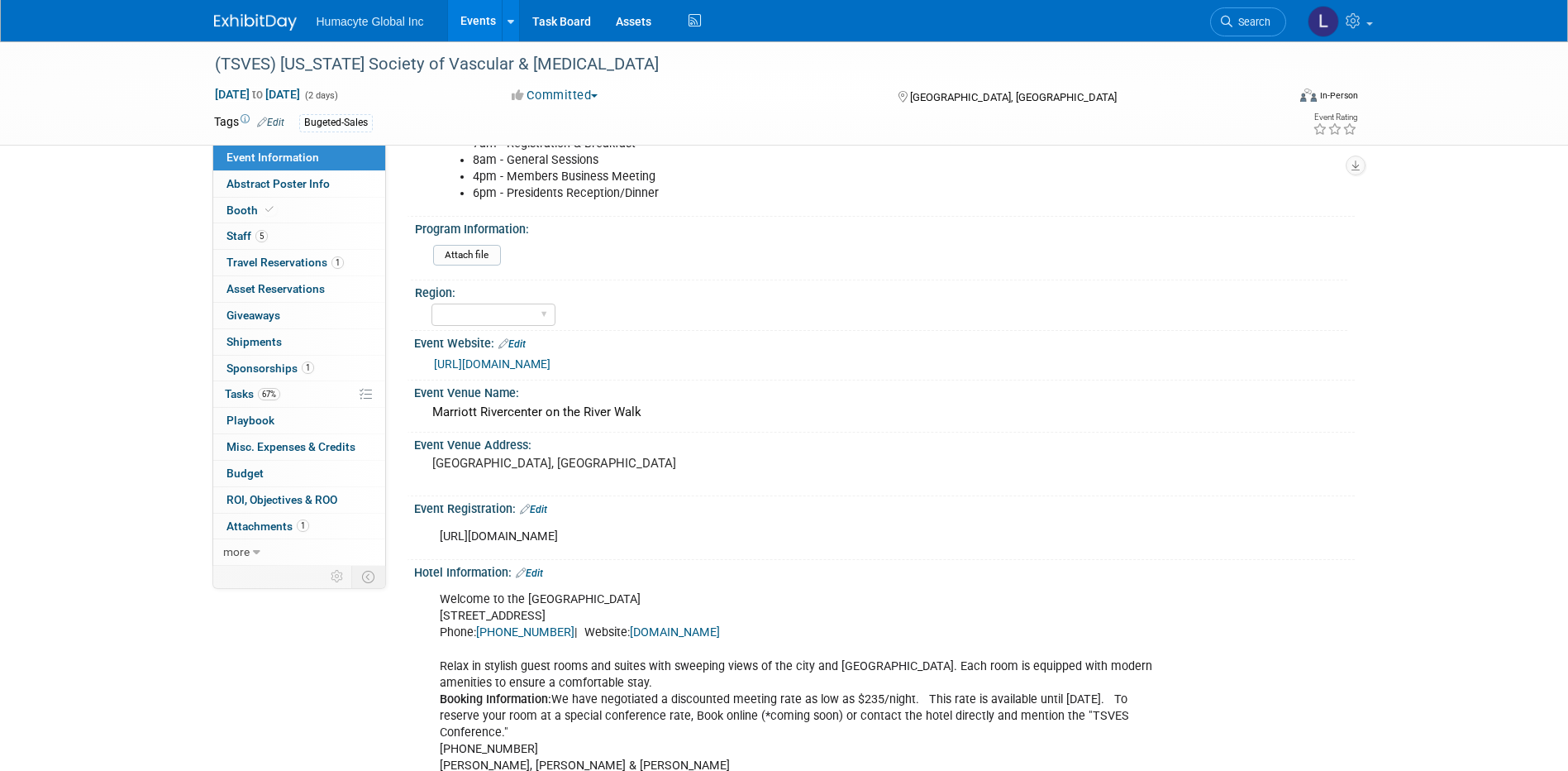
click at [482, 371] on div "[URL][DOMAIN_NAME]" at bounding box center [888, 364] width 909 height 19
click at [480, 365] on link "[URL][DOMAIN_NAME]" at bounding box center [492, 364] width 116 height 13
click at [248, 236] on span "Staff 5" at bounding box center [247, 236] width 41 height 13
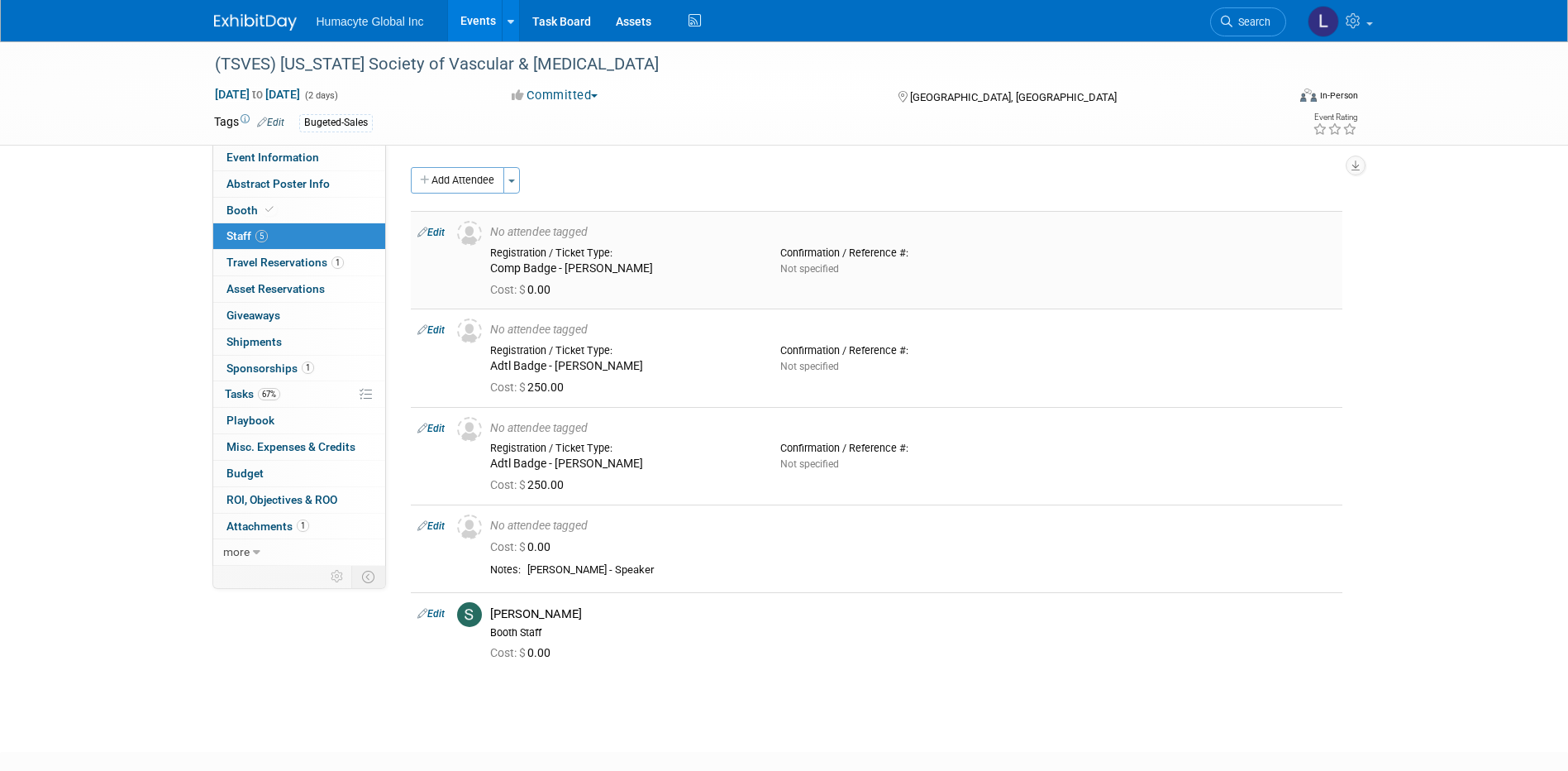
click at [444, 230] on link "Edit" at bounding box center [431, 233] width 27 height 12
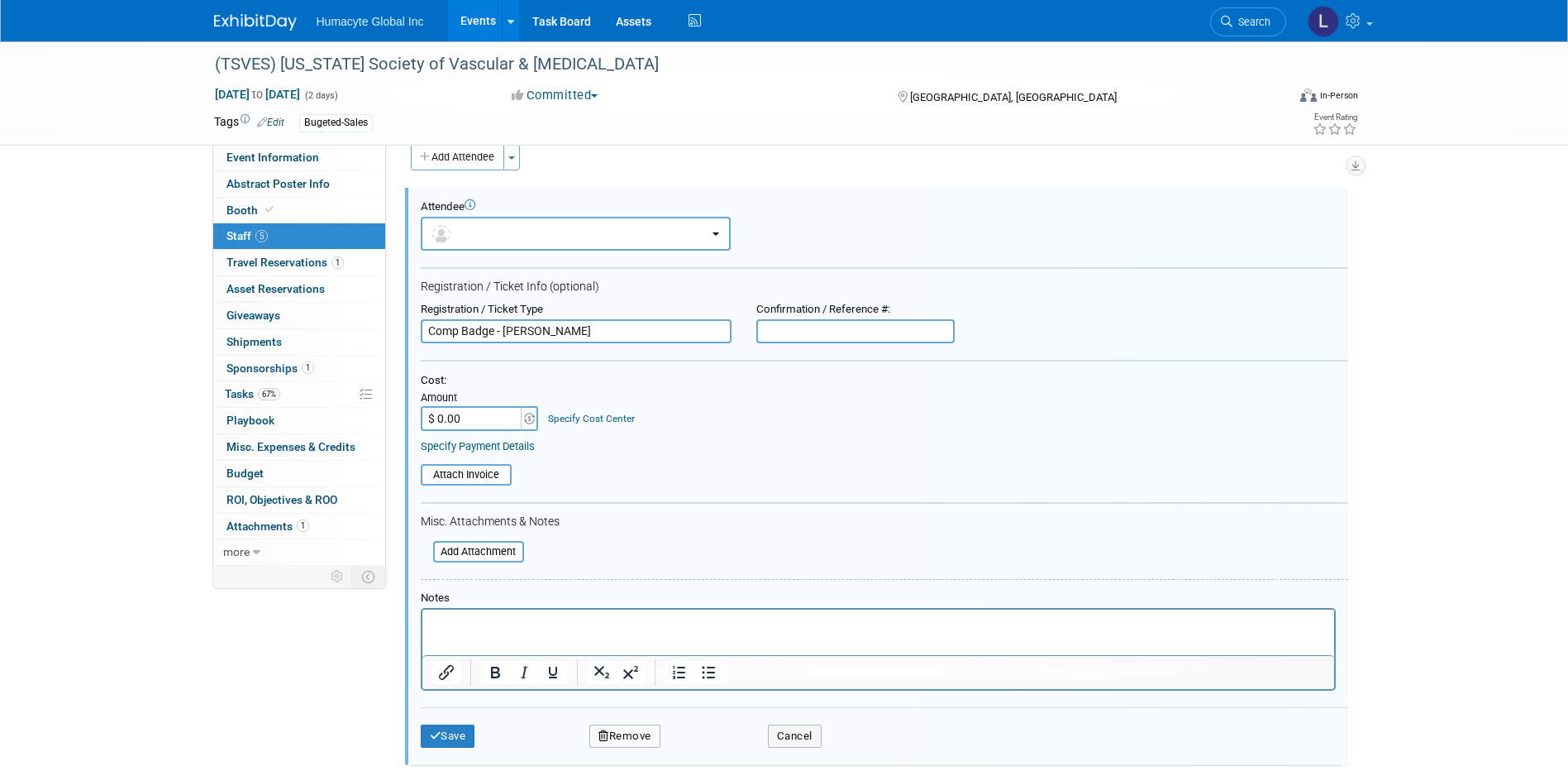
click at [597, 329] on input "Comp Badge - Mike Delahoz" at bounding box center [576, 331] width 311 height 24
drag, startPoint x: 506, startPoint y: 330, endPoint x: 699, endPoint y: 329, distance: 193.0
click at [699, 329] on input "Comp Badge - Mike Delahoz" at bounding box center [576, 331] width 311 height 24
drag, startPoint x: 700, startPoint y: 337, endPoint x: 301, endPoint y: 339, distance: 399.0
click at [301, 339] on div "Event Information Event Info Abstract Poster Info Abstract Poster Info Booth Bo…" at bounding box center [785, 582] width 1165 height 1127
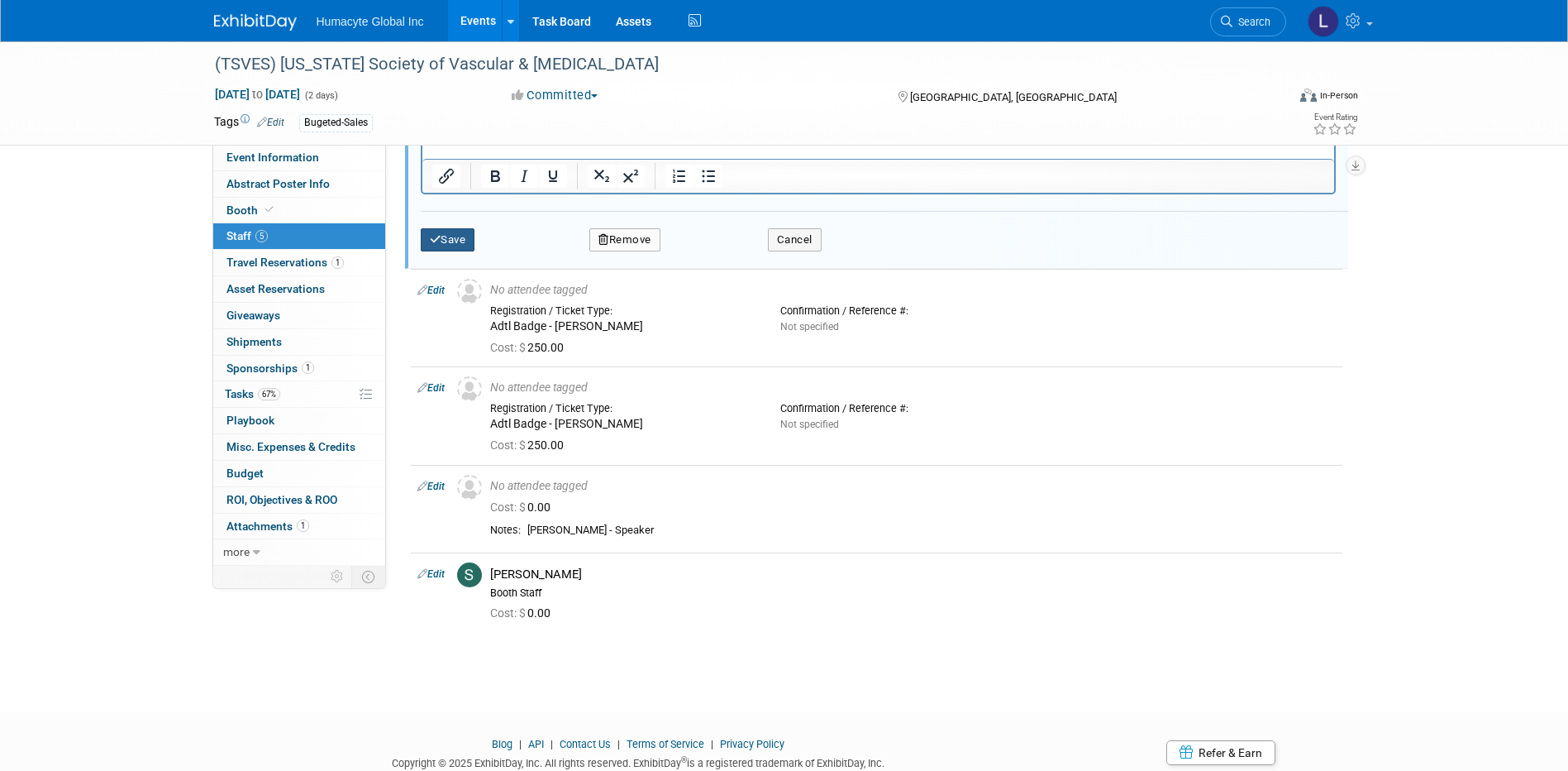
type input "Comp Badge - Need Replacement for [PERSON_NAME]"
click at [459, 246] on button "Save" at bounding box center [448, 239] width 55 height 23
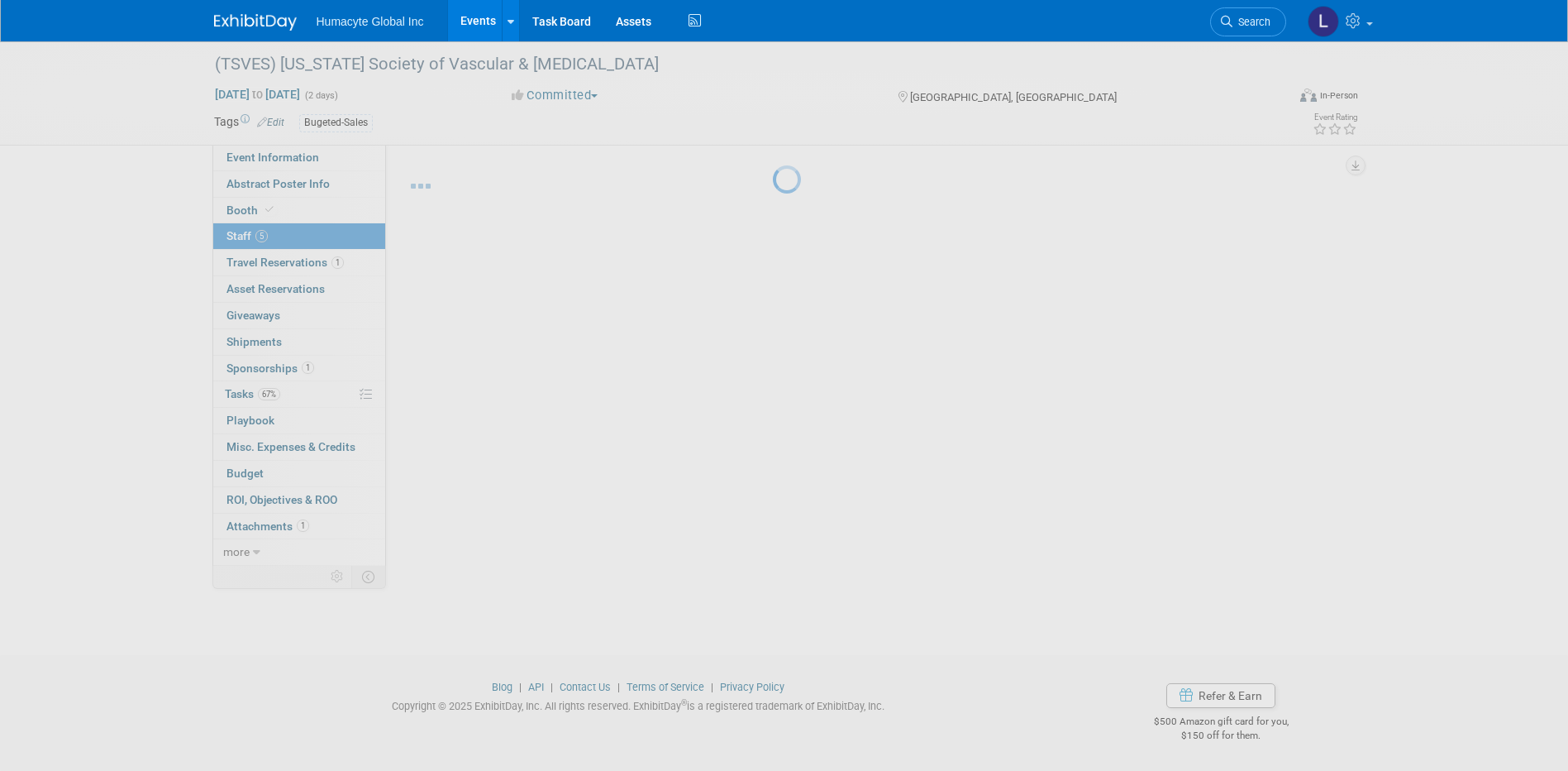
scroll to position [97, 0]
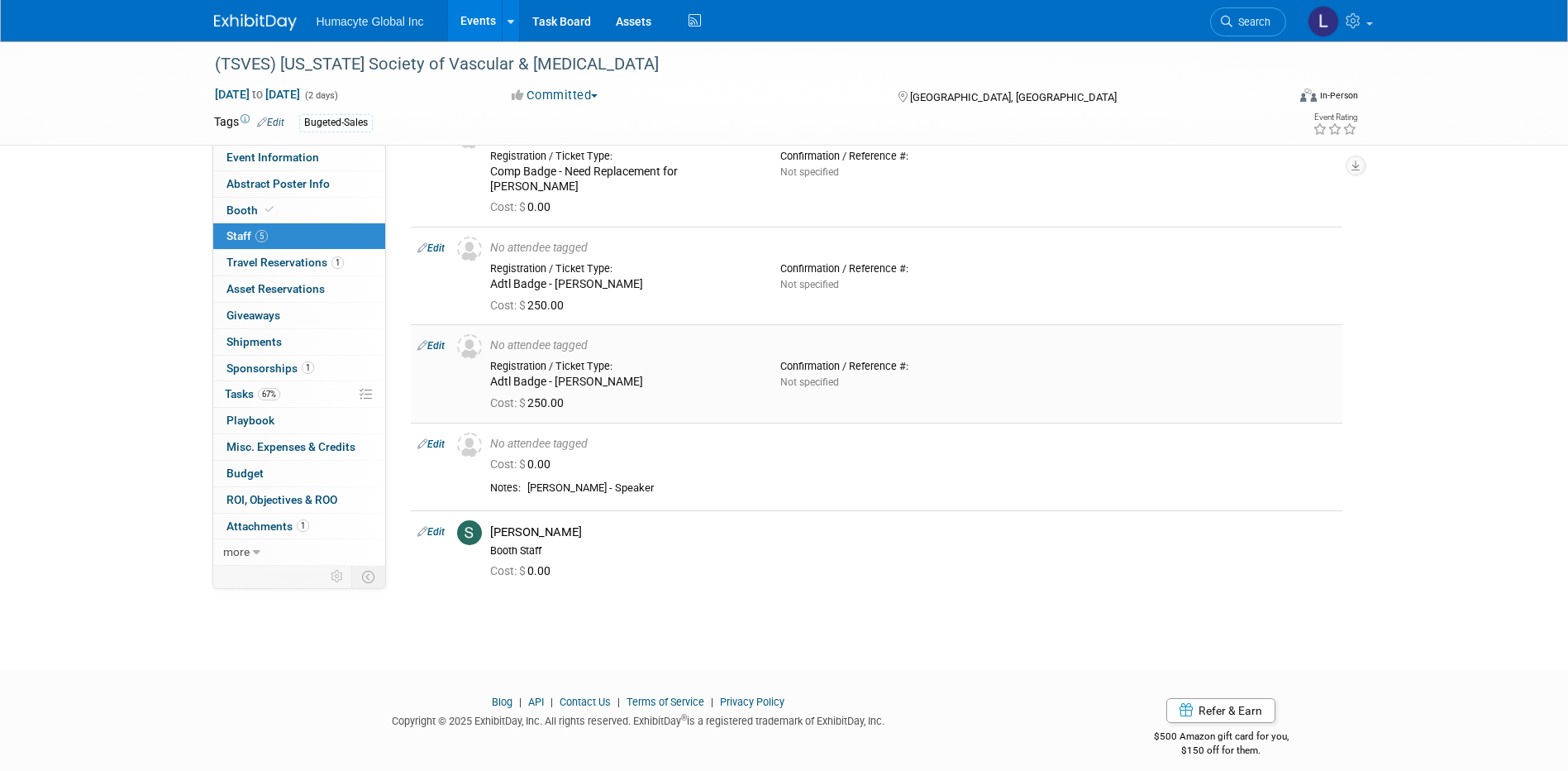
click at [438, 340] on link "Edit" at bounding box center [431, 345] width 27 height 12
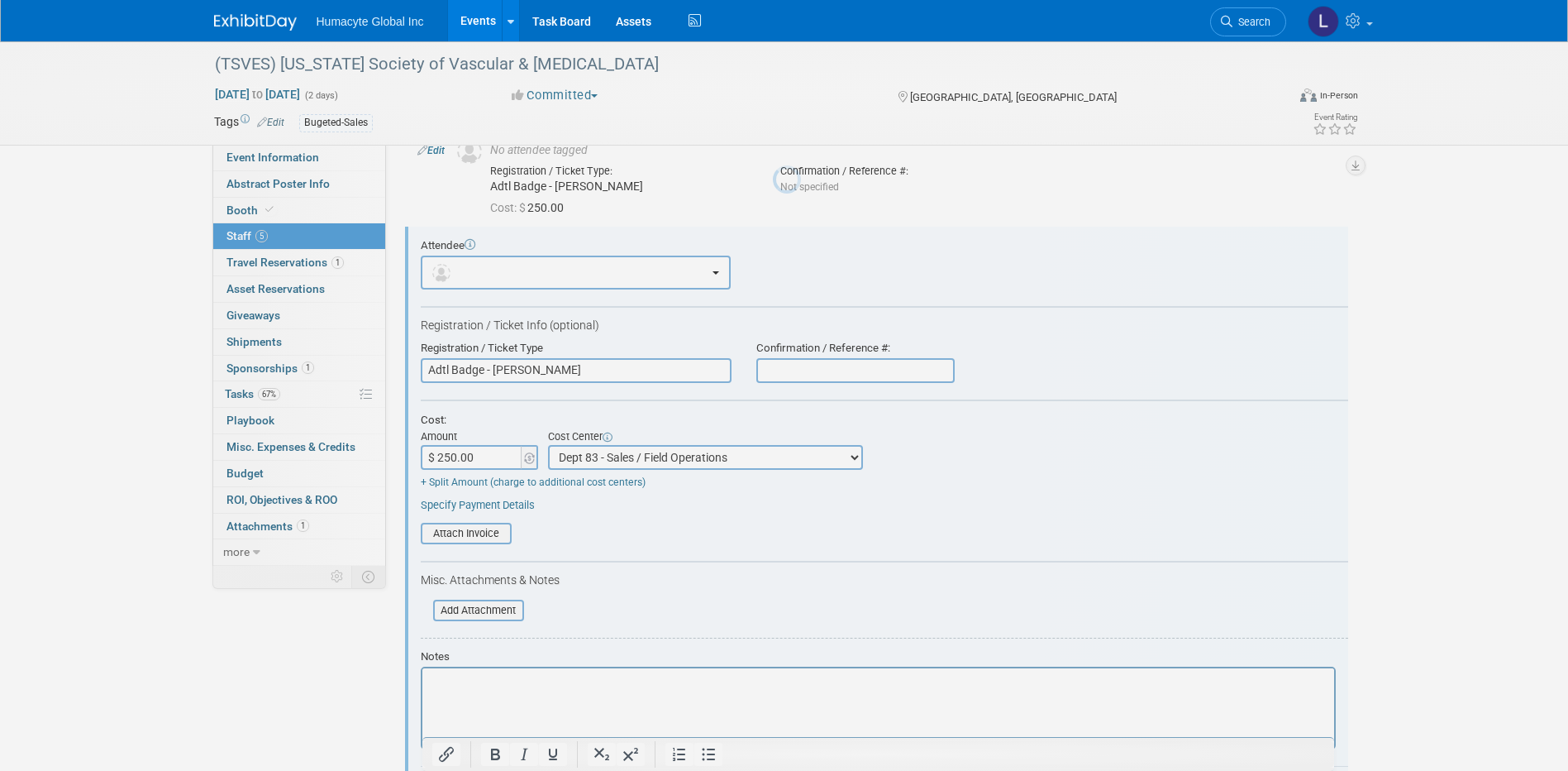
scroll to position [0, 0]
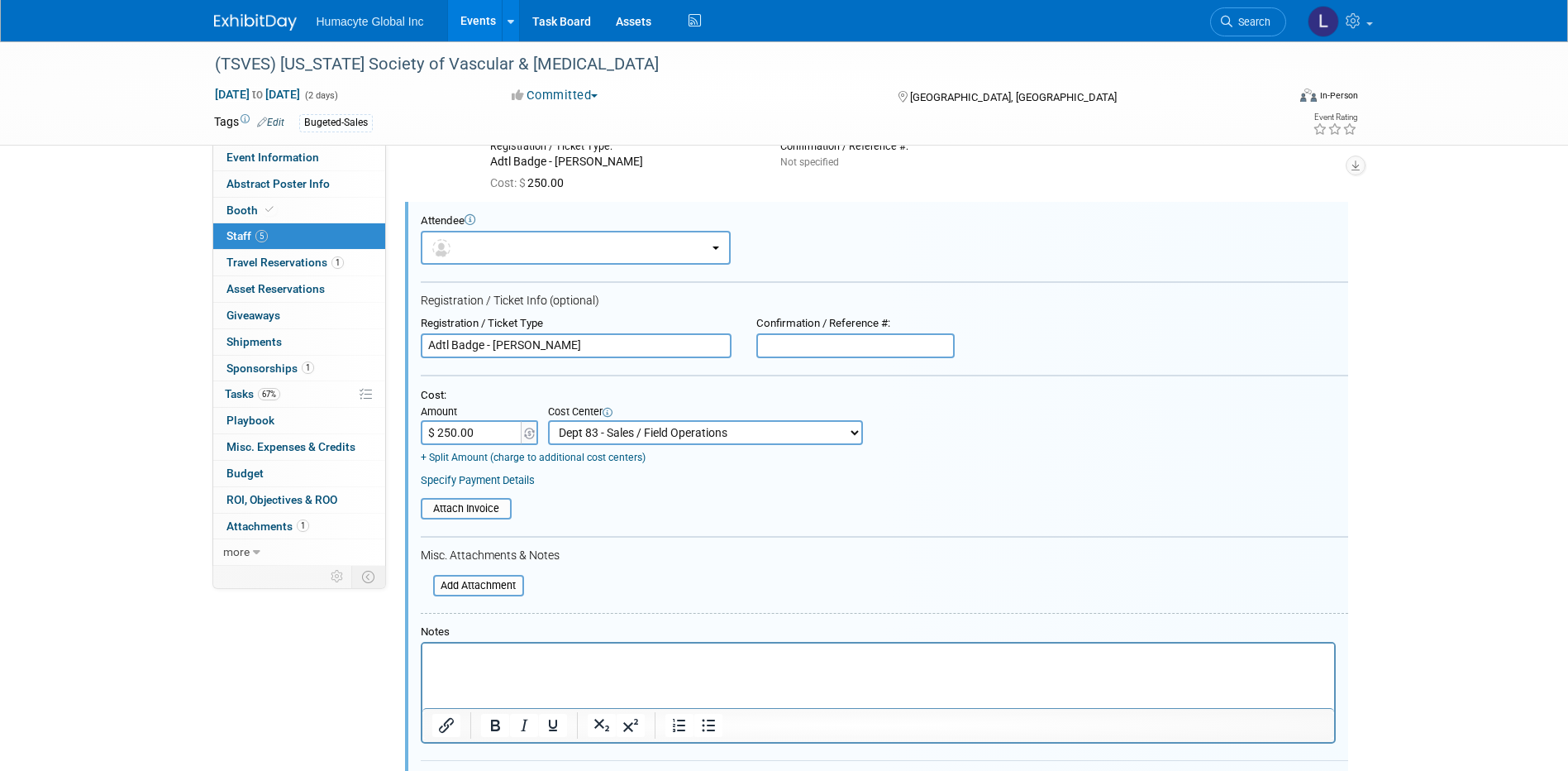
click at [598, 335] on input "Adtl Badge - Kevin Rodrigues" at bounding box center [576, 345] width 311 height 24
click at [490, 334] on input "Adtl Badge - Kevin Rodrigues" at bounding box center [576, 345] width 311 height 24
drag, startPoint x: 608, startPoint y: 331, endPoint x: 281, endPoint y: 313, distance: 327.5
click at [281, 313] on div "Event Information Event Info Abstract Poster Info Abstract Poster Info Booth Bo…" at bounding box center [785, 412] width 1165 height 1181
paste input "Comp Badge - Need Replacement for [PERSON_NAME]"
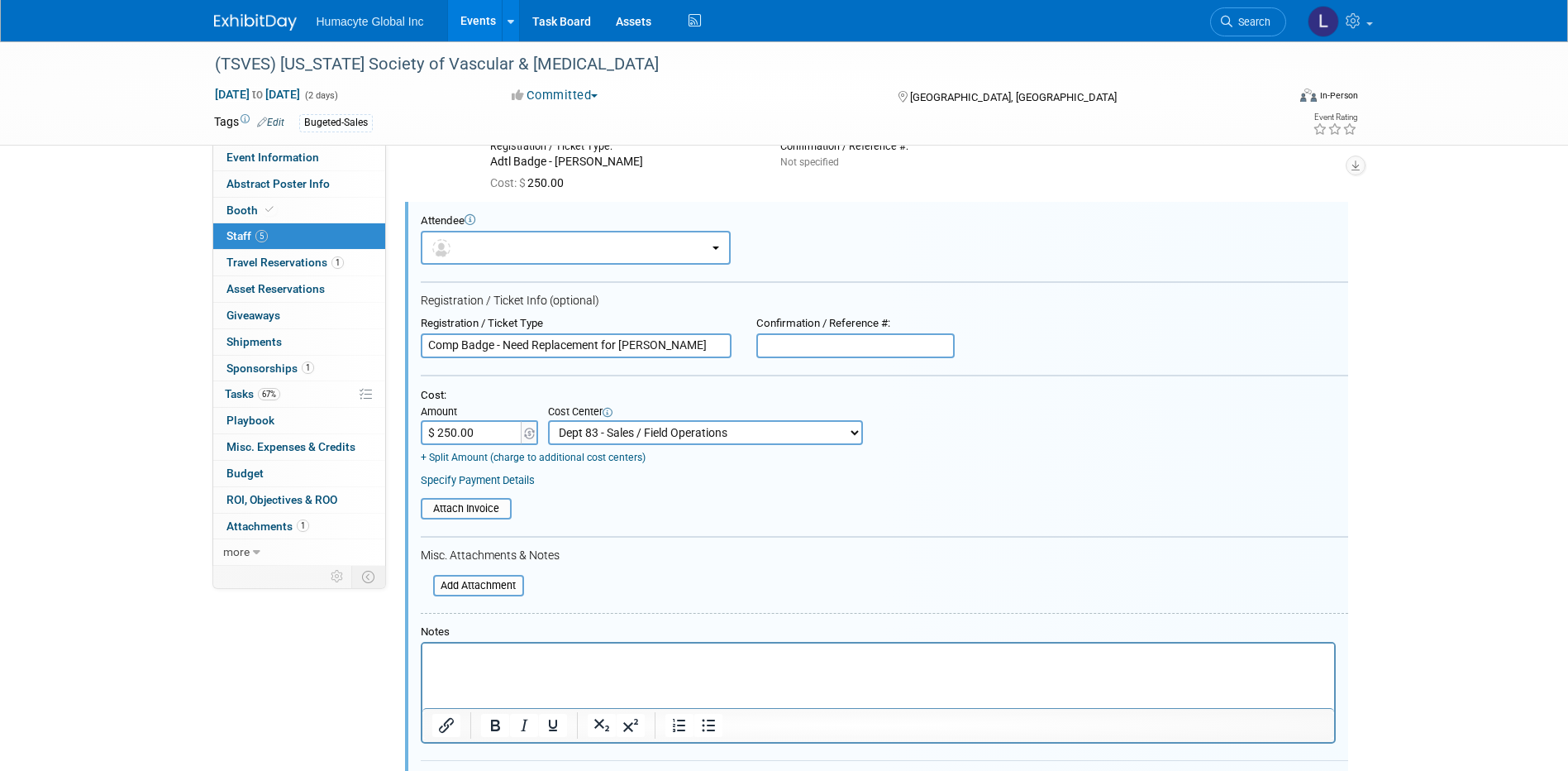
drag, startPoint x: 621, startPoint y: 328, endPoint x: 791, endPoint y: 335, distance: 170.1
click at [791, 335] on div "Registration / Ticket Type Comp Badge - Need Replacement for Mike D Confirmatio…" at bounding box center [884, 337] width 952 height 41
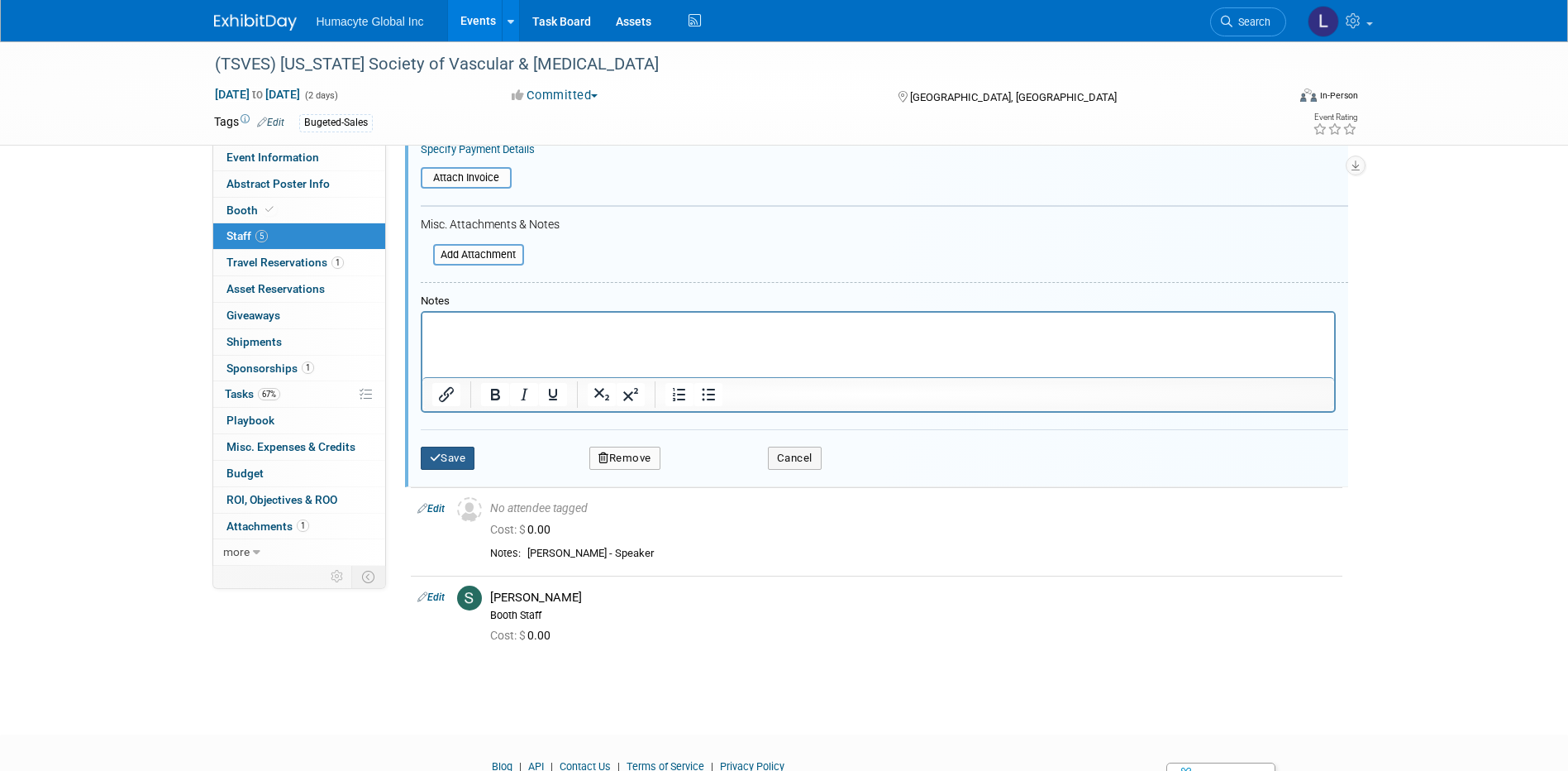
type input "Comp Badge - Need Replacement for [PERSON_NAME]"
click at [448, 451] on button "Save" at bounding box center [448, 458] width 55 height 23
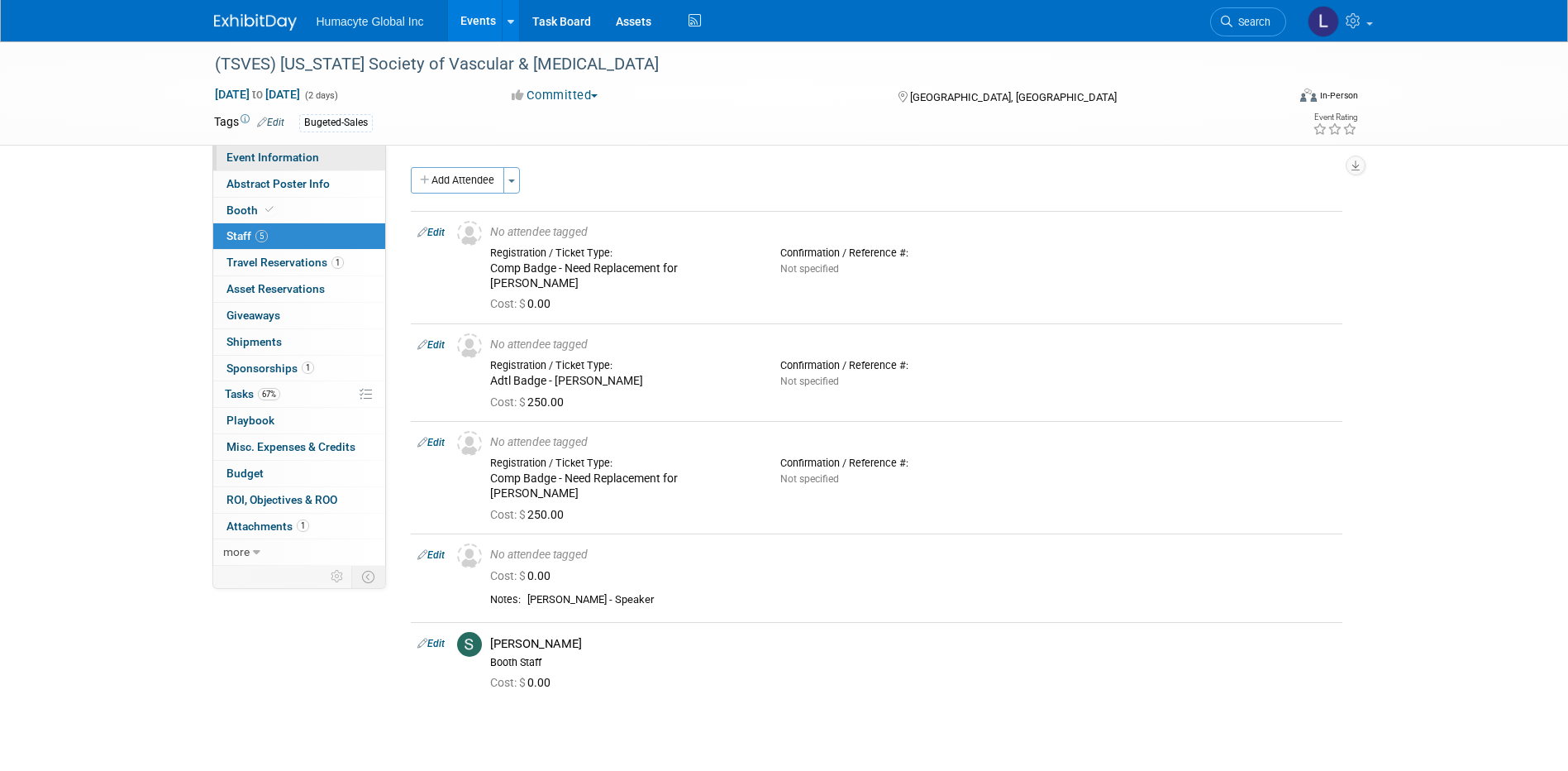
click at [248, 154] on span "Event Information" at bounding box center [273, 158] width 93 height 13
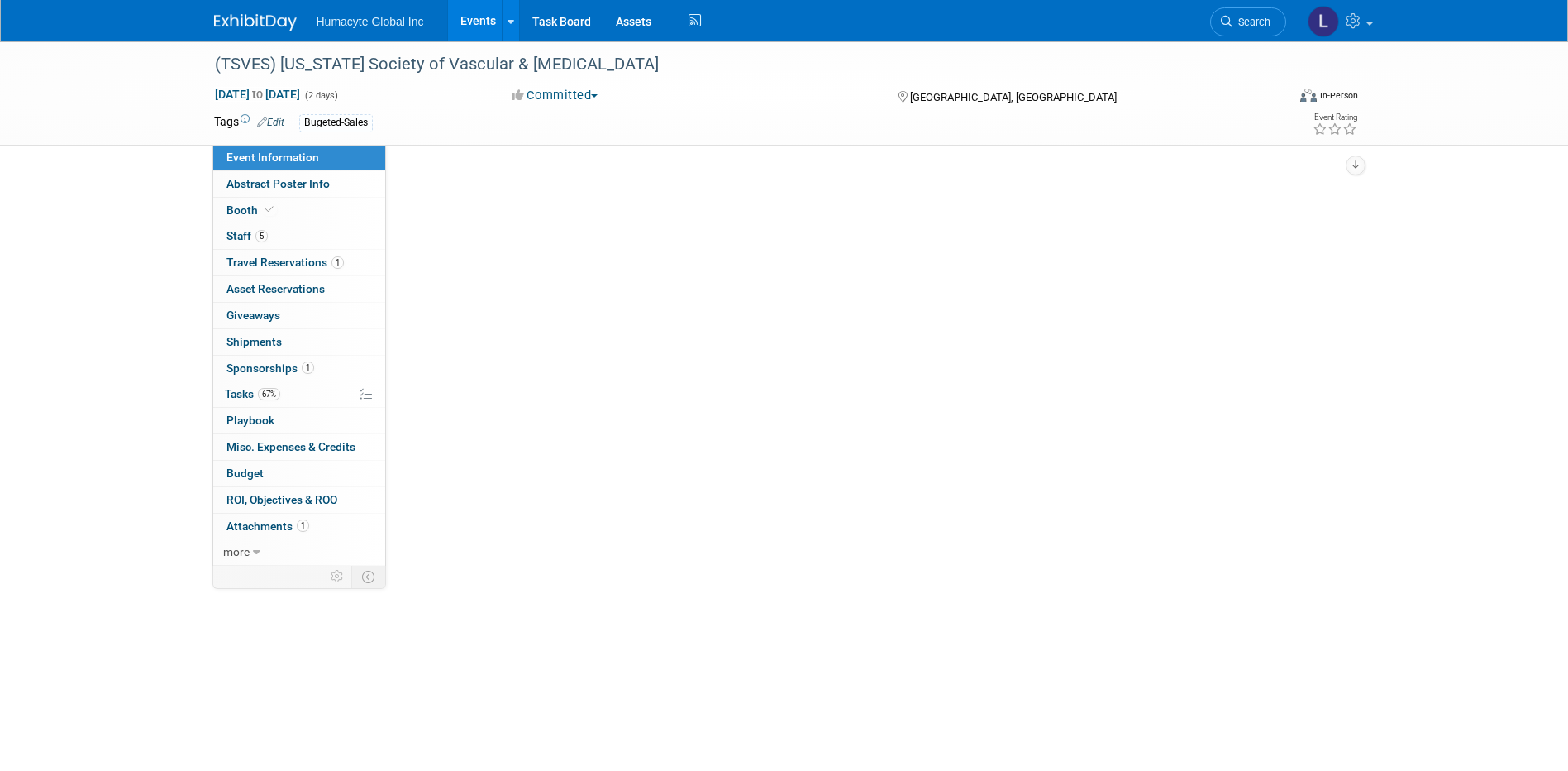
select select "Sales"
select select "Vascular"
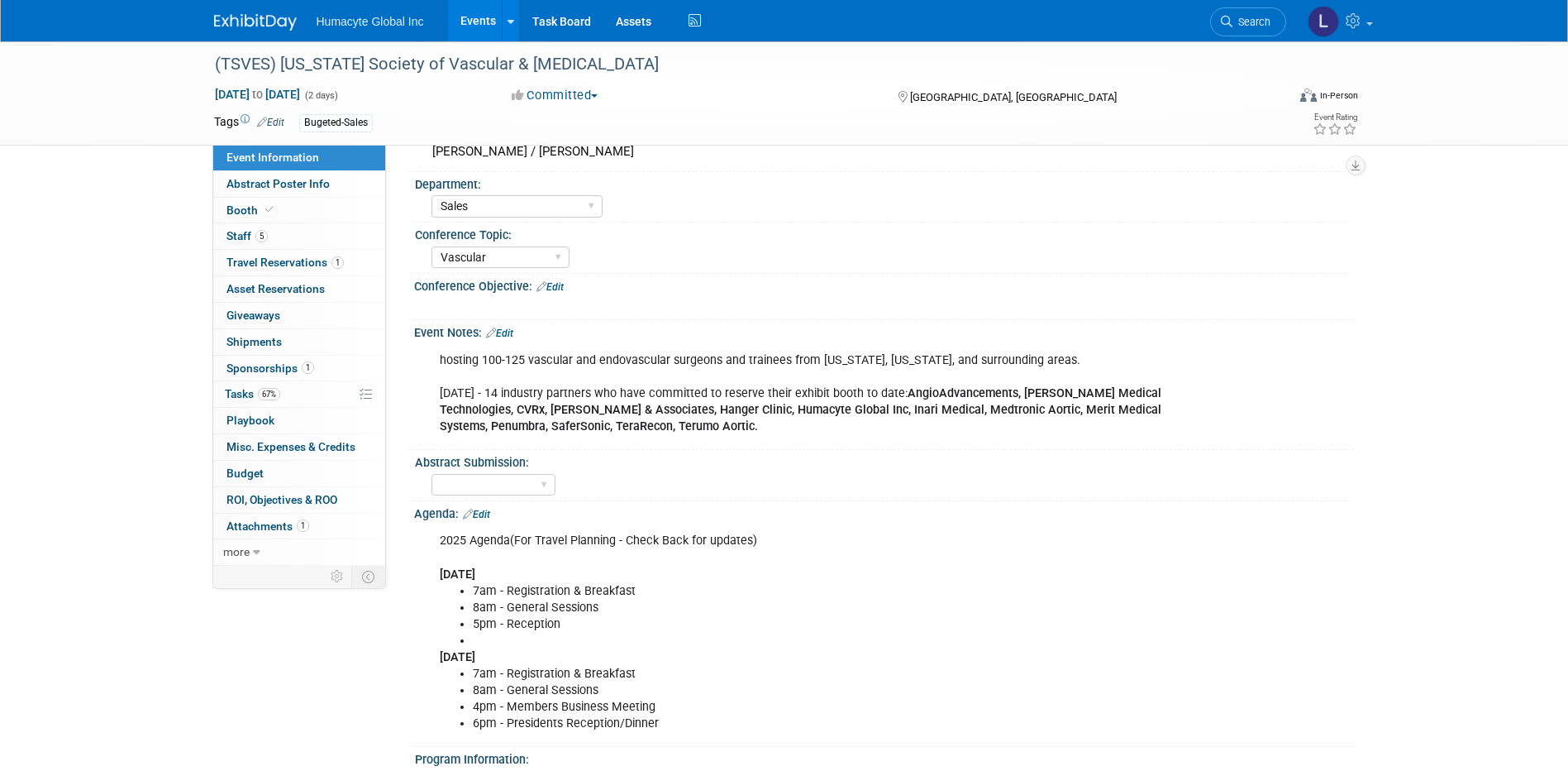
scroll to position [83, 0]
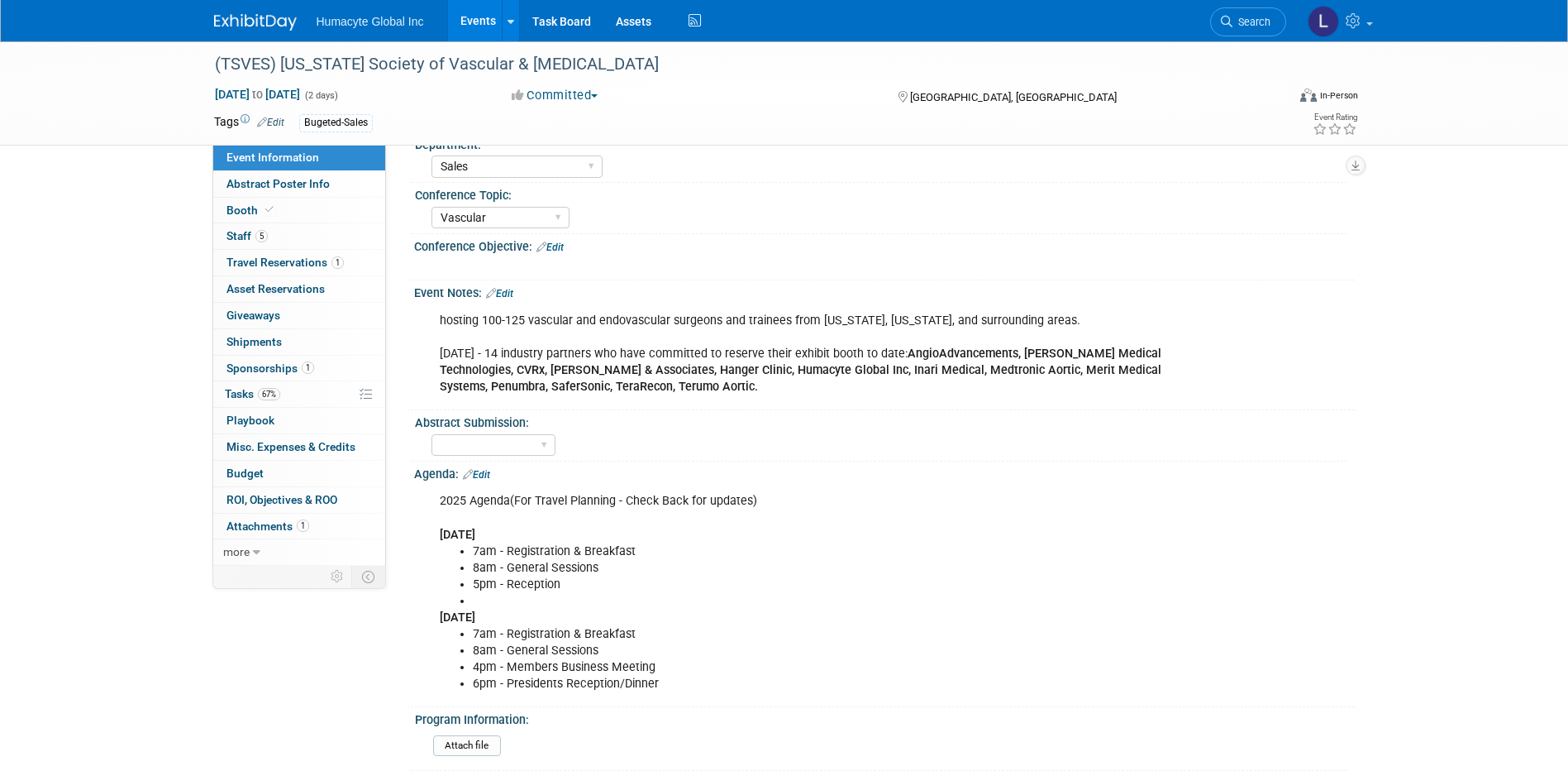
click at [584, 503] on div "2025 Agenda(For Travel Planning - Check Back for updates) Friday, November 7, 2…" at bounding box center [801, 592] width 745 height 216
click at [247, 228] on link "5 Staff 5" at bounding box center [299, 236] width 172 height 25
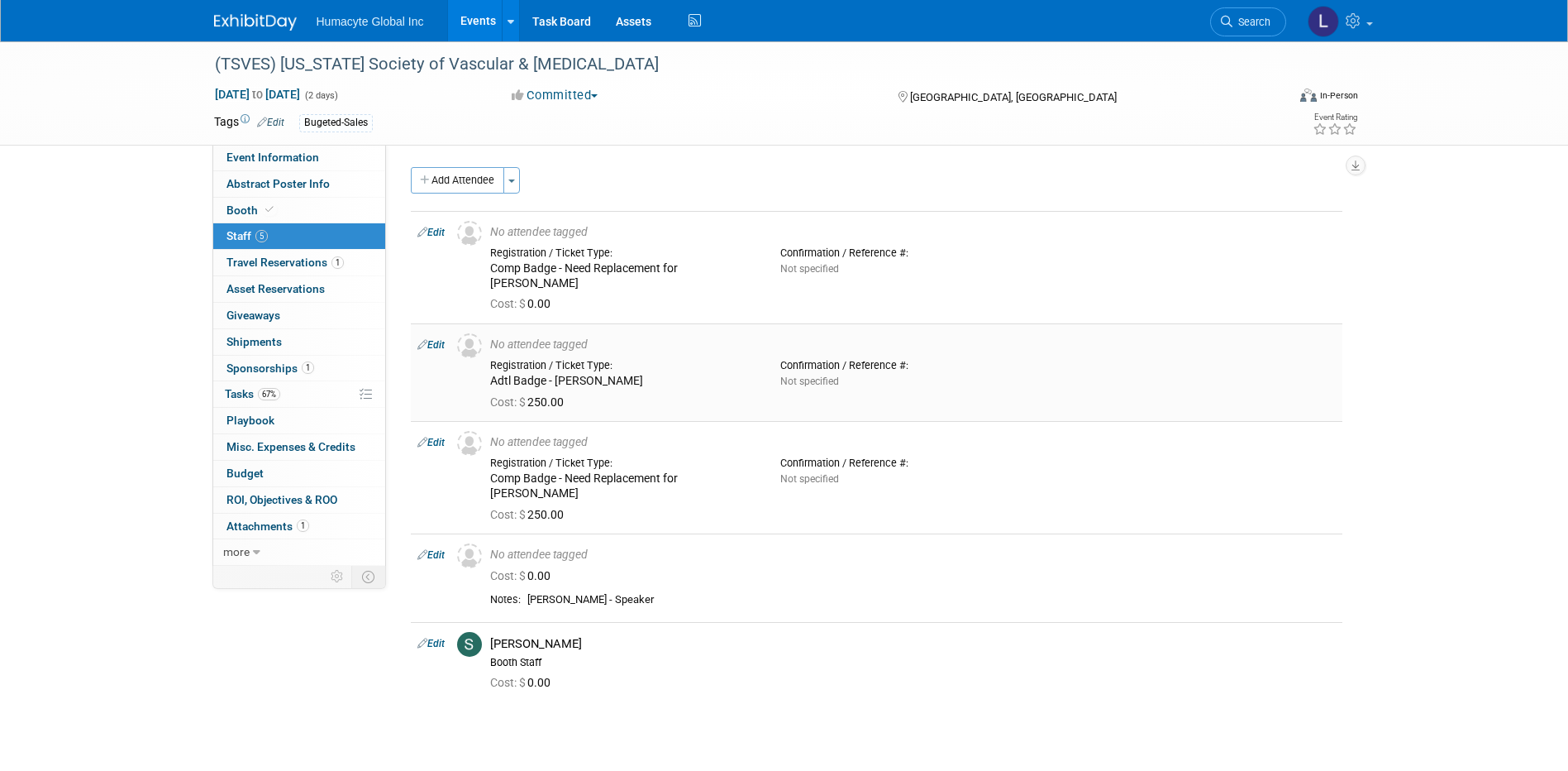
click at [435, 340] on link "Edit" at bounding box center [431, 345] width 27 height 12
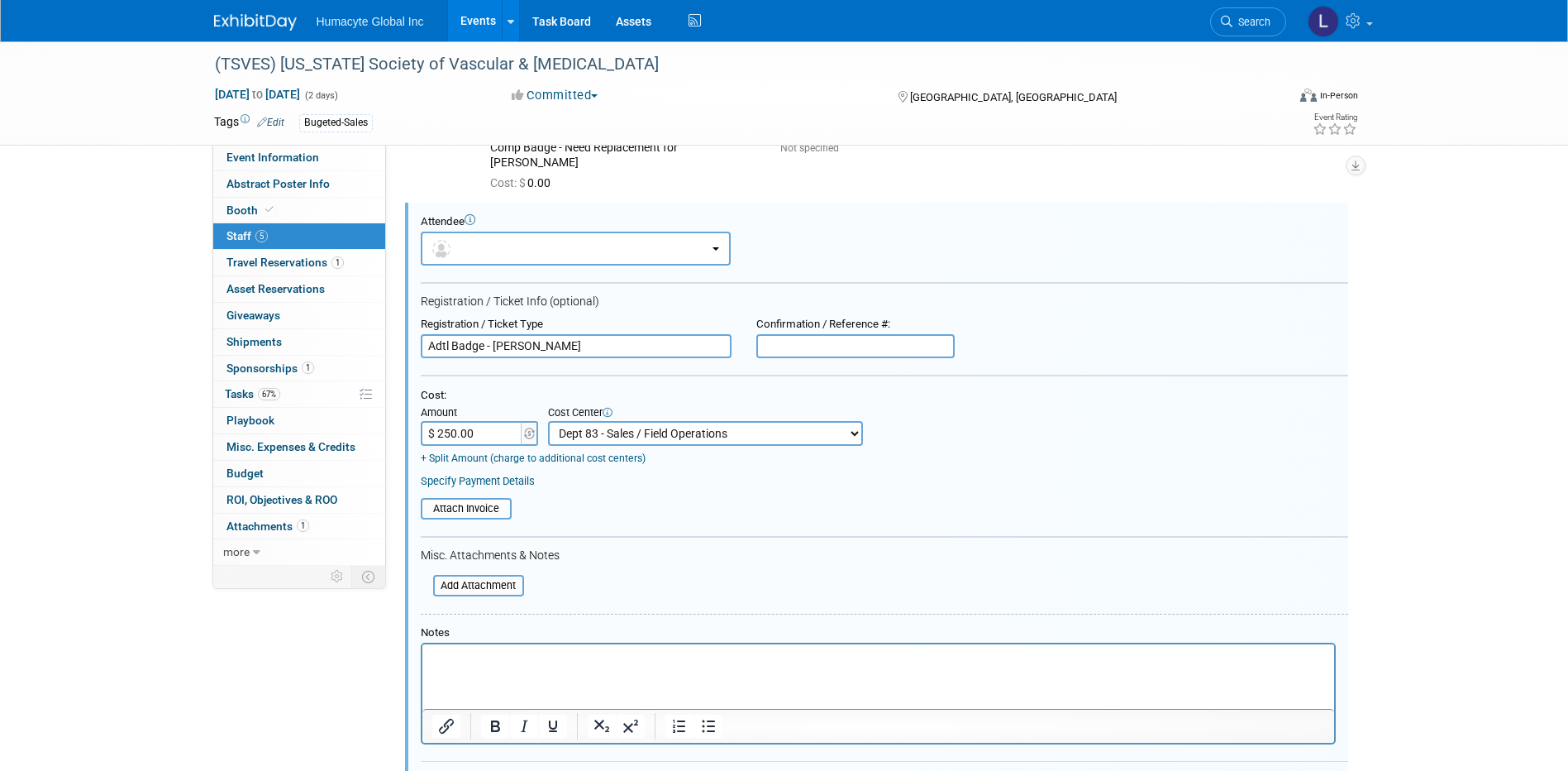
click at [600, 335] on input "Adtl Badge - Vinny Mazzurco" at bounding box center [576, 346] width 311 height 24
click at [547, 238] on button "button" at bounding box center [576, 249] width 310 height 34
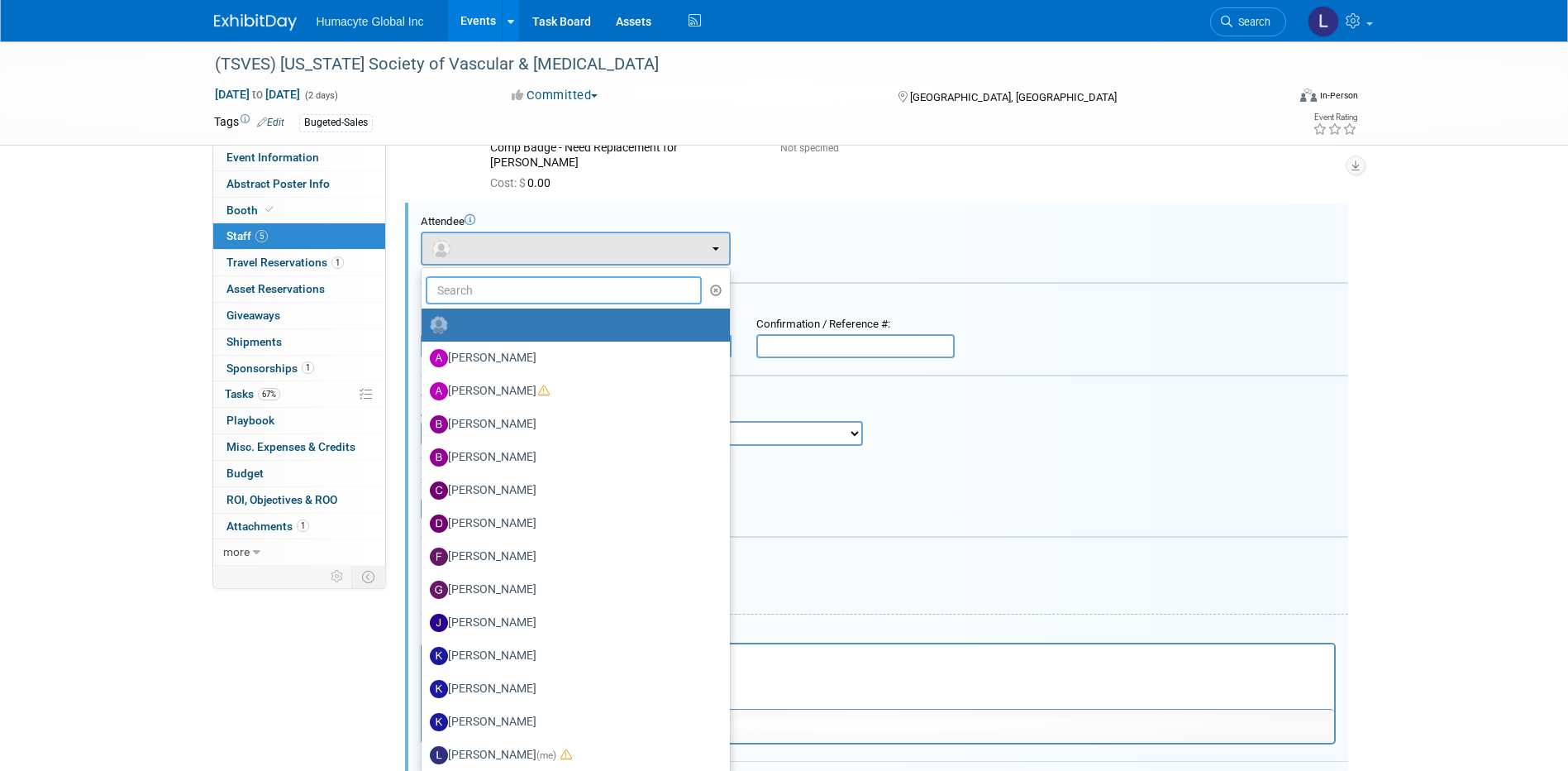
click at [497, 276] on input "text" at bounding box center [564, 290] width 277 height 28
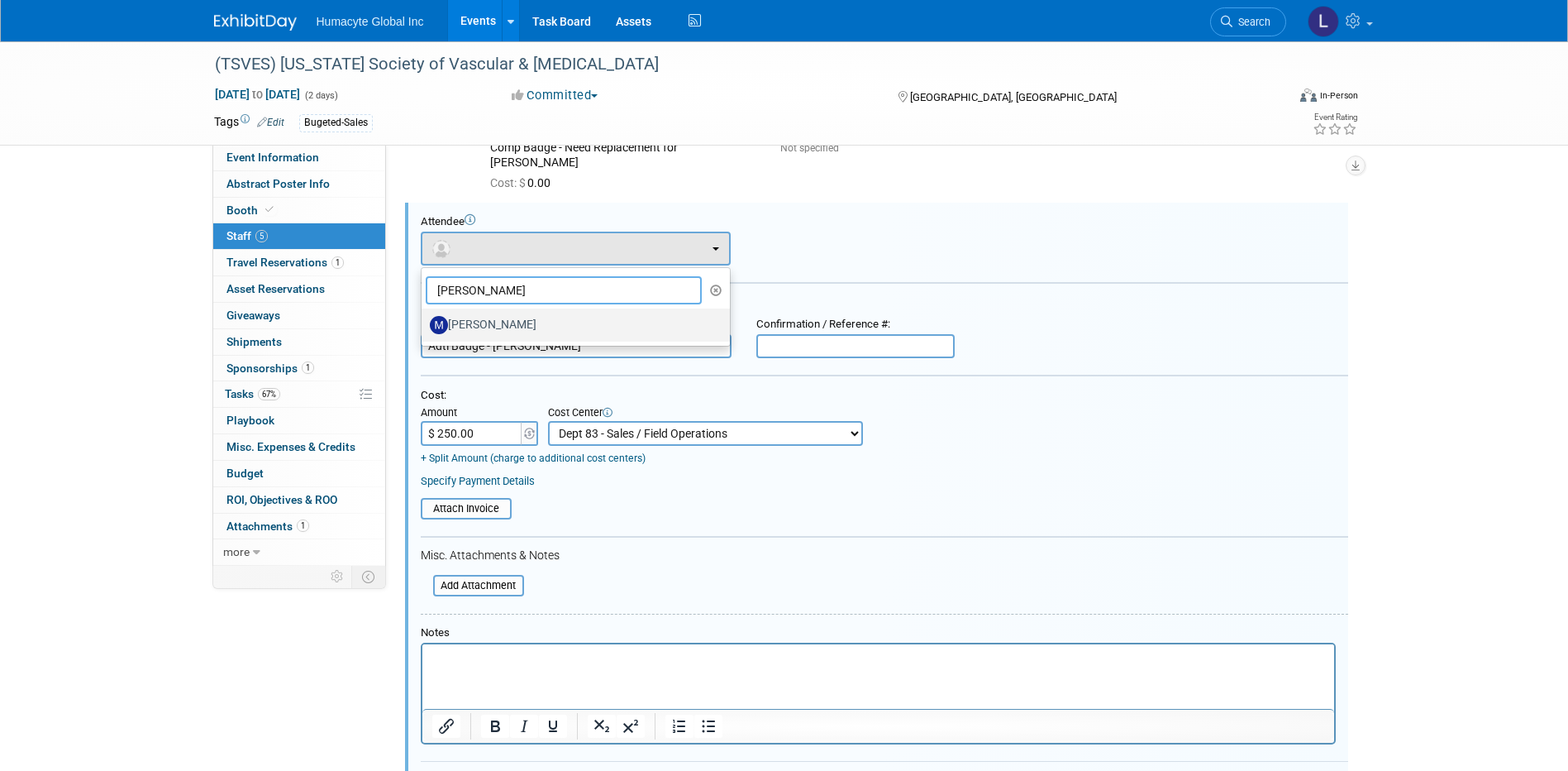
type input "Morga"
click at [496, 312] on label "[PERSON_NAME]" at bounding box center [571, 324] width 284 height 26
click at [424, 318] on input "[PERSON_NAME]" at bounding box center [419, 323] width 11 height 11
select select "c950372b-7b47-4057-849f-a60428896a91"
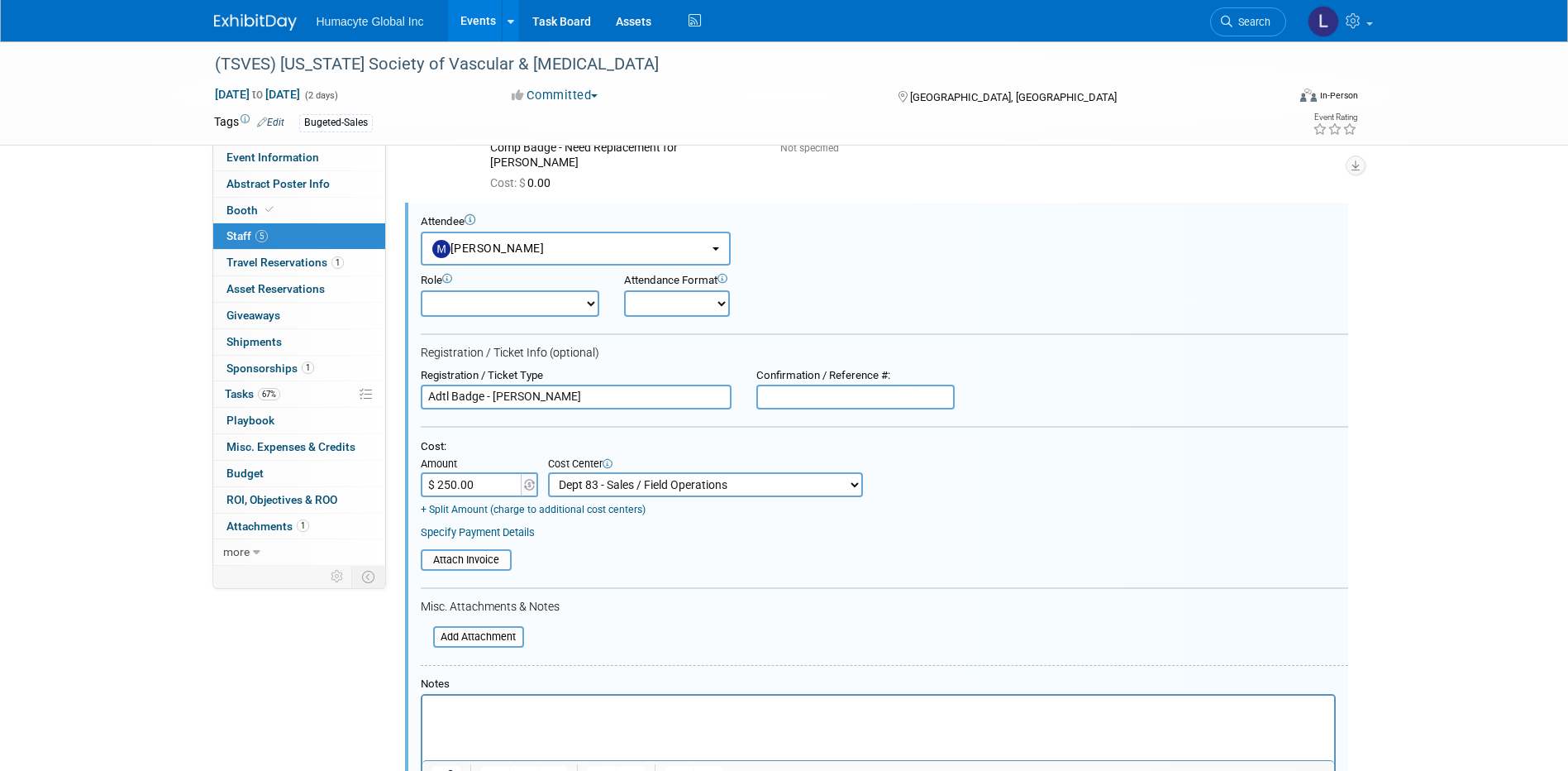
drag, startPoint x: 594, startPoint y: 387, endPoint x: 483, endPoint y: 386, distance: 111.0
click at [483, 386] on input "Adtl Badge - Vinny Mazzurco" at bounding box center [576, 396] width 311 height 24
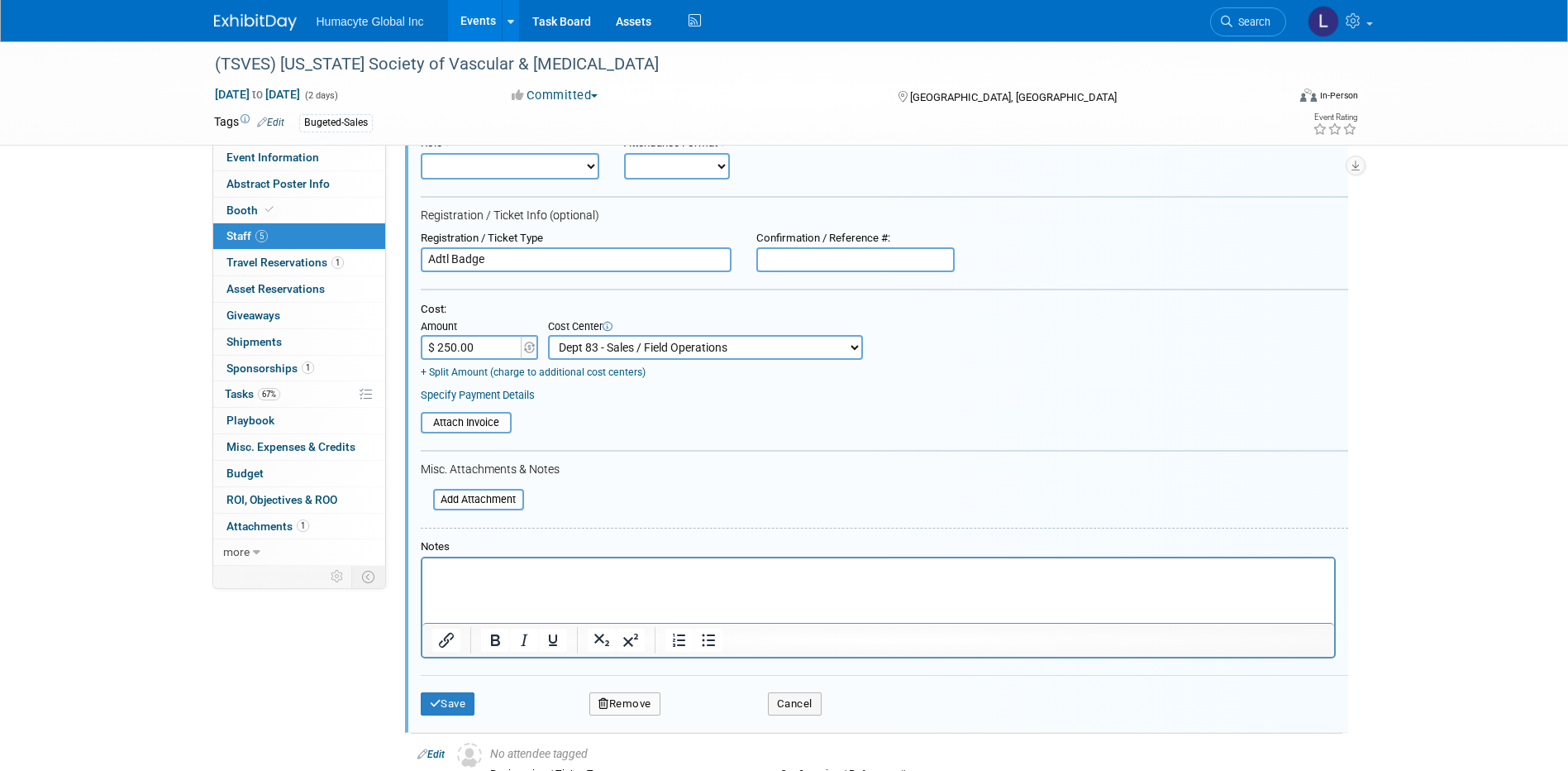
scroll to position [617, 0]
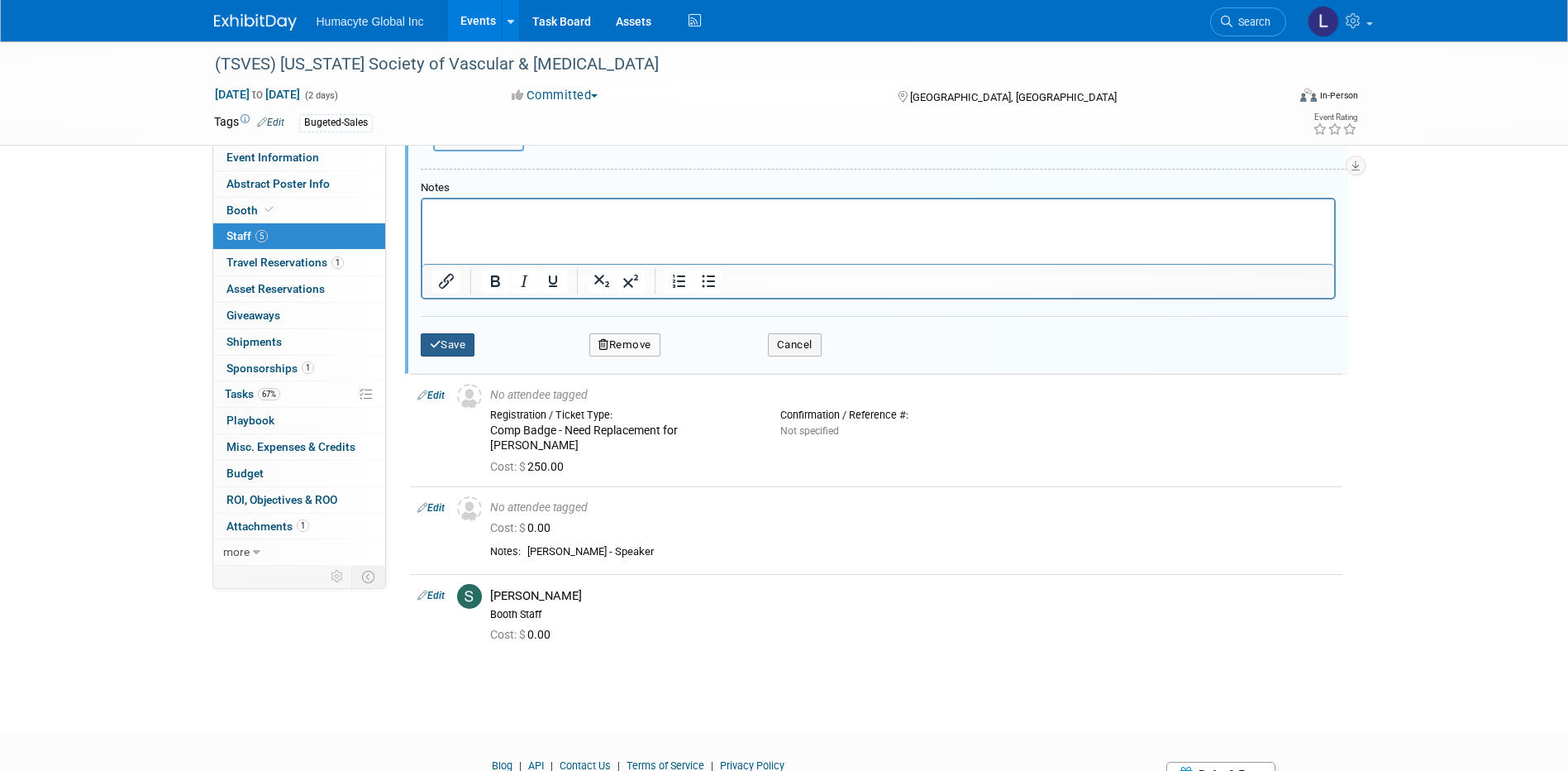
type input "Adtl Badge"
click at [442, 334] on button "Save" at bounding box center [448, 345] width 55 height 23
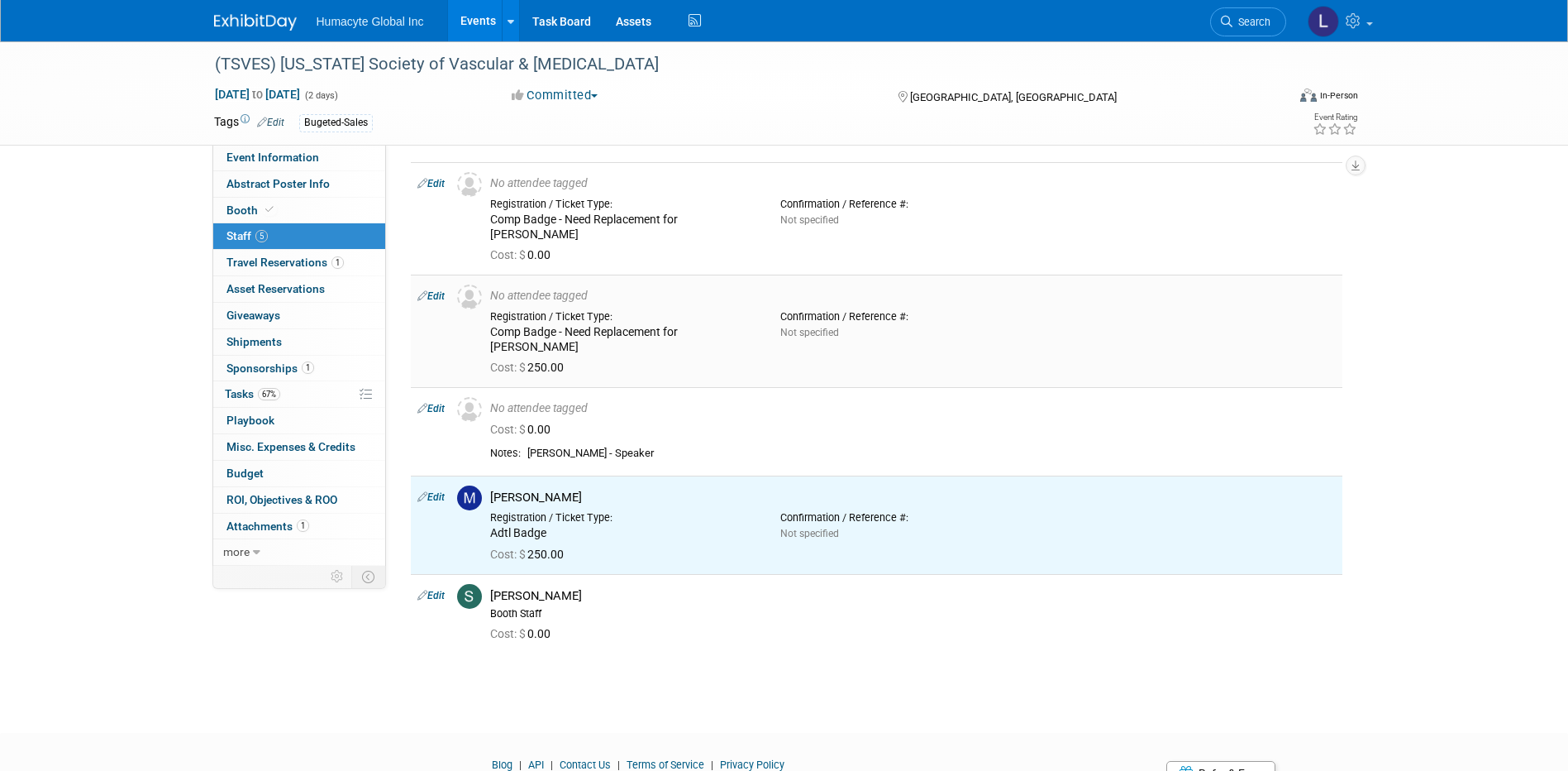
scroll to position [0, 0]
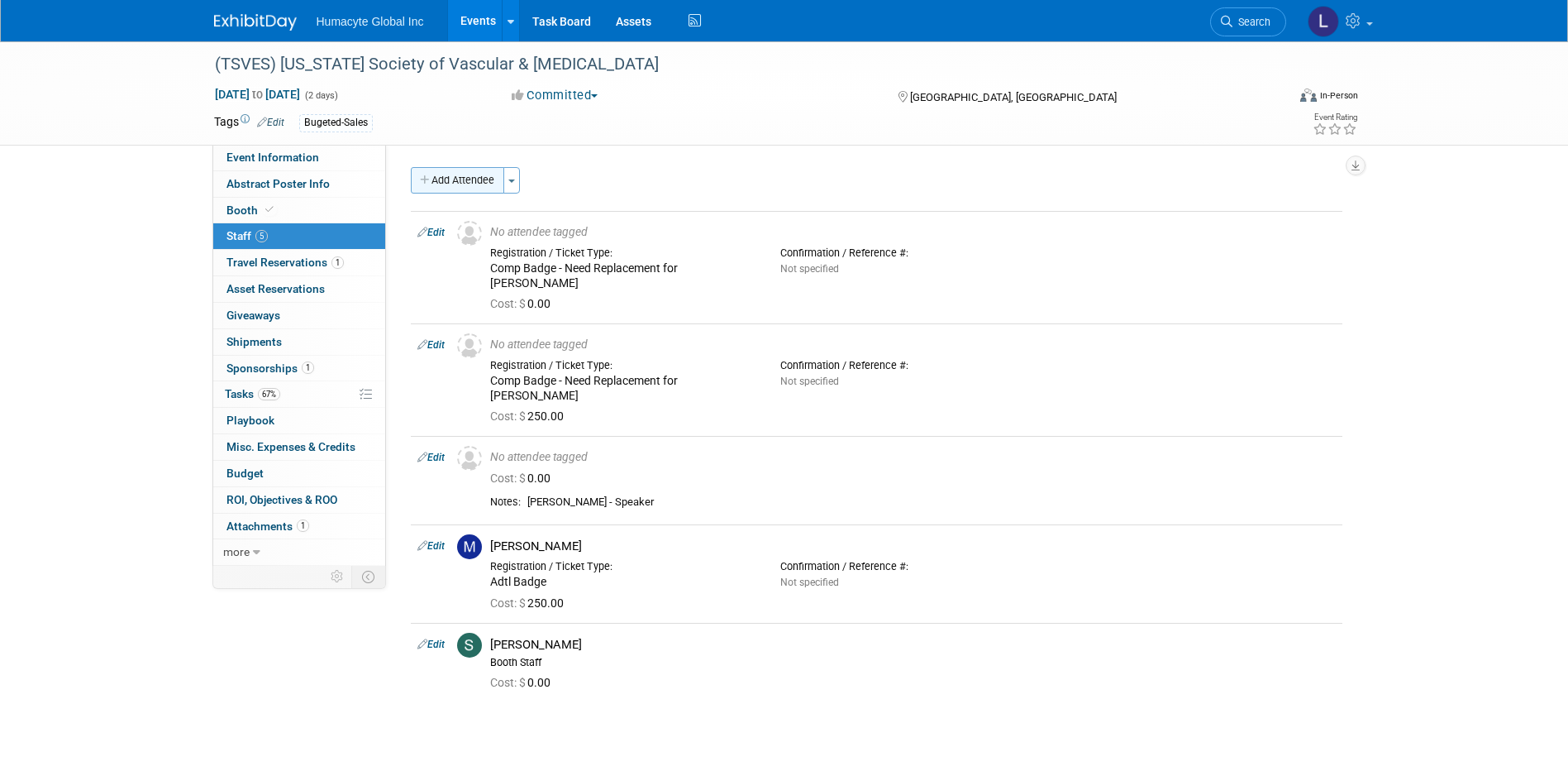
click at [487, 180] on button "Add Attendee" at bounding box center [457, 179] width 93 height 26
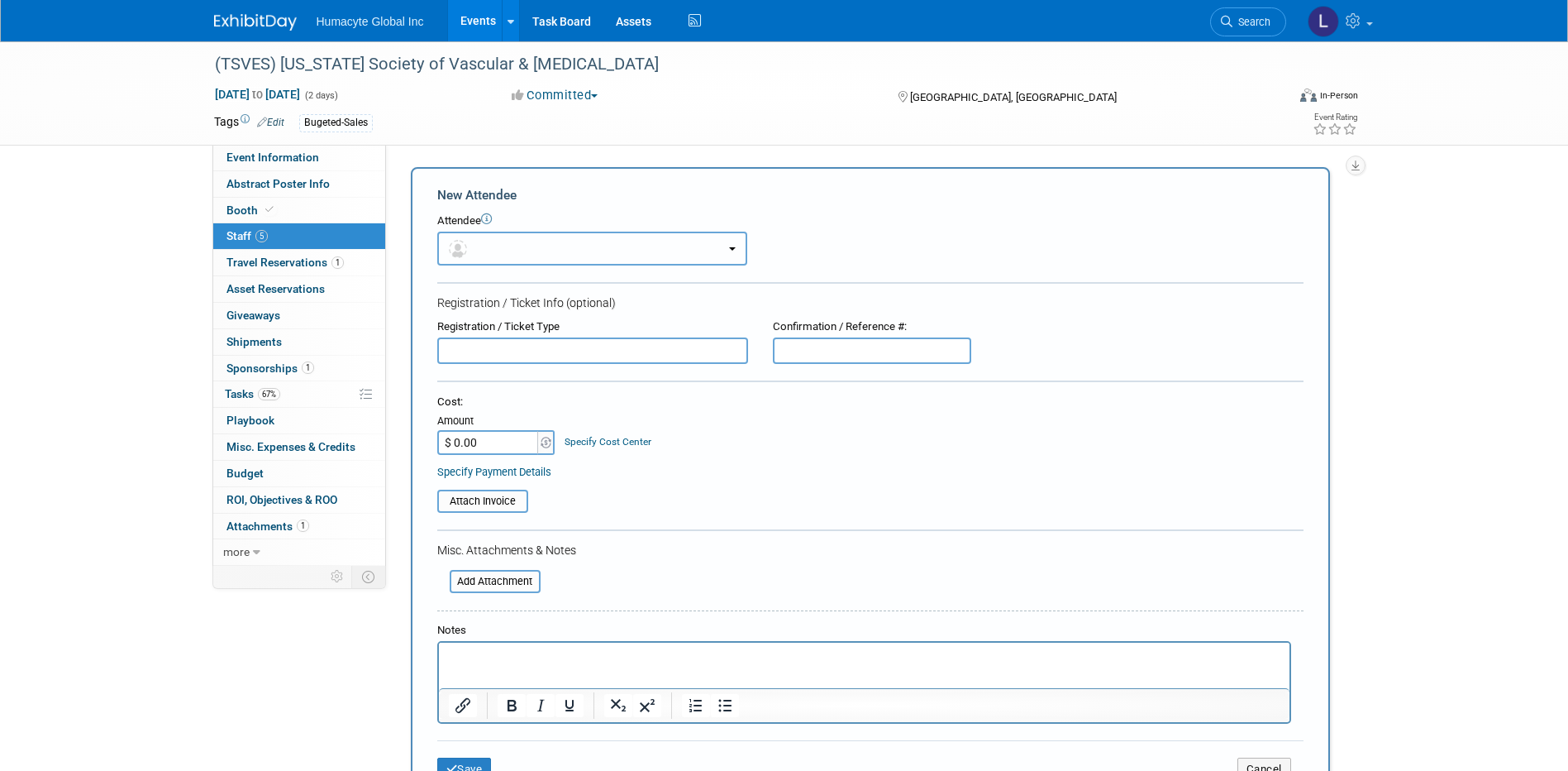
click at [525, 252] on button "button" at bounding box center [592, 249] width 310 height 34
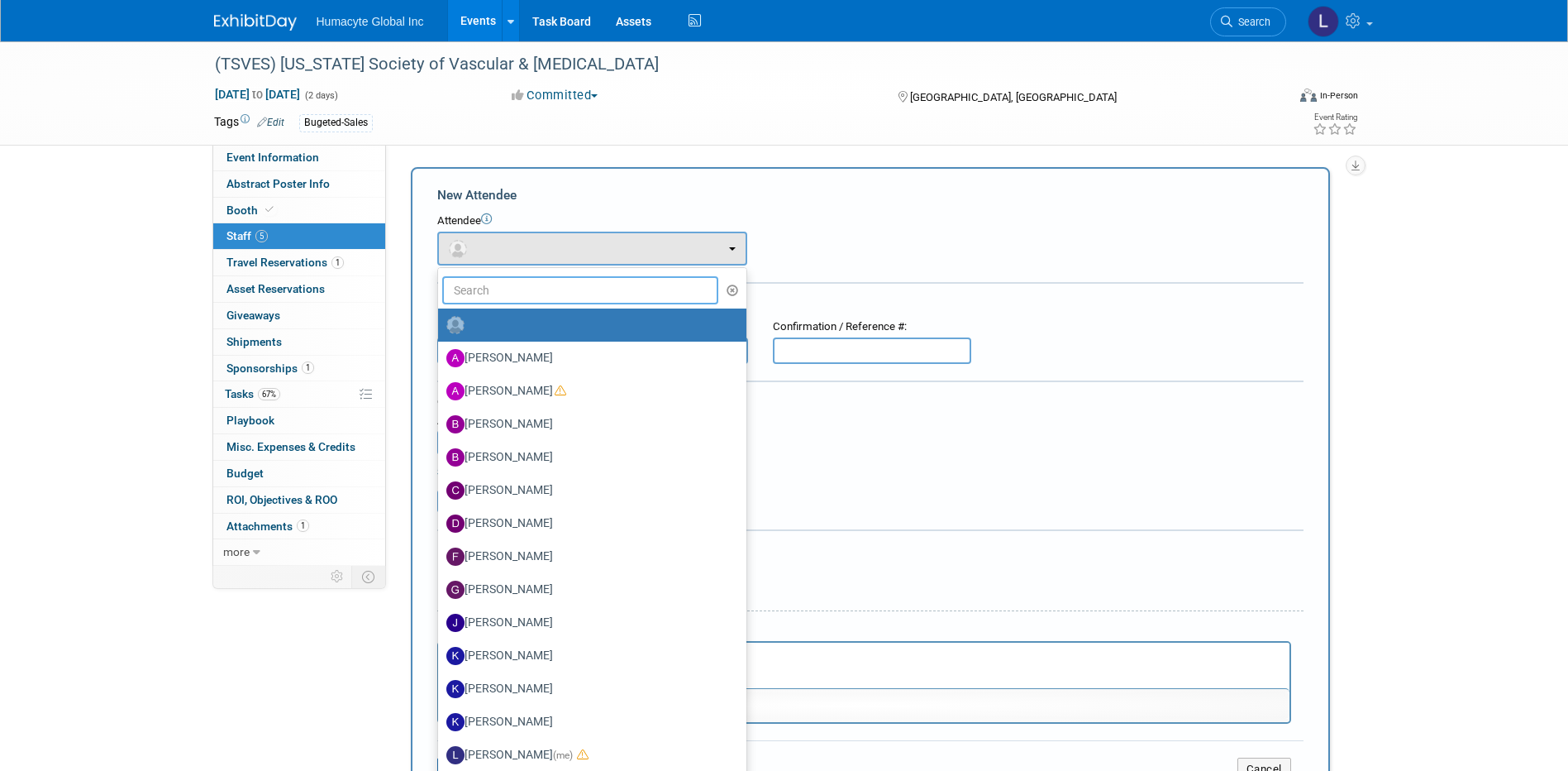
click at [520, 285] on input "text" at bounding box center [580, 290] width 277 height 28
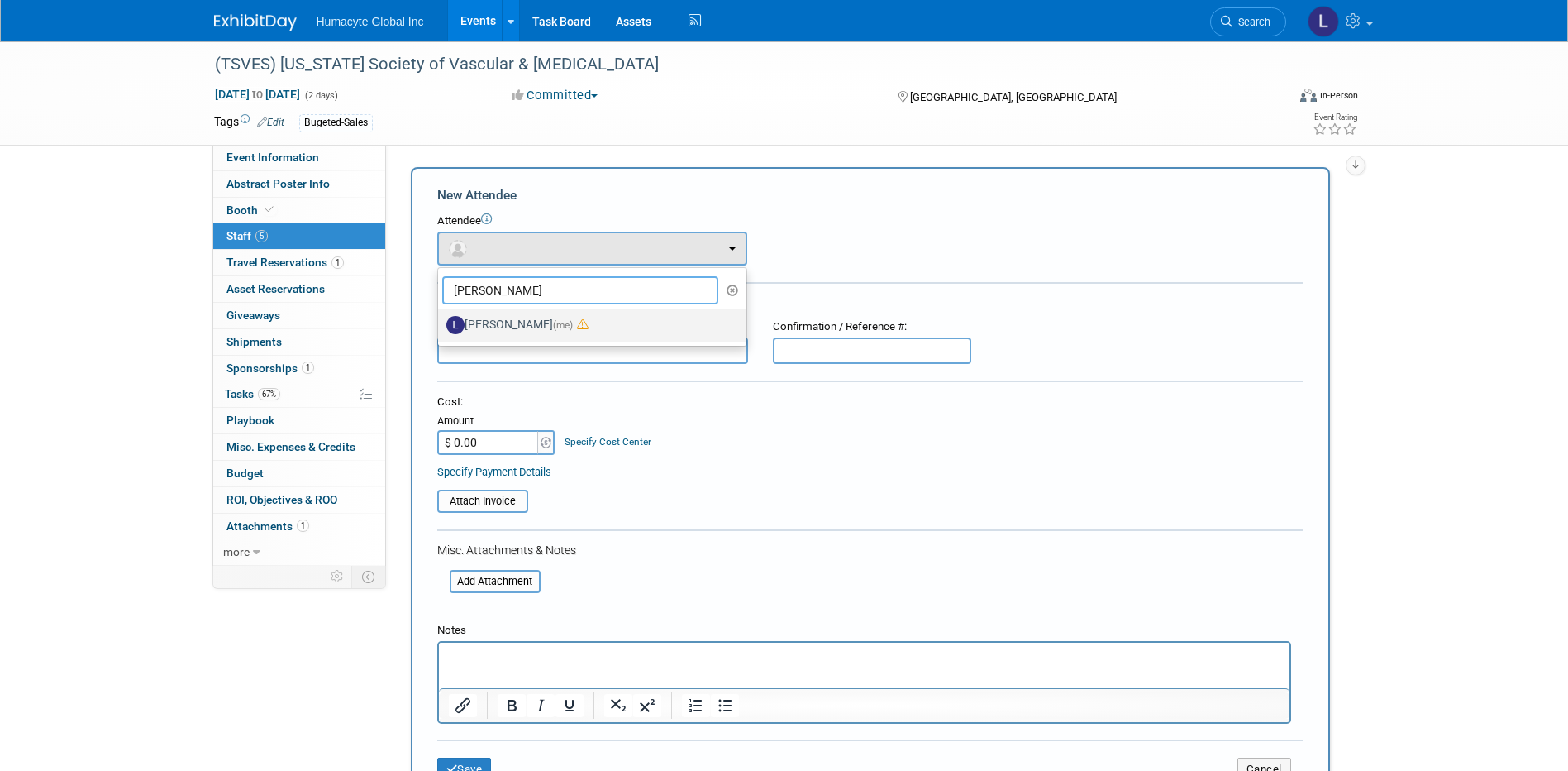
type input "Linda"
click at [517, 323] on label "Linda Hamilton (me)" at bounding box center [588, 324] width 284 height 26
click at [440, 323] on input "Linda Hamilton (me)" at bounding box center [435, 323] width 11 height 11
select select "37db9ad9-d629-4432-a702-64294516bf75"
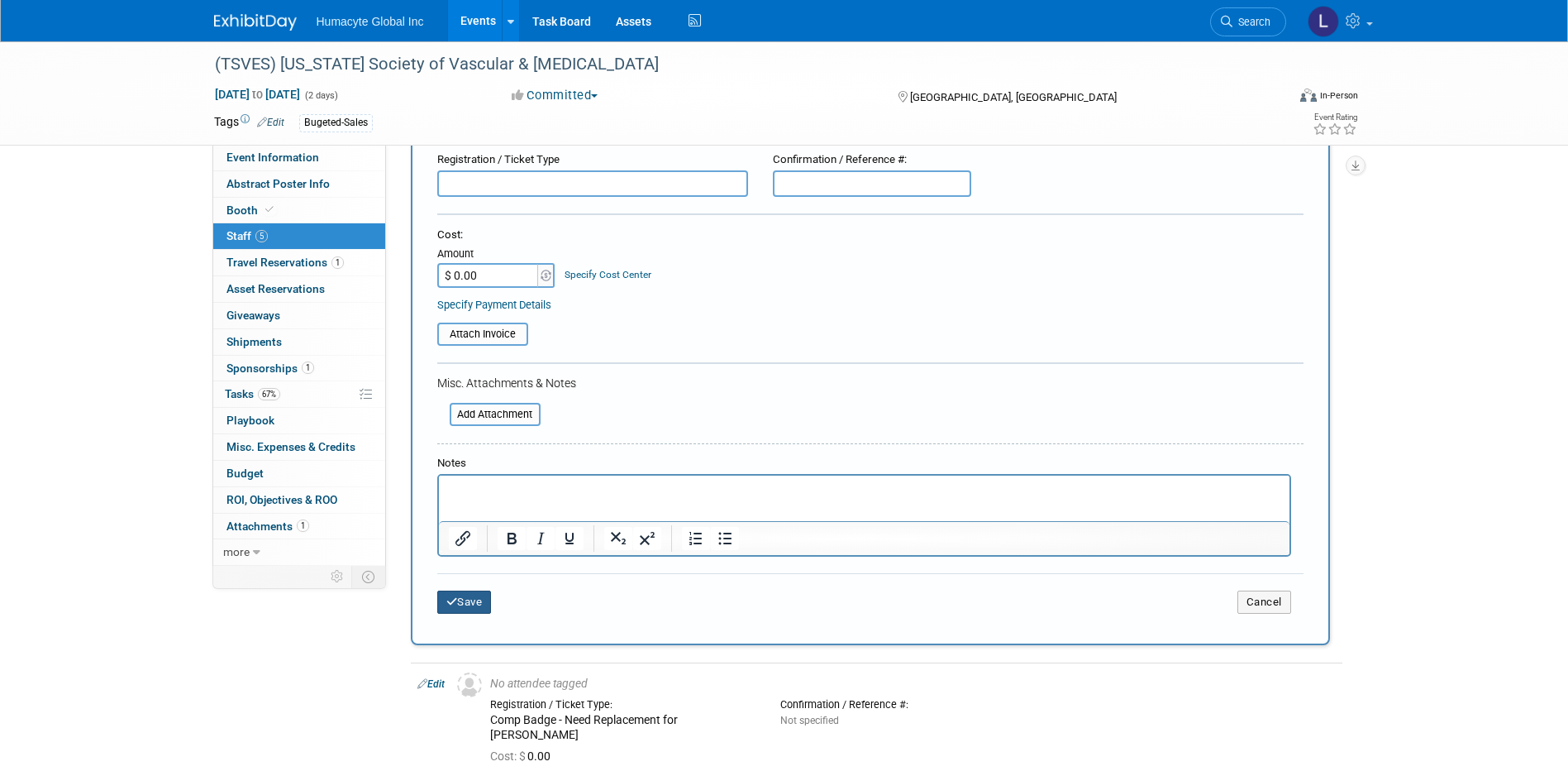
click at [457, 603] on button "Save" at bounding box center [464, 602] width 55 height 23
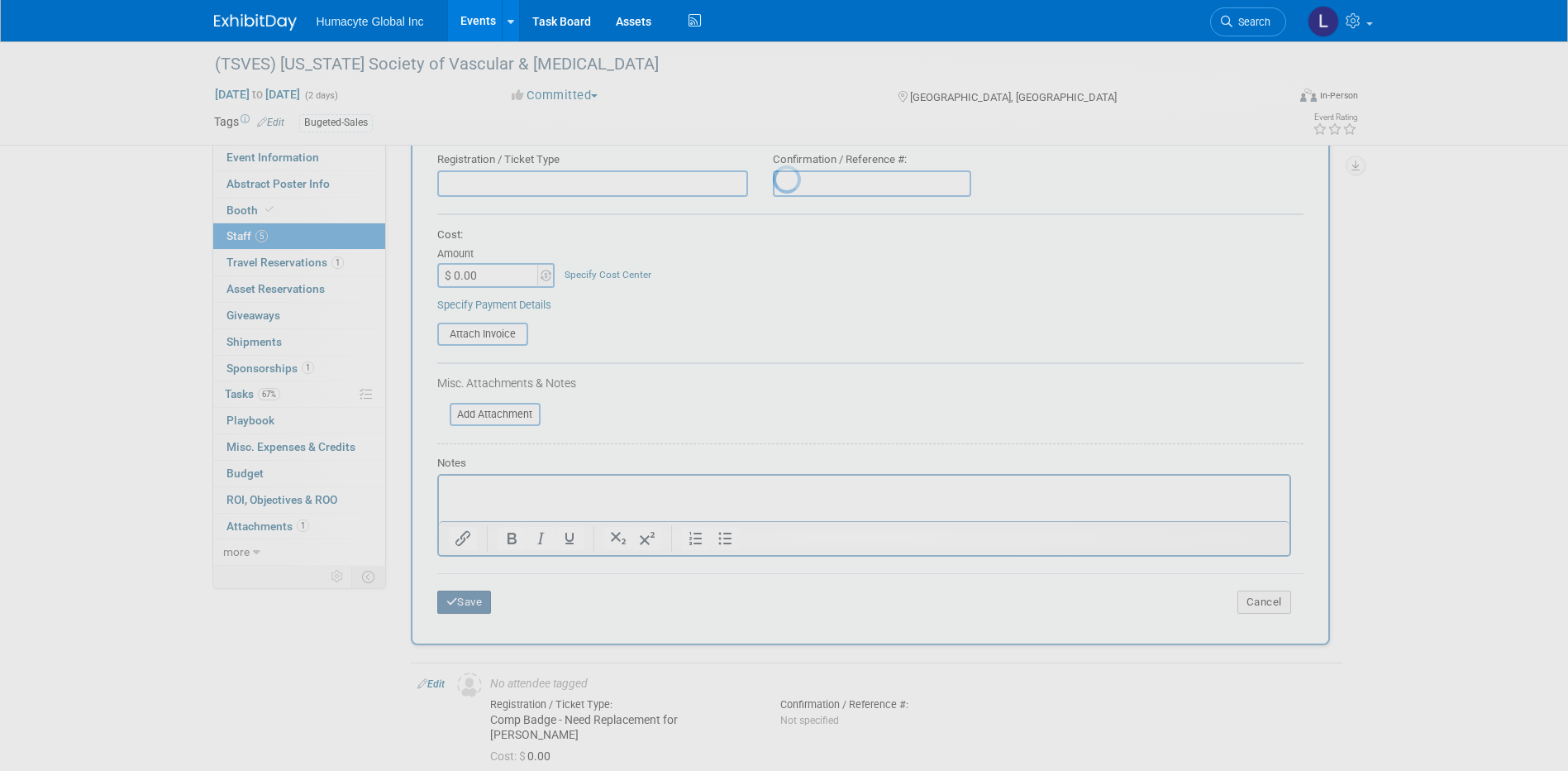
scroll to position [159, 0]
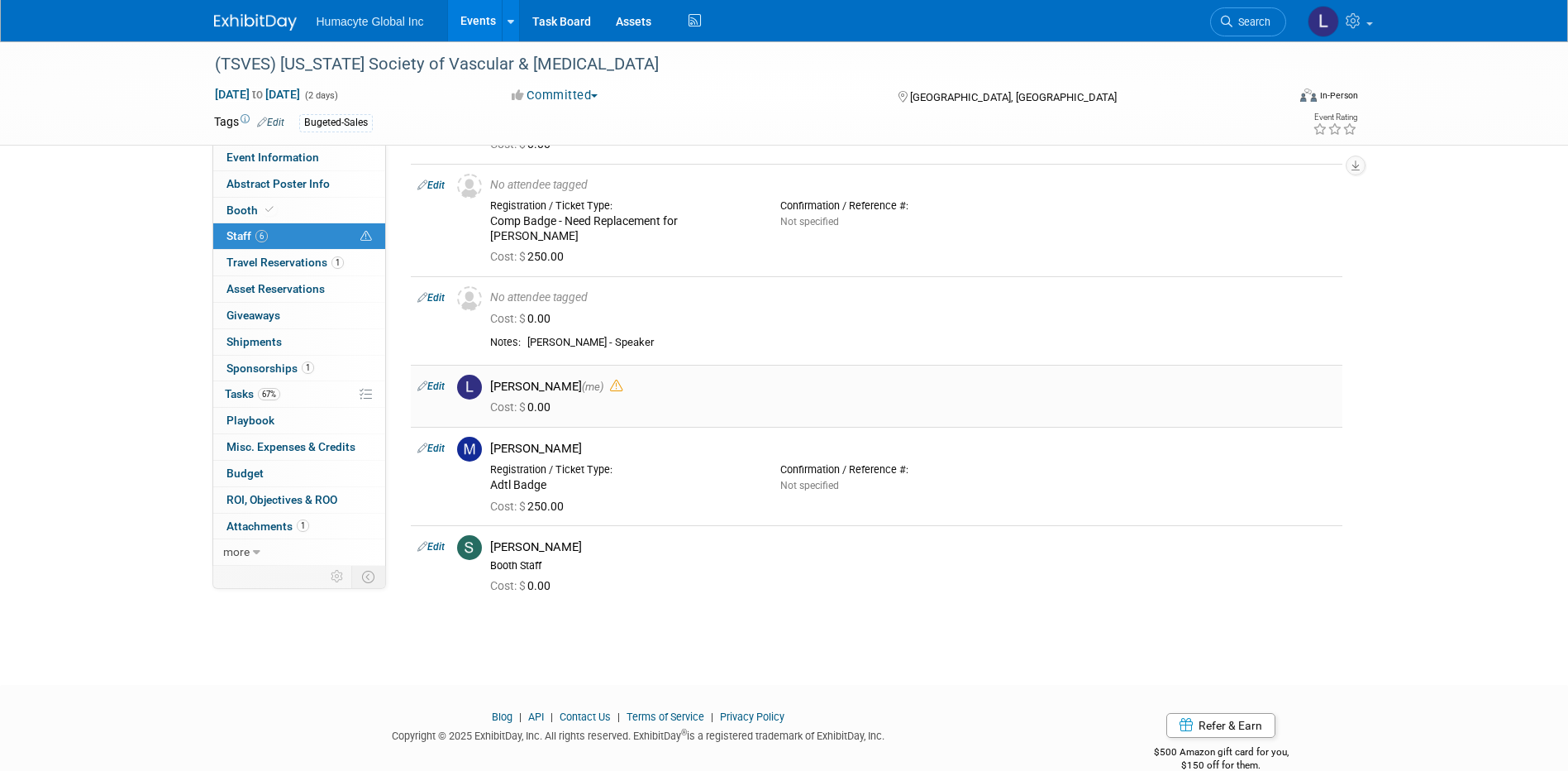
click at [611, 380] on icon at bounding box center [616, 386] width 13 height 13
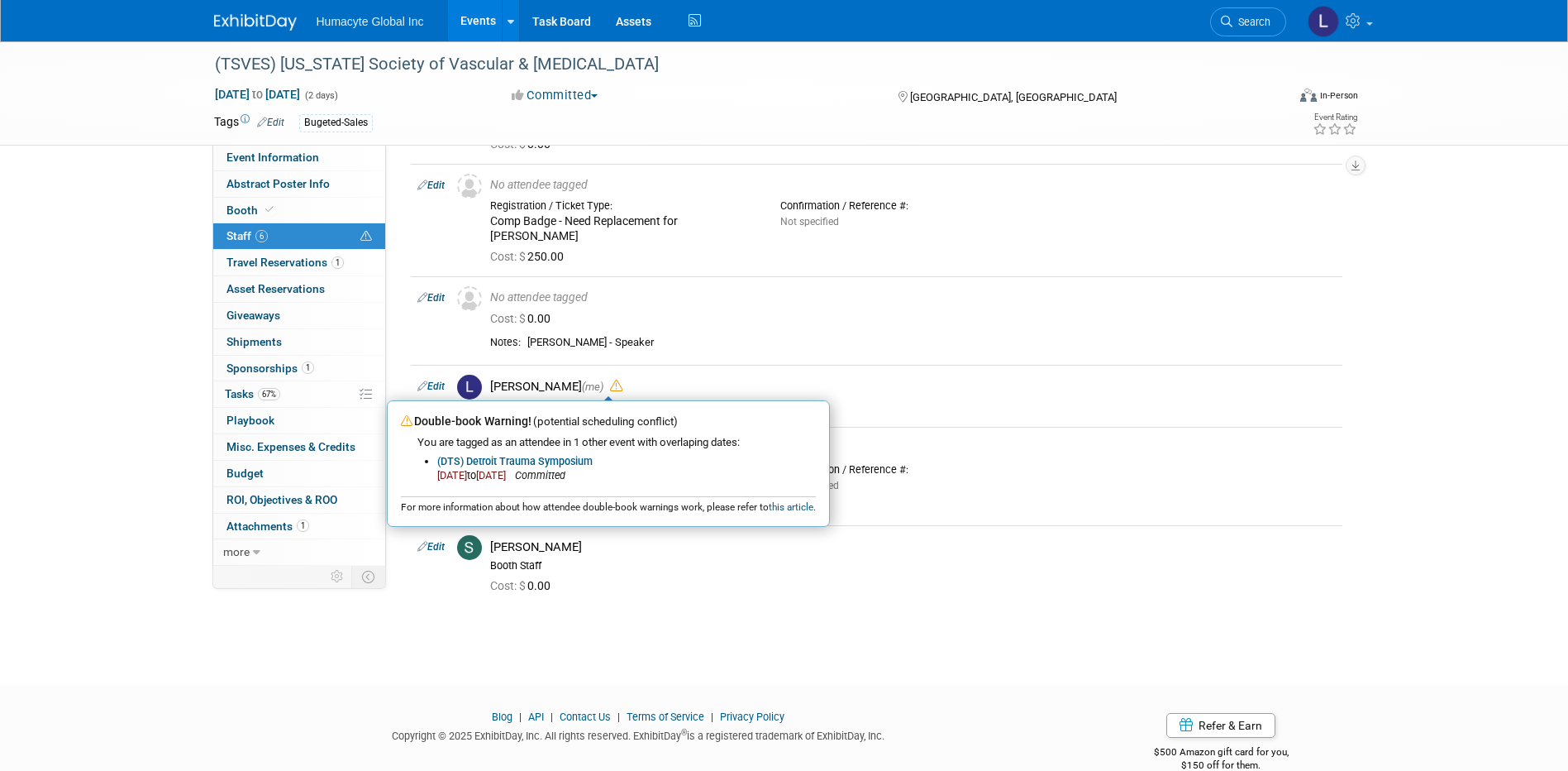
click at [147, 329] on div "(TSVES) Texas Society of Vascular & Endovascular Surgery Nov 7, 2025 to Nov 8, …" at bounding box center [784, 269] width 1568 height 774
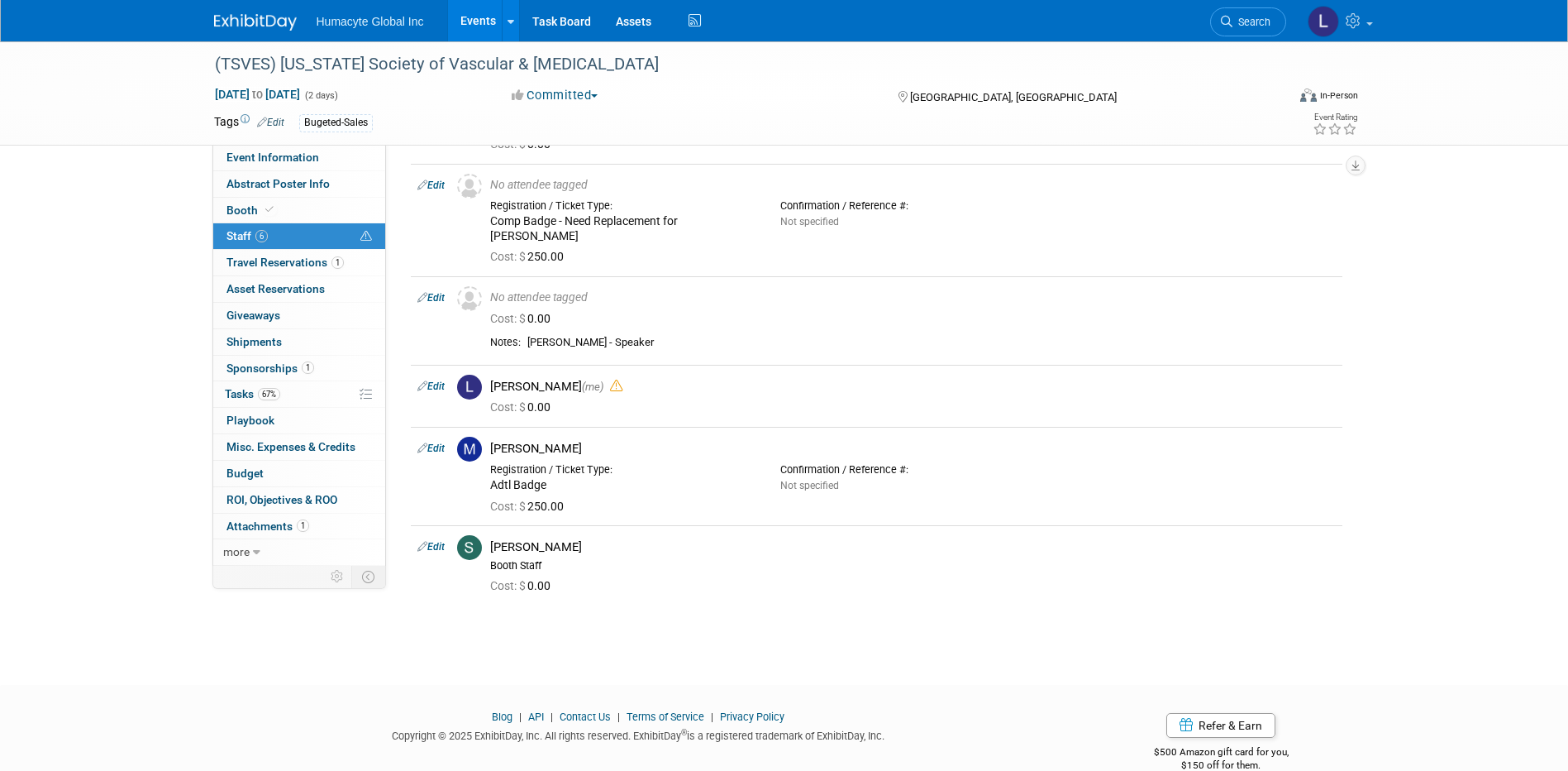
click at [478, 24] on link "Events" at bounding box center [478, 20] width 61 height 41
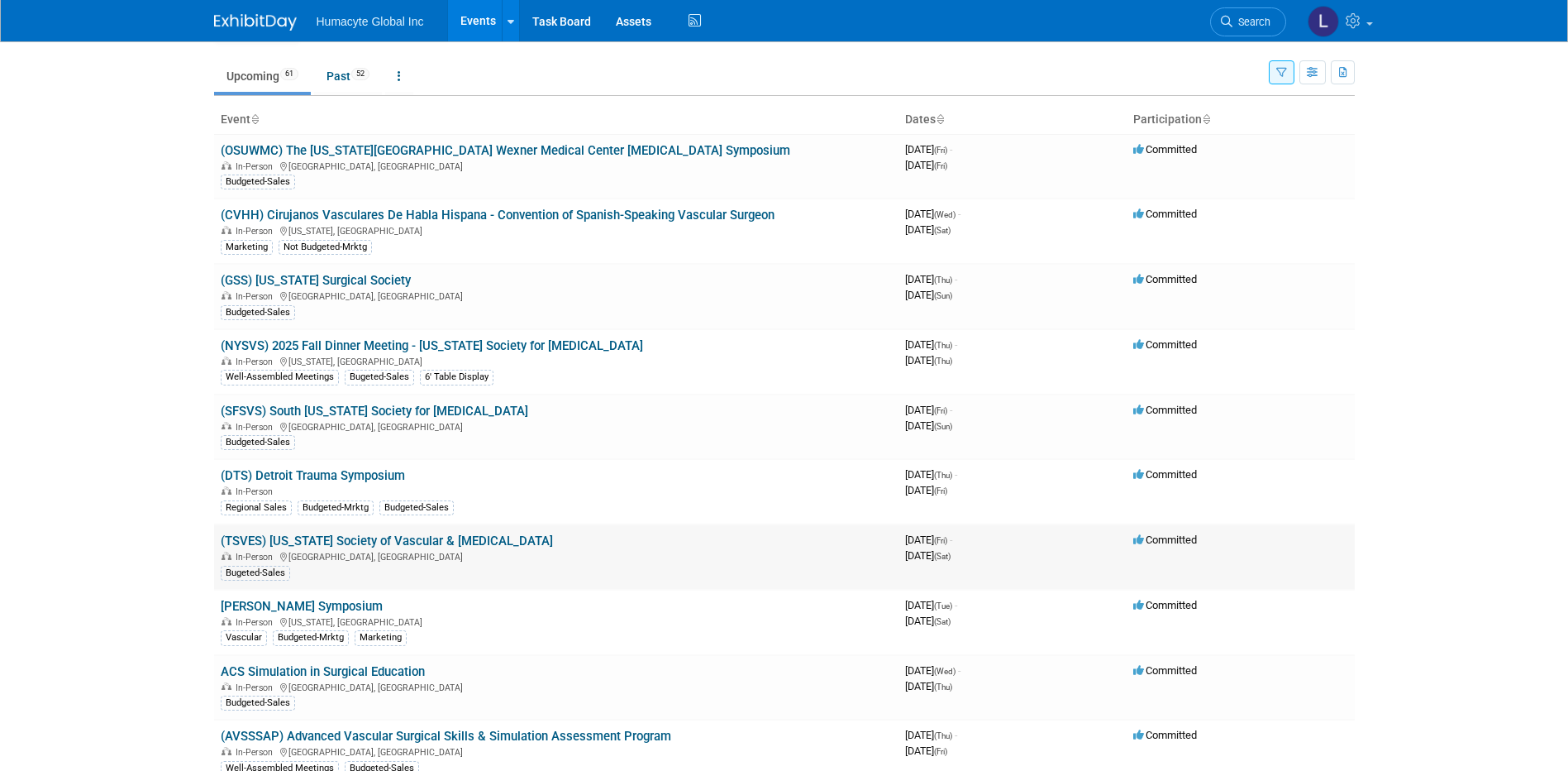
scroll to position [83, 0]
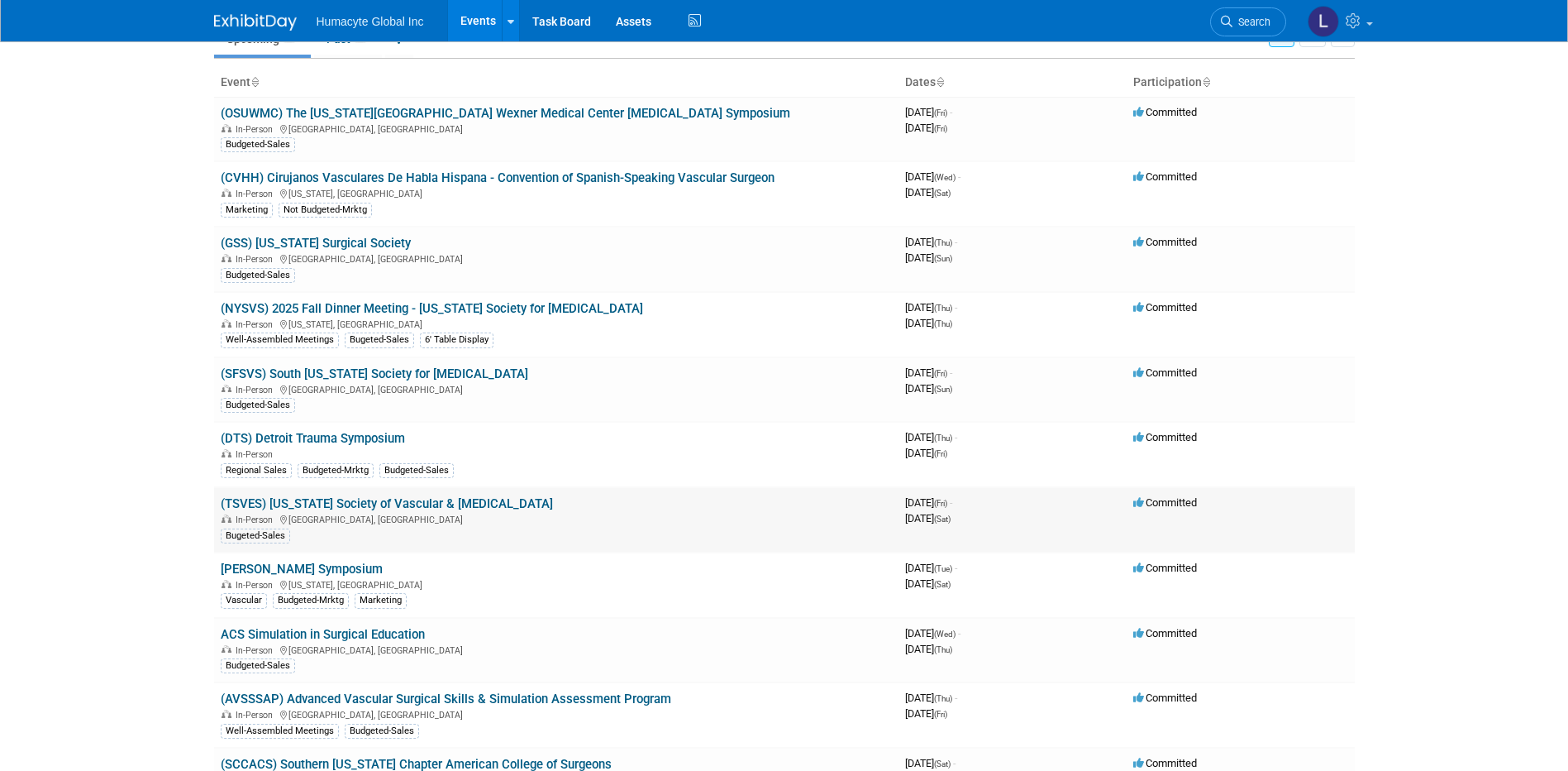
click at [379, 509] on link "(TSVES) [US_STATE] Society of Vascular & [MEDICAL_DATA]" at bounding box center [387, 504] width 333 height 15
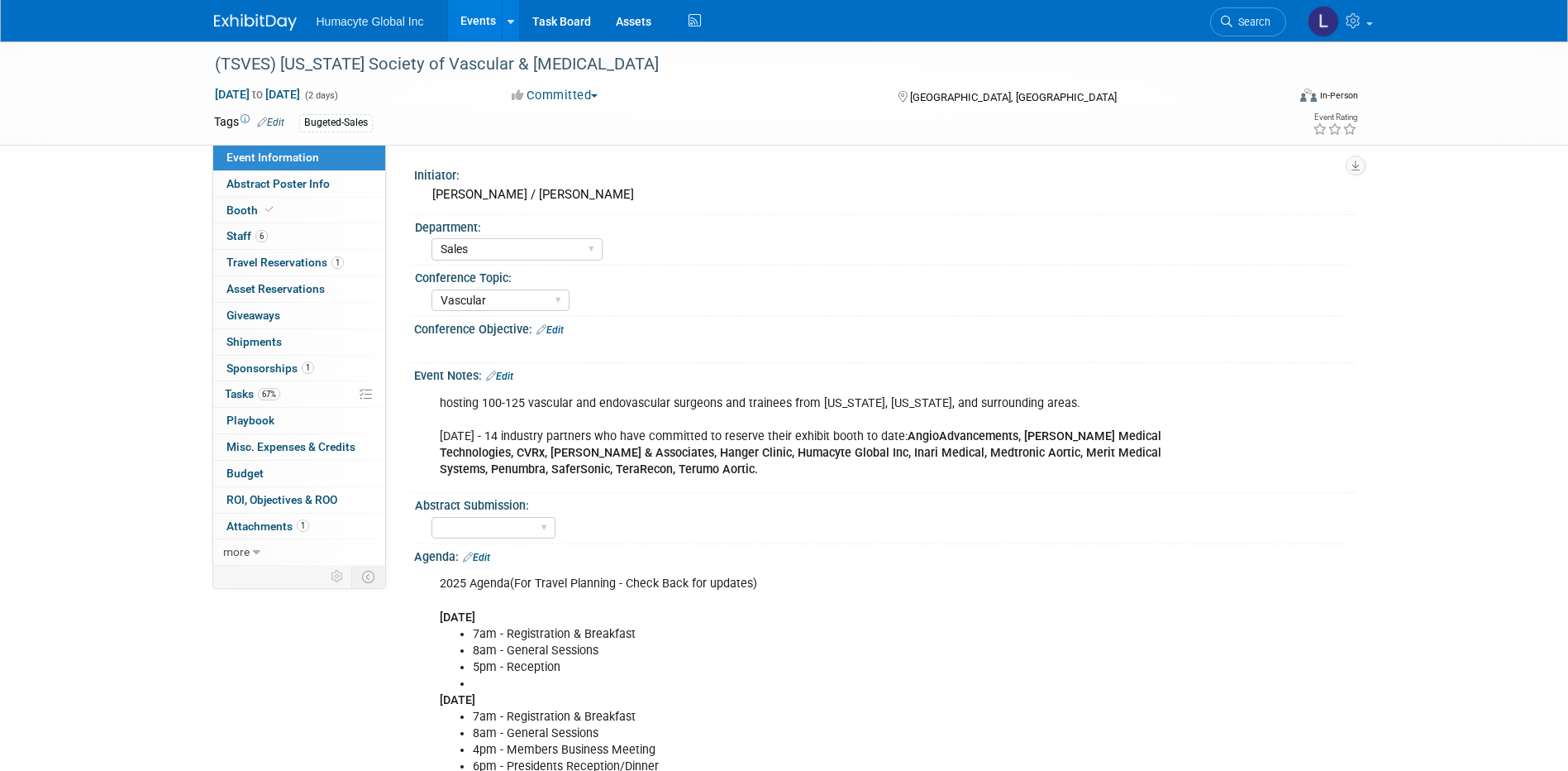
select select "Sales"
select select "Vascular"
